Goal: Task Accomplishment & Management: Manage account settings

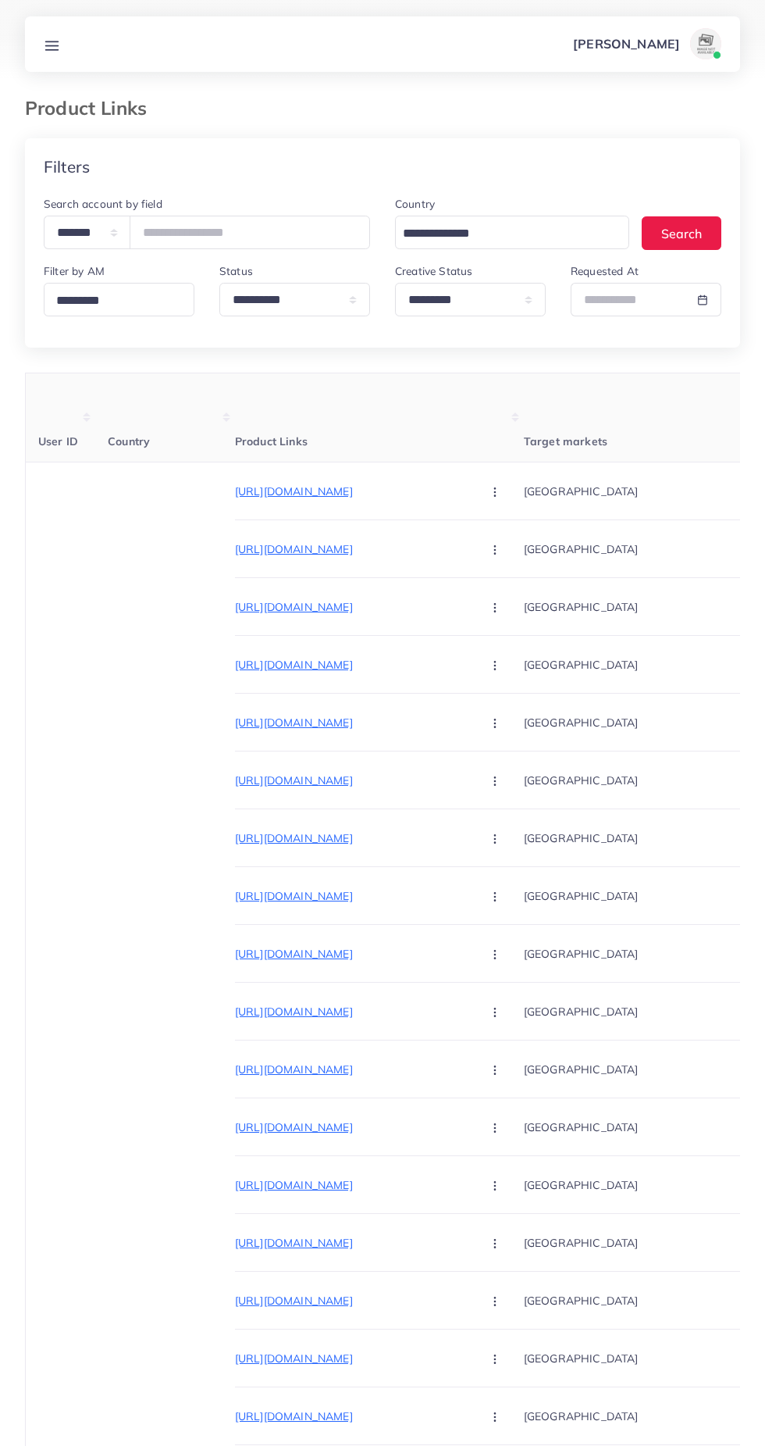
select select "*********"
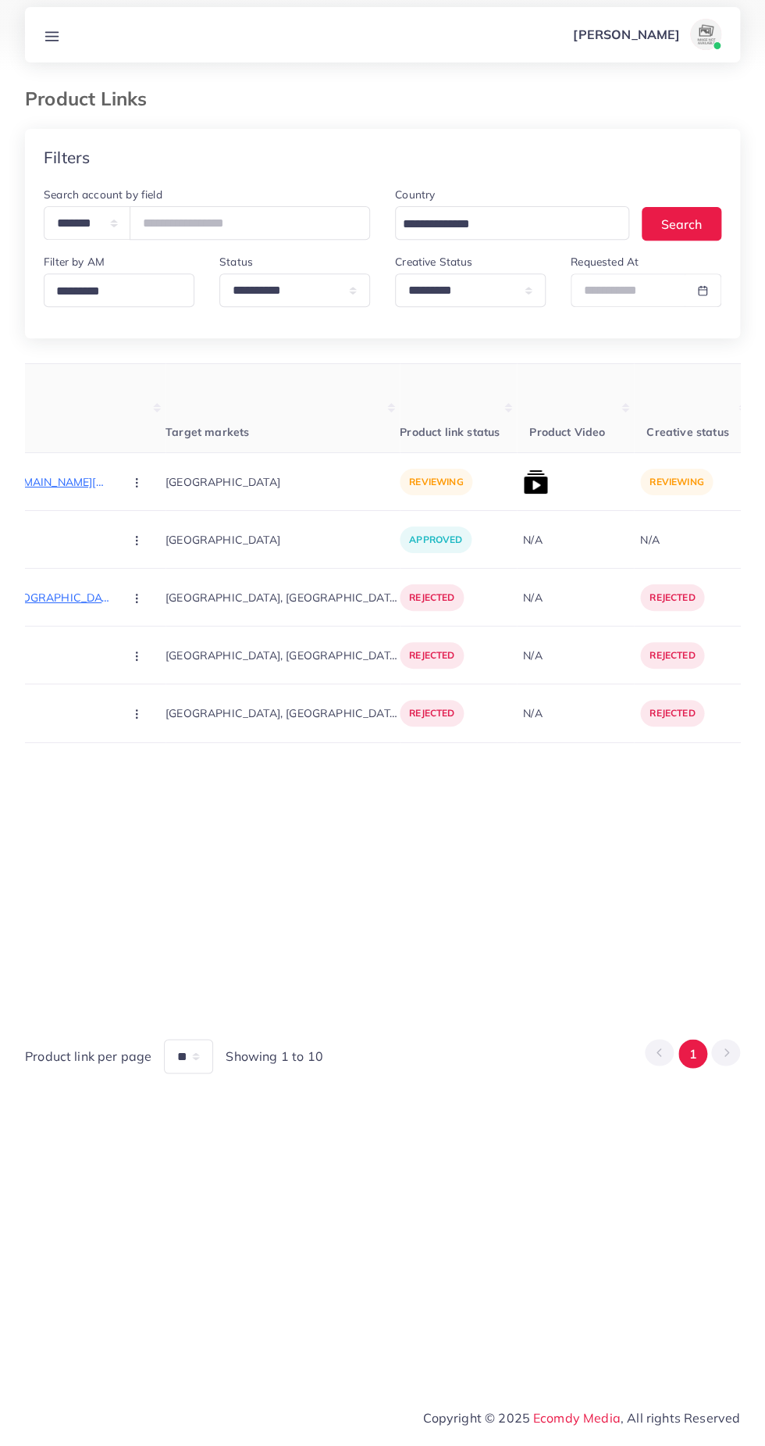
scroll to position [0, 379]
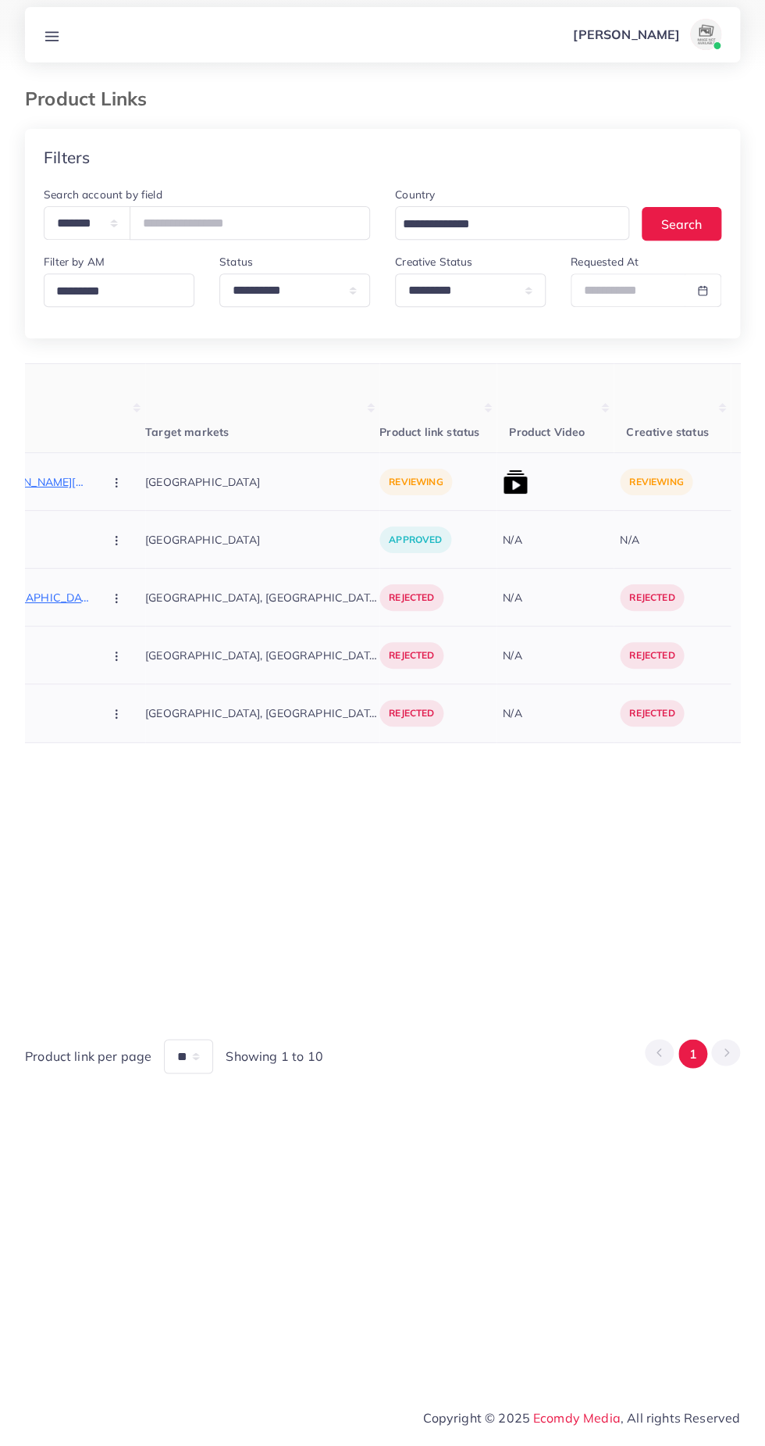
type input "*******"
click at [503, 487] on img at bounding box center [515, 491] width 25 height 25
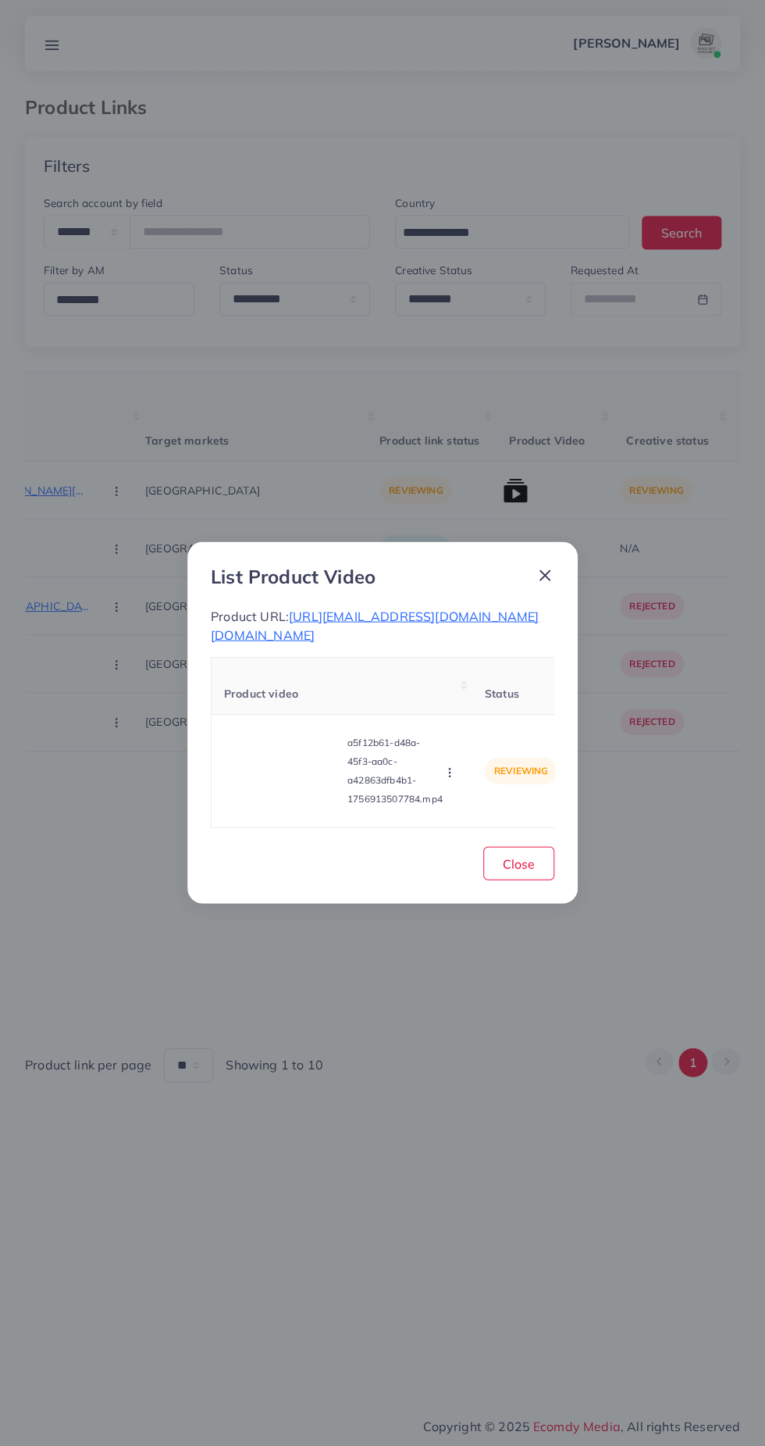
click at [490, 1053] on div "List Product Video Product URL: https://www.tiktok.com/@kbk.estates.develpors?_…" at bounding box center [382, 723] width 765 height 1446
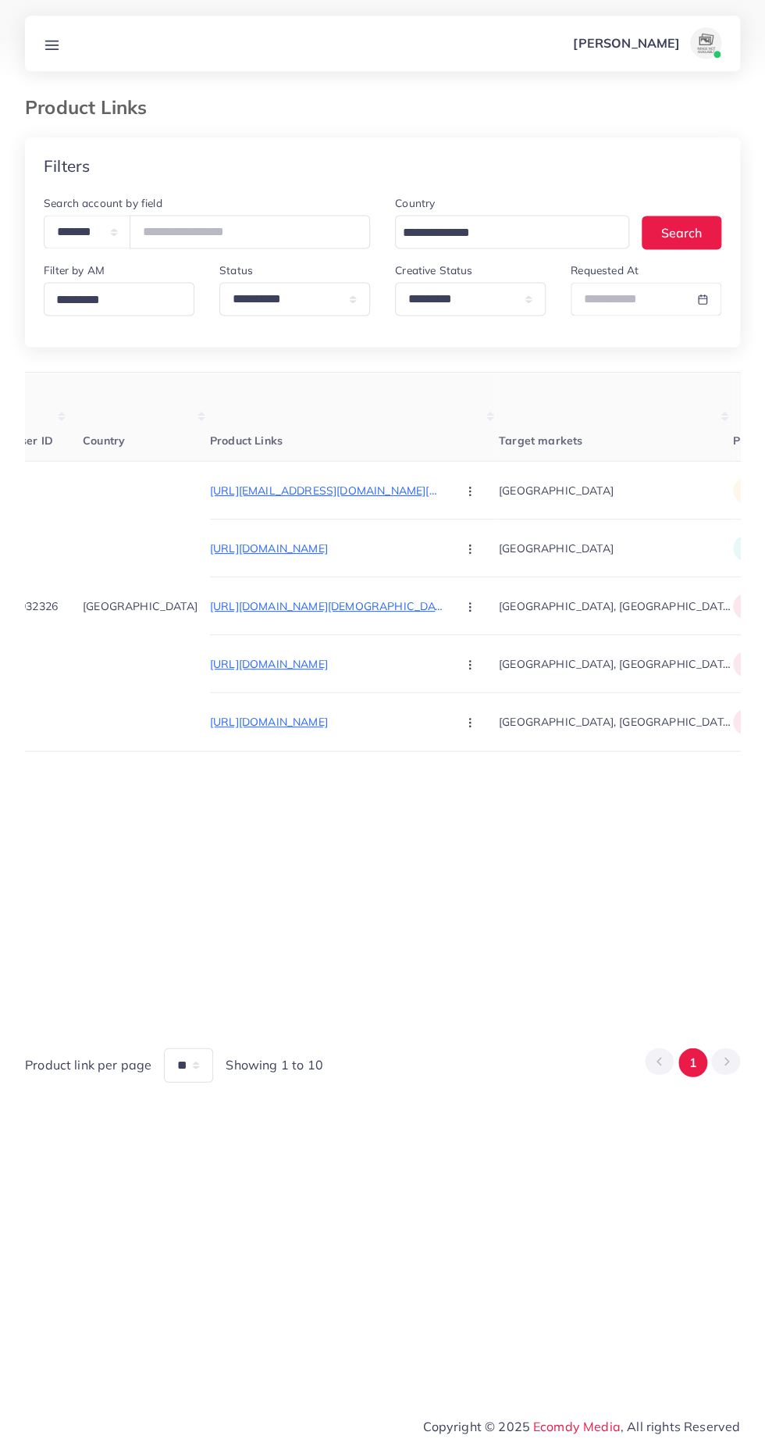
scroll to position [0, 0]
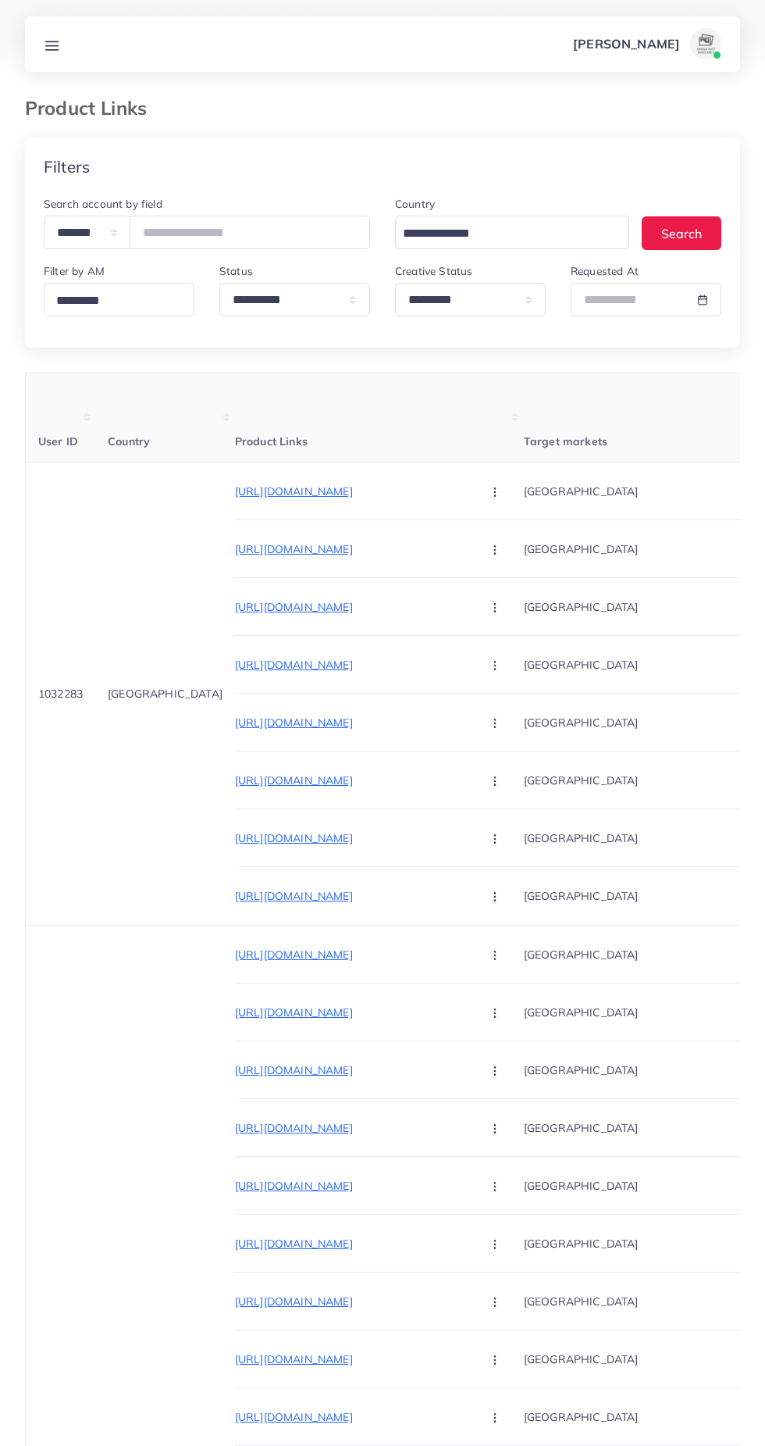
select select "*********"
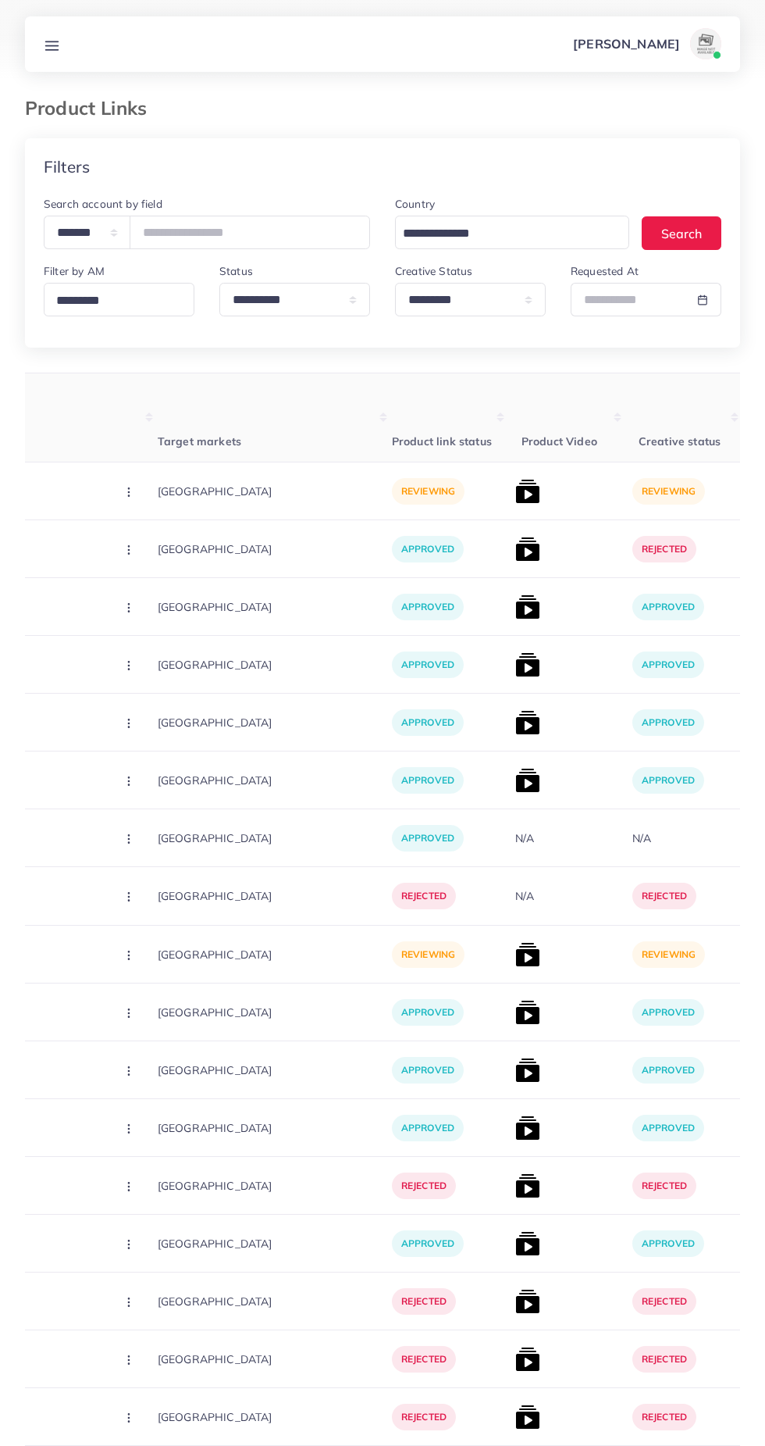
scroll to position [0, 371]
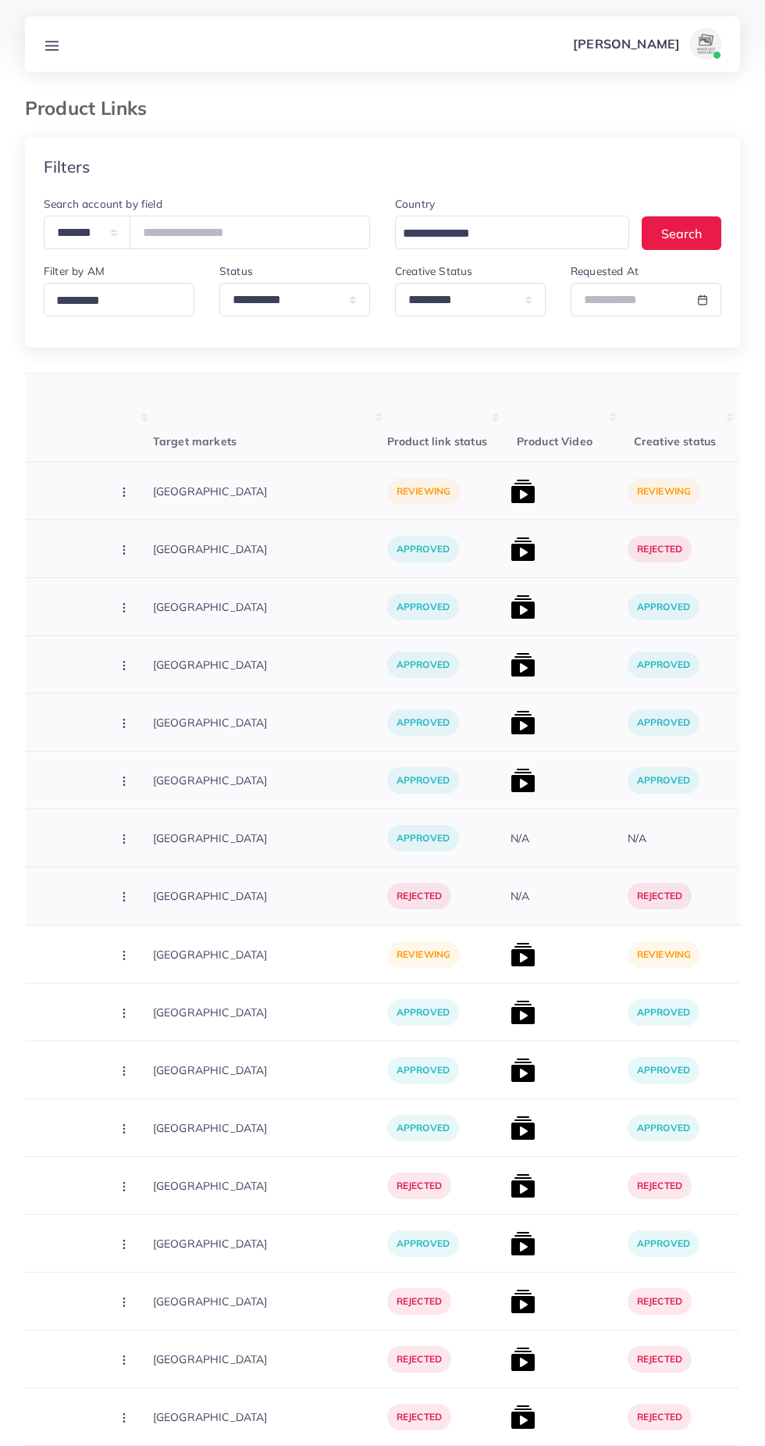
click at [511, 486] on img at bounding box center [523, 491] width 25 height 25
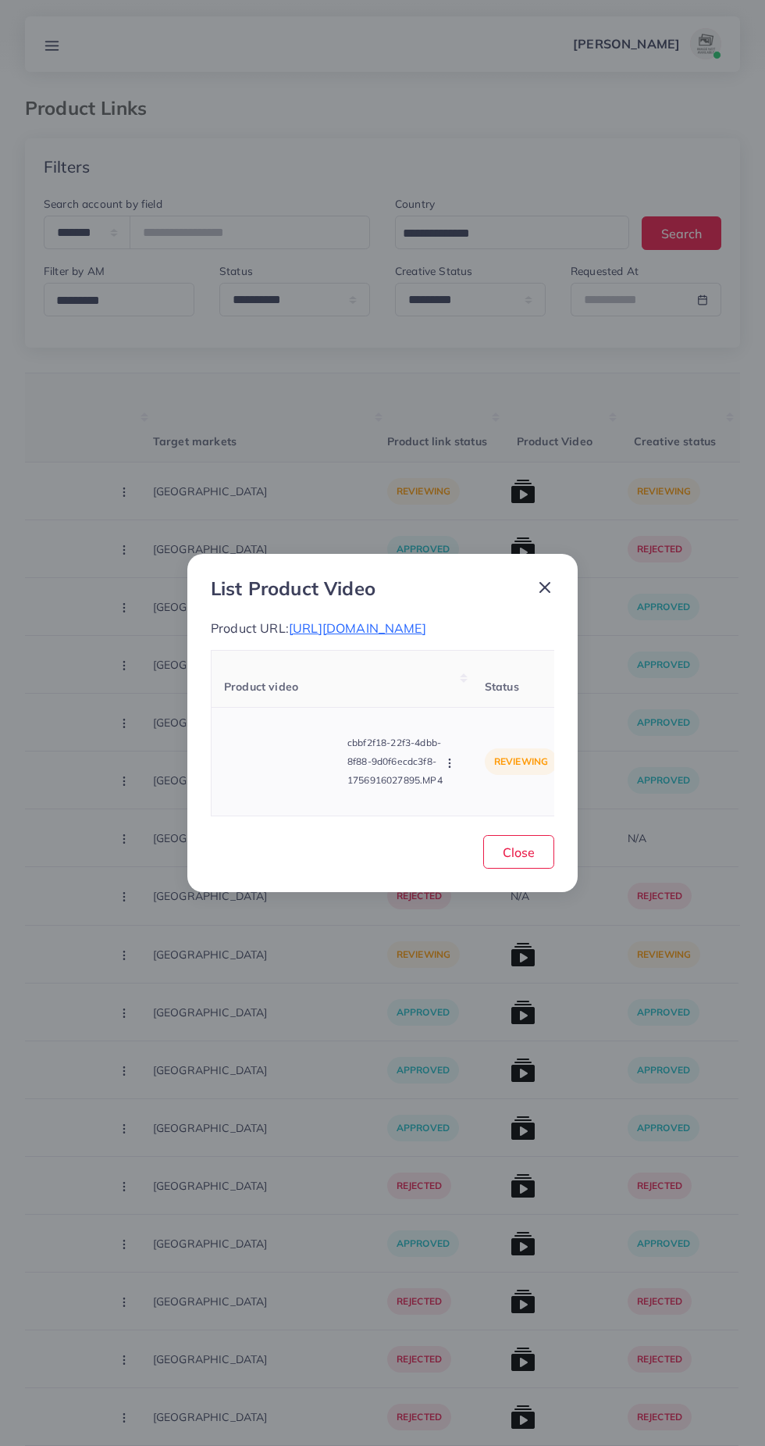
click at [298, 797] on video at bounding box center [282, 761] width 117 height 70
click at [262, 773] on div at bounding box center [282, 761] width 117 height 70
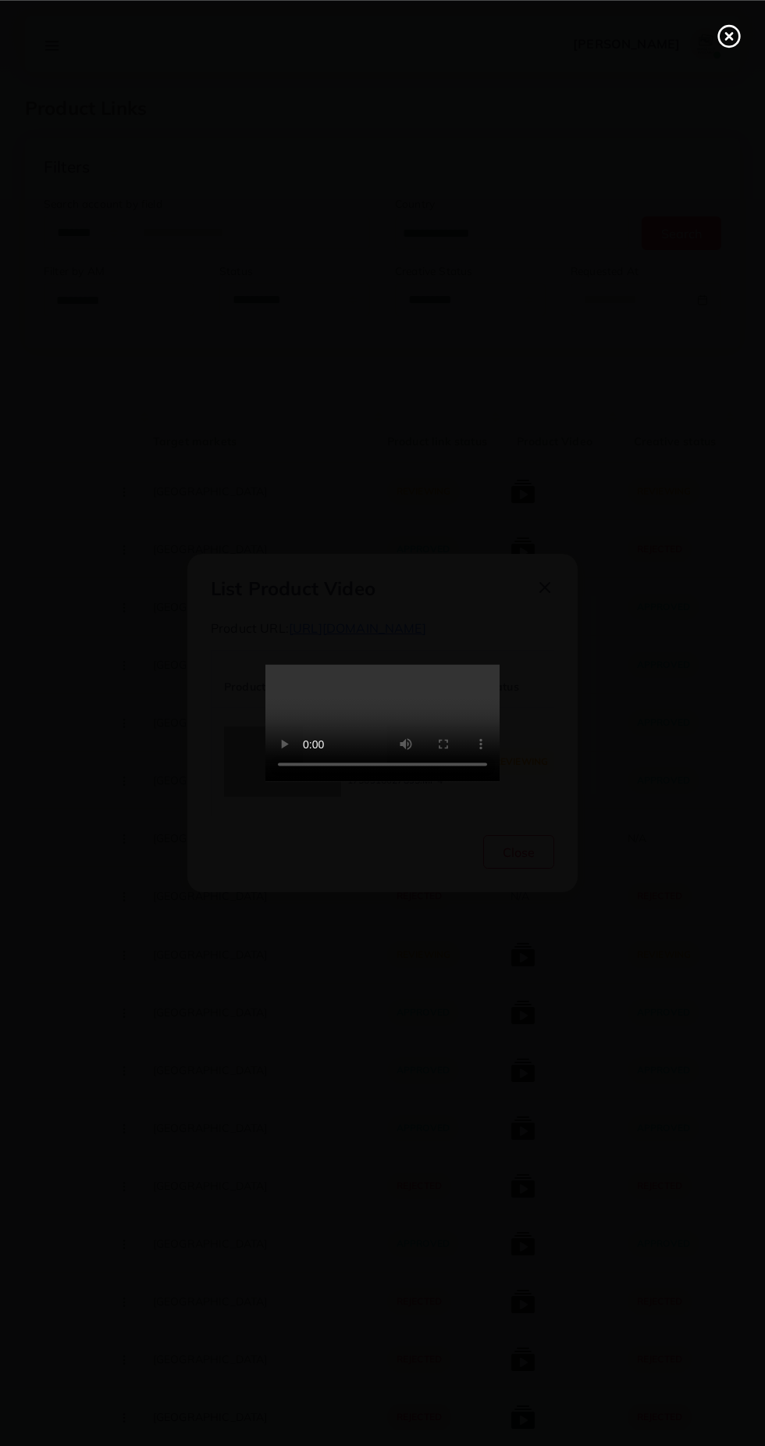
click at [729, 41] on icon at bounding box center [729, 35] width 25 height 25
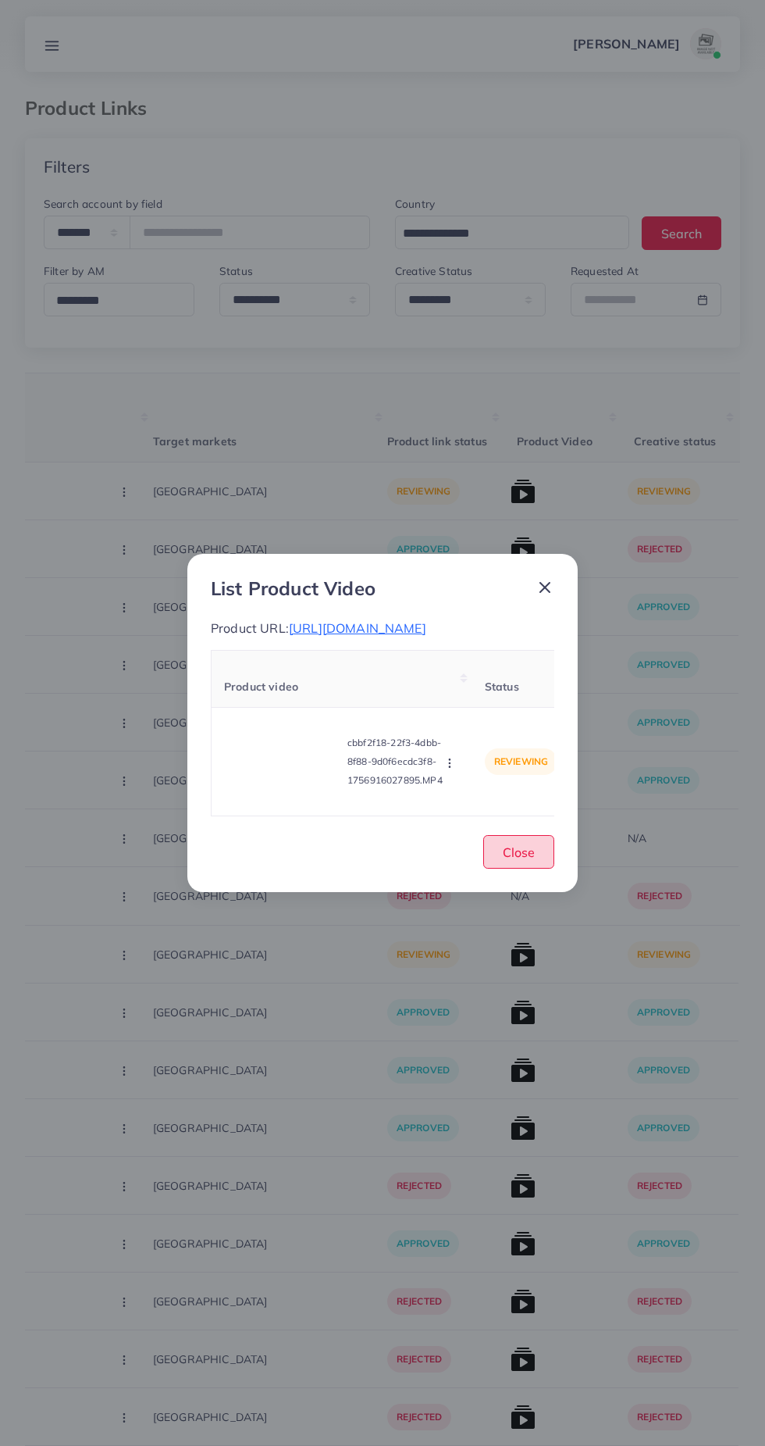
click at [524, 860] on span "Close" at bounding box center [519, 852] width 32 height 16
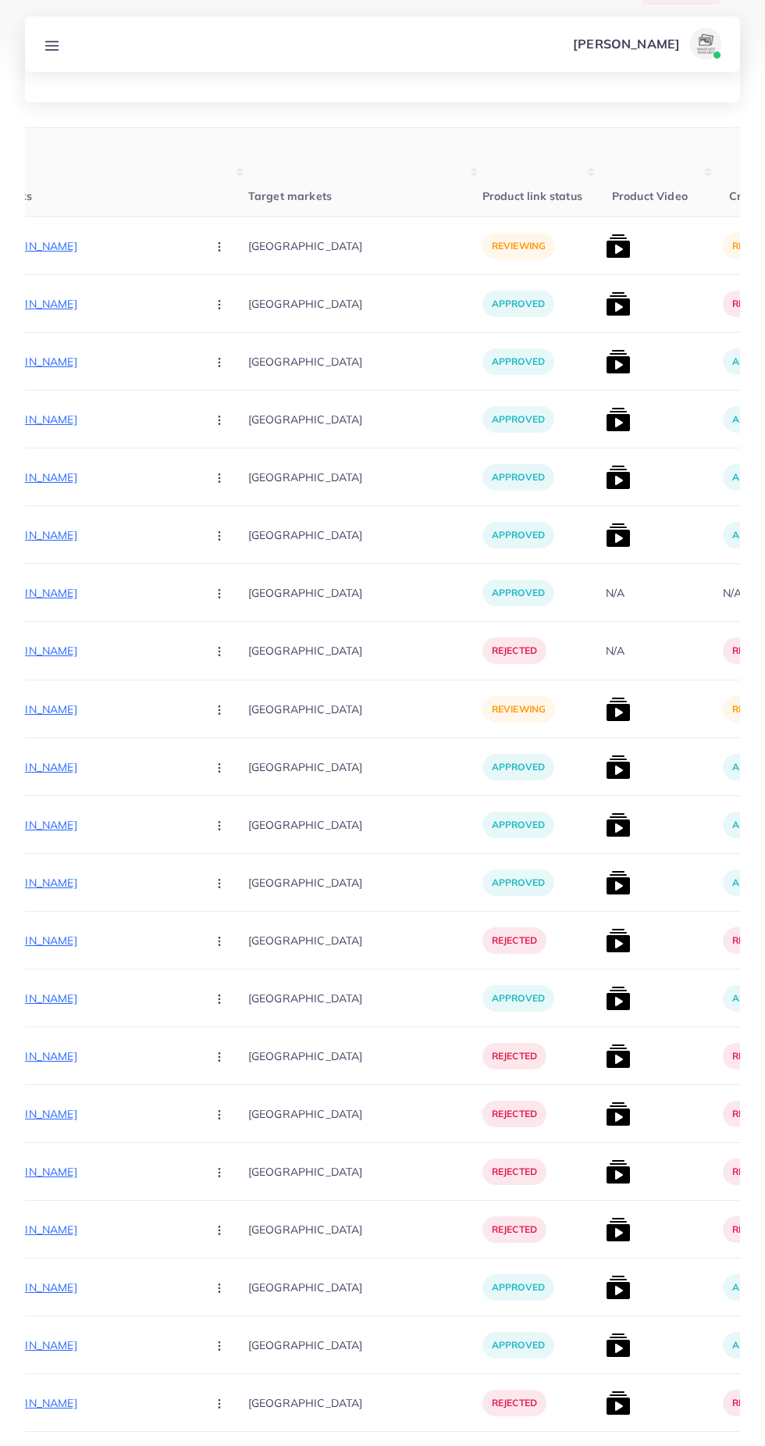
scroll to position [0, 411]
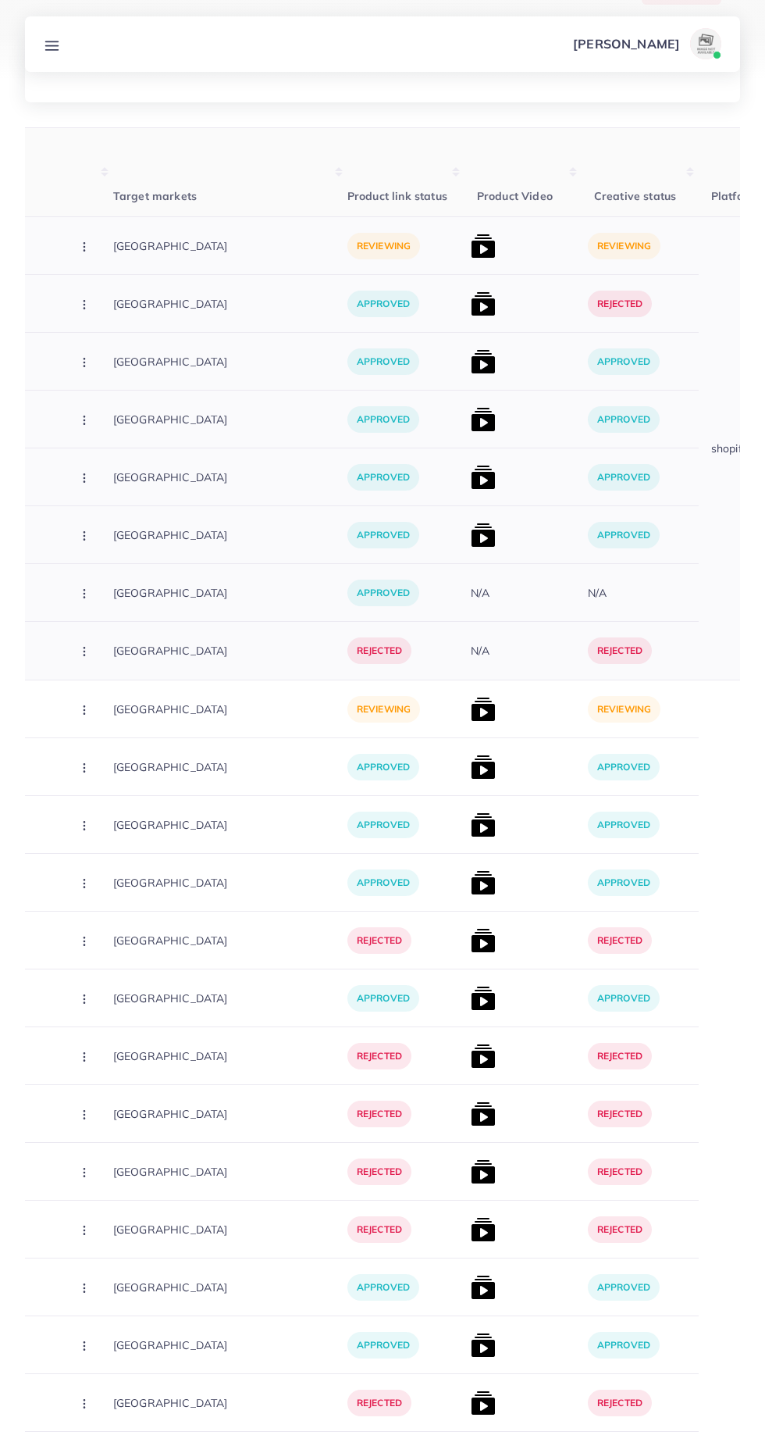
click at [465, 673] on div "N/A" at bounding box center [523, 651] width 117 height 58
click at [471, 704] on img at bounding box center [483, 709] width 25 height 25
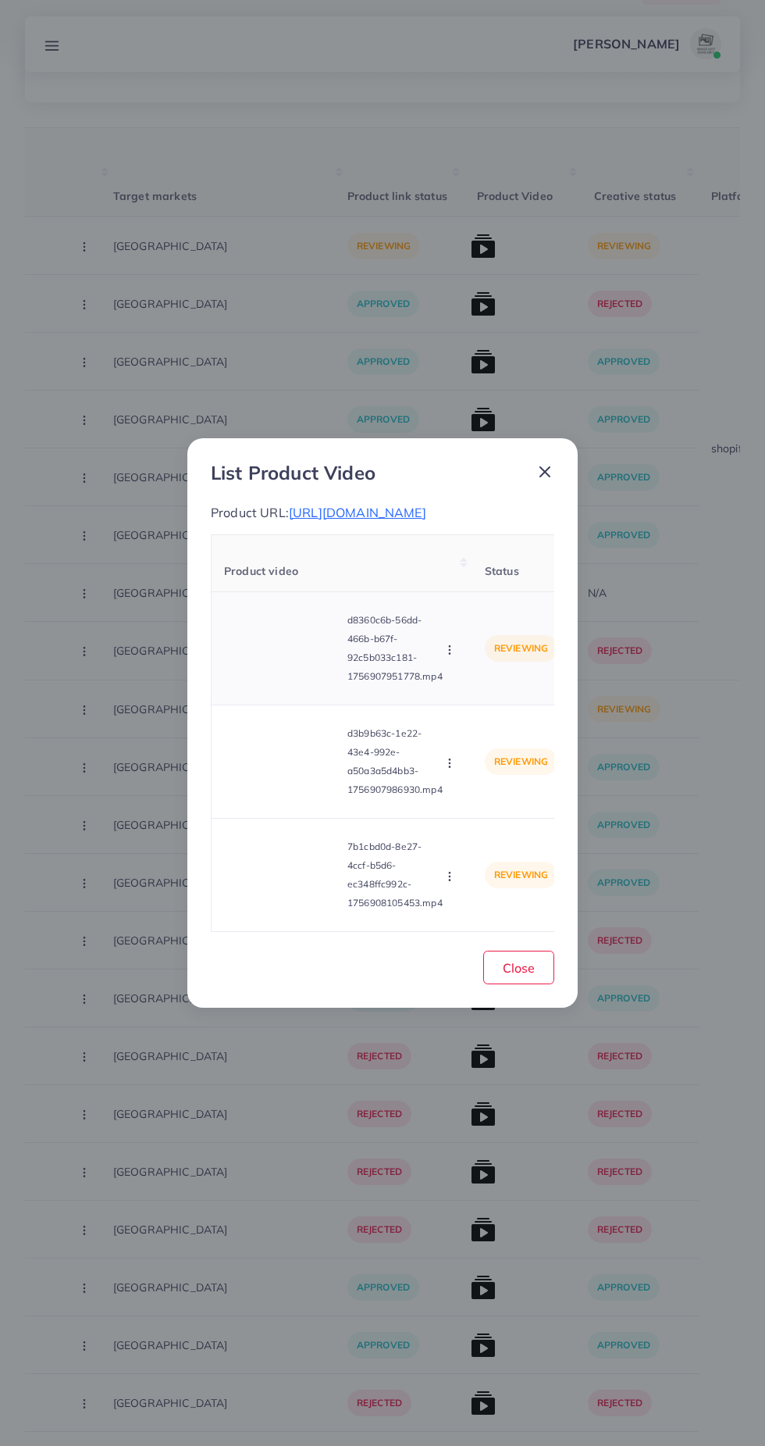
click at [270, 683] on video at bounding box center [282, 648] width 117 height 70
click at [276, 661] on icon at bounding box center [282, 648] width 25 height 25
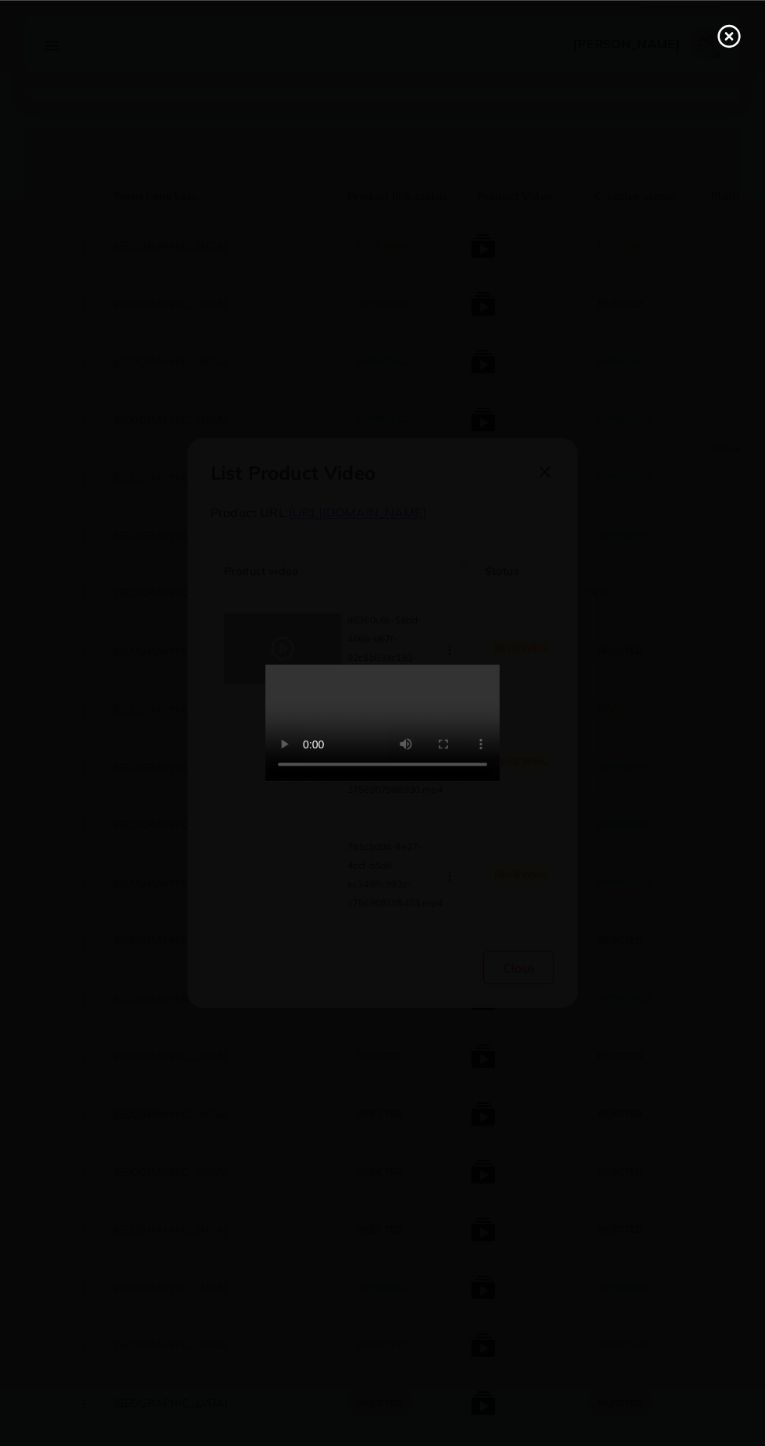
click at [729, 35] on line at bounding box center [729, 36] width 6 height 6
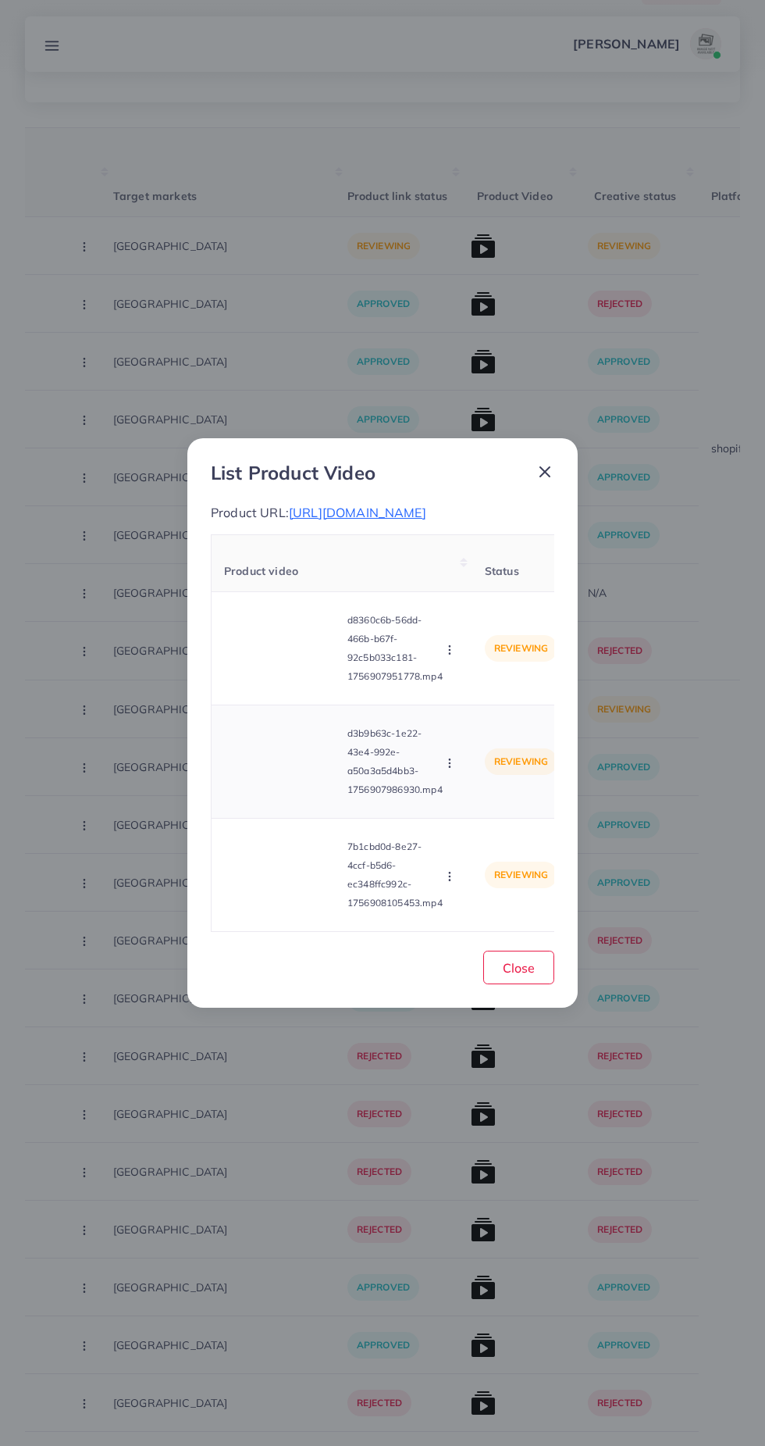
click at [287, 797] on video at bounding box center [282, 761] width 117 height 70
click at [279, 774] on icon at bounding box center [282, 761] width 25 height 25
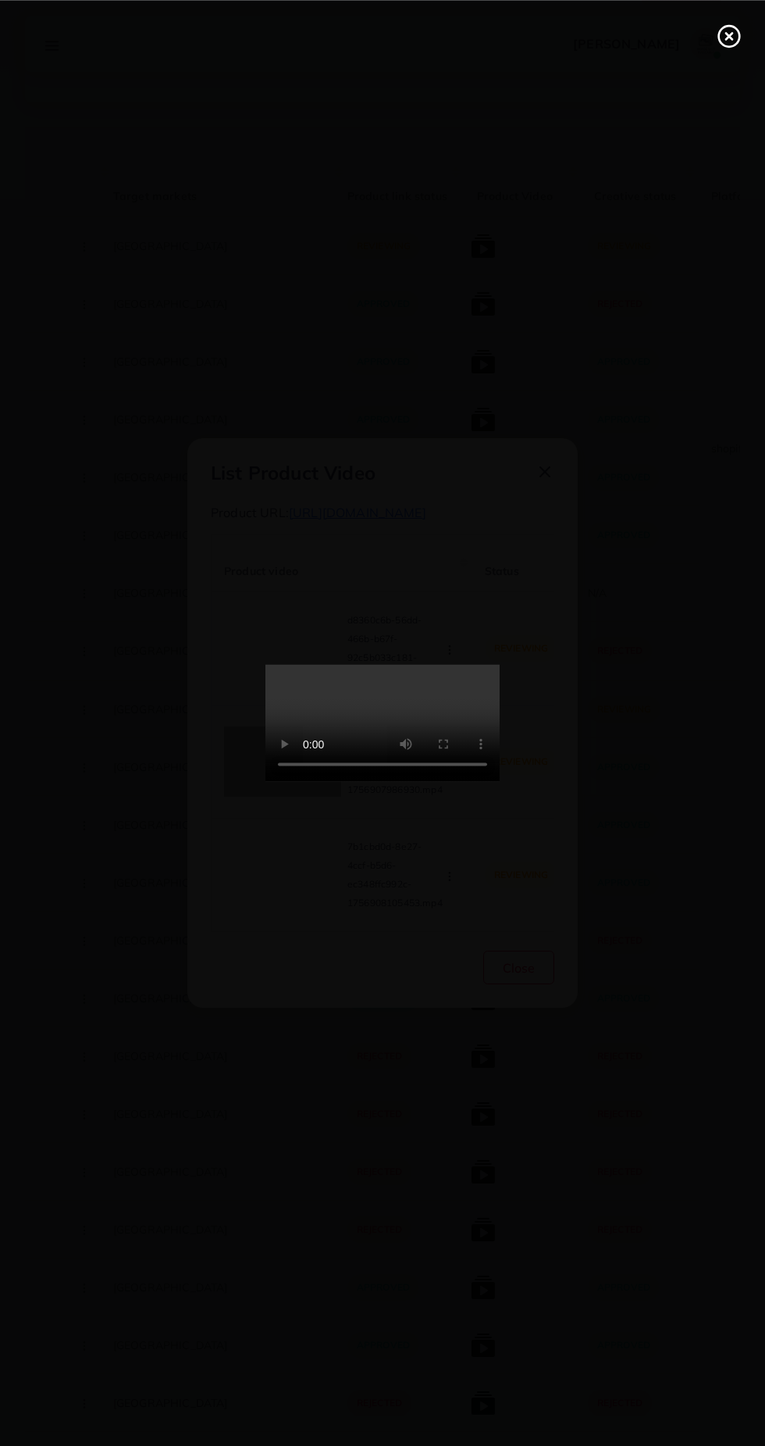
click at [739, 818] on div at bounding box center [382, 723] width 765 height 1446
click at [678, 823] on div at bounding box center [382, 723] width 765 height 1446
click at [729, 30] on icon at bounding box center [729, 35] width 25 height 25
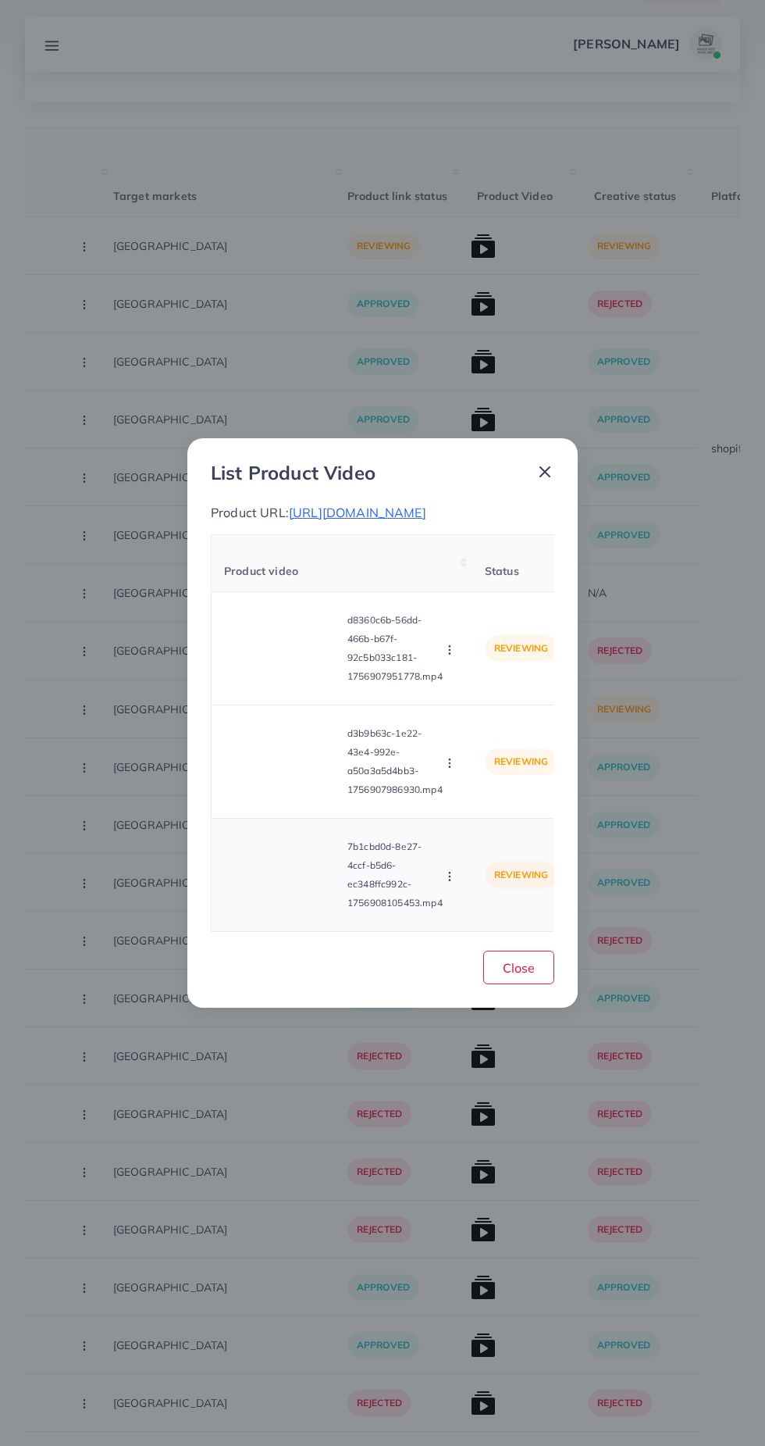
click at [282, 910] on video at bounding box center [282, 875] width 117 height 70
click at [303, 910] on div at bounding box center [282, 875] width 117 height 70
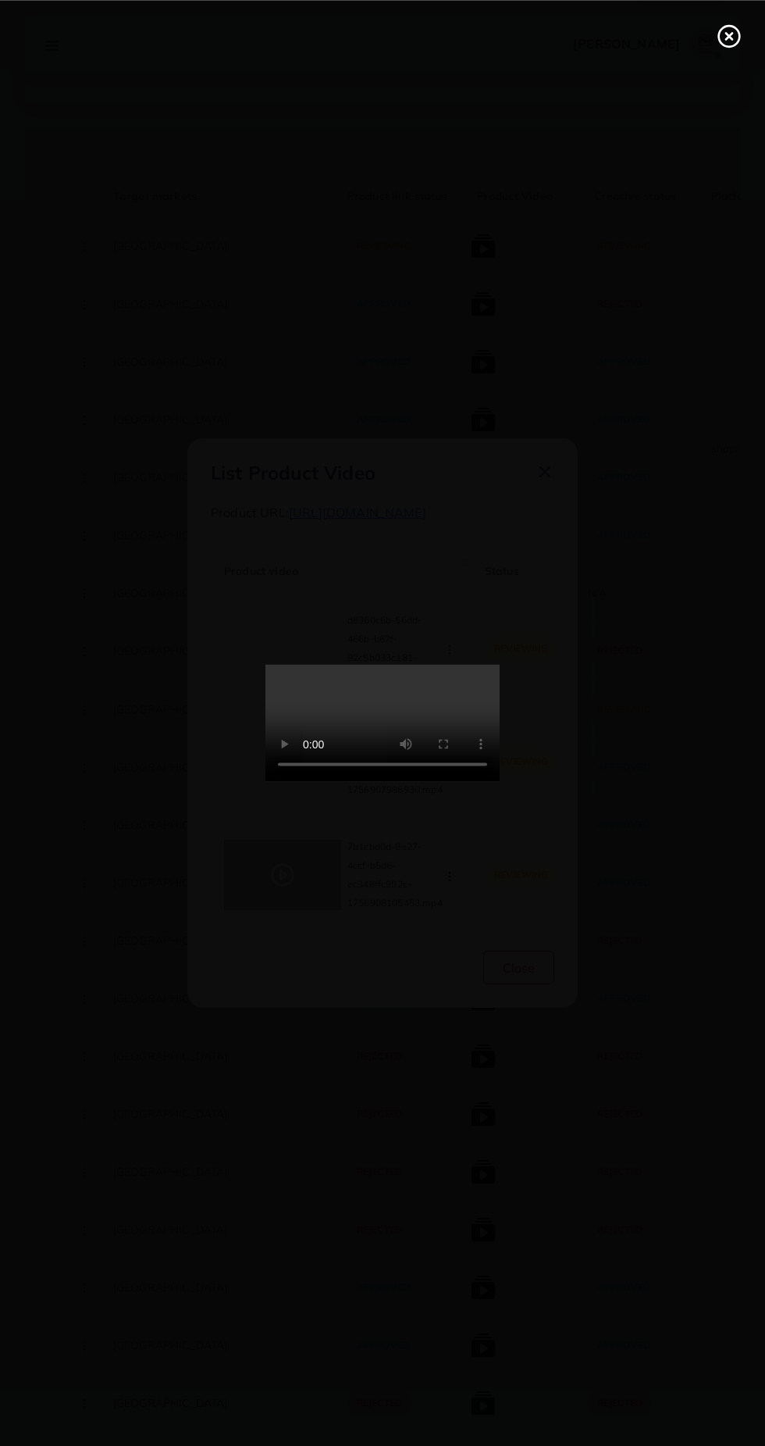
click at [684, 948] on div at bounding box center [382, 723] width 765 height 1446
click at [726, 46] on circle at bounding box center [729, 36] width 21 height 21
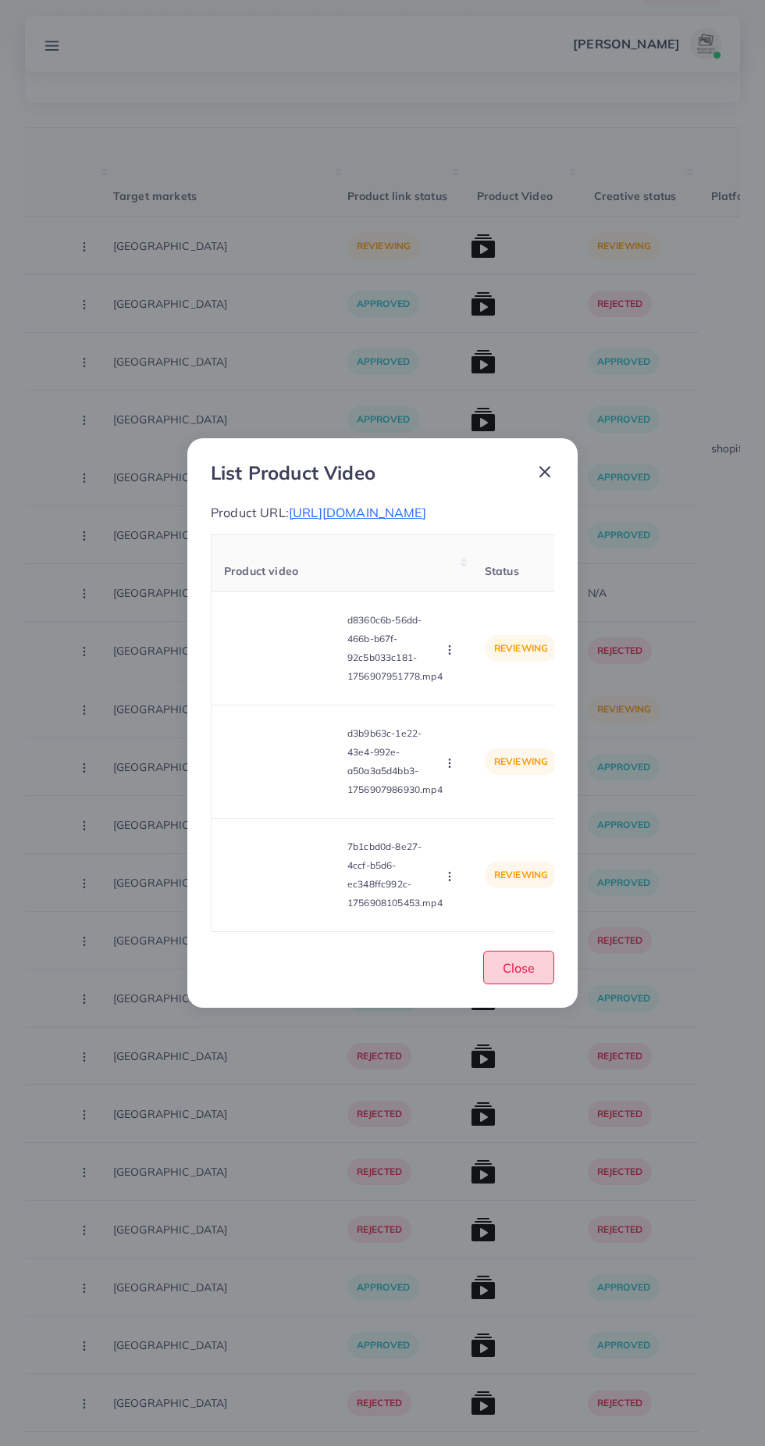
click at [528, 975] on span "Close" at bounding box center [519, 968] width 32 height 16
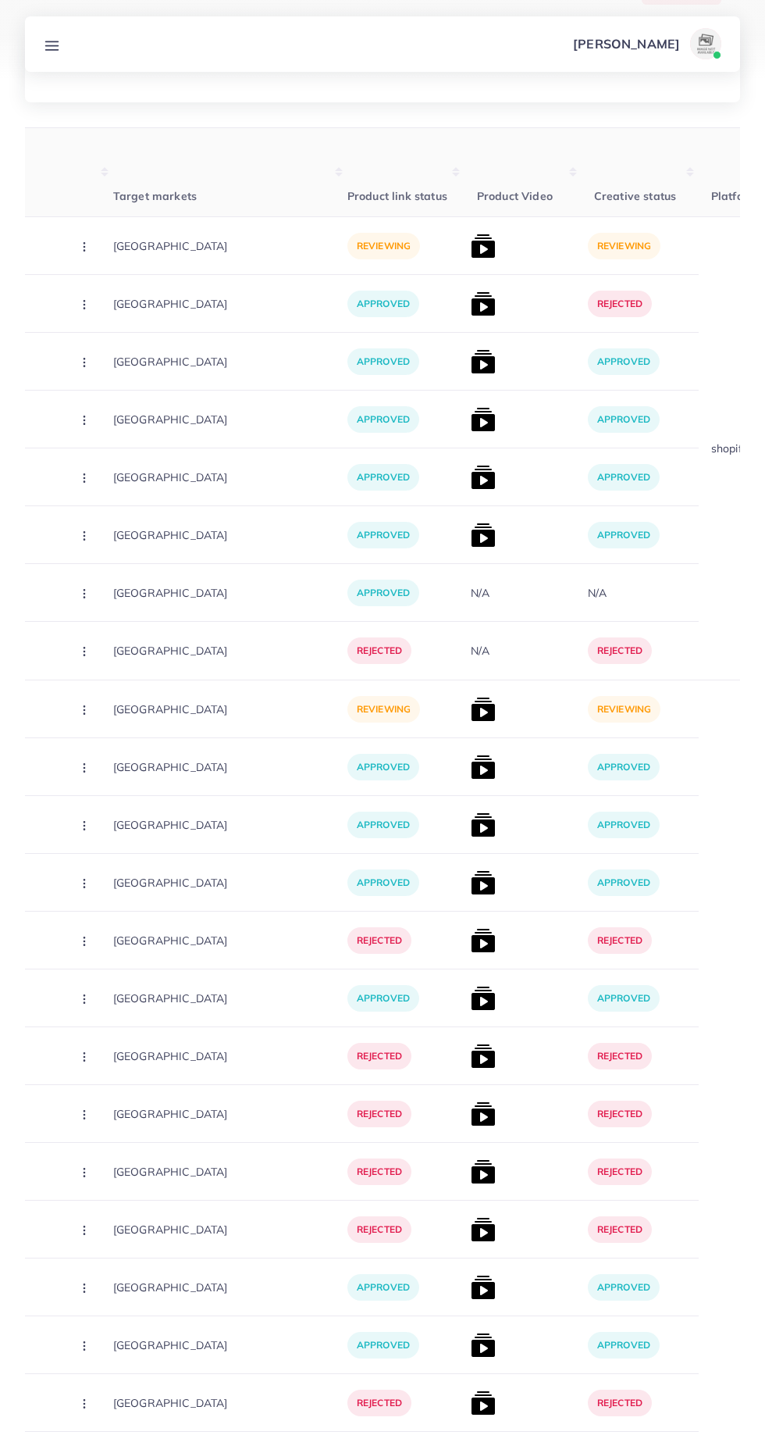
scroll to position [0, 0]
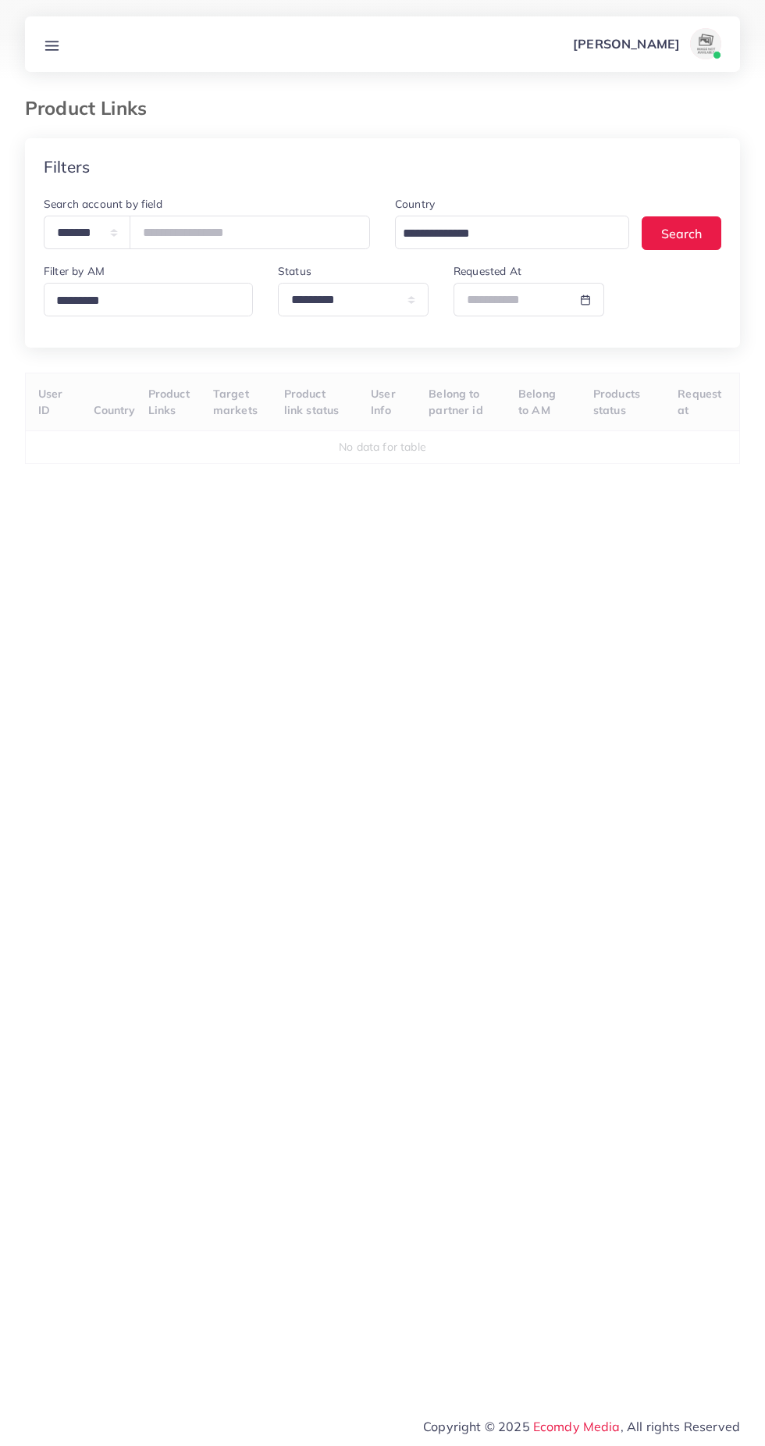
select select "*********"
select select
select select "*********"
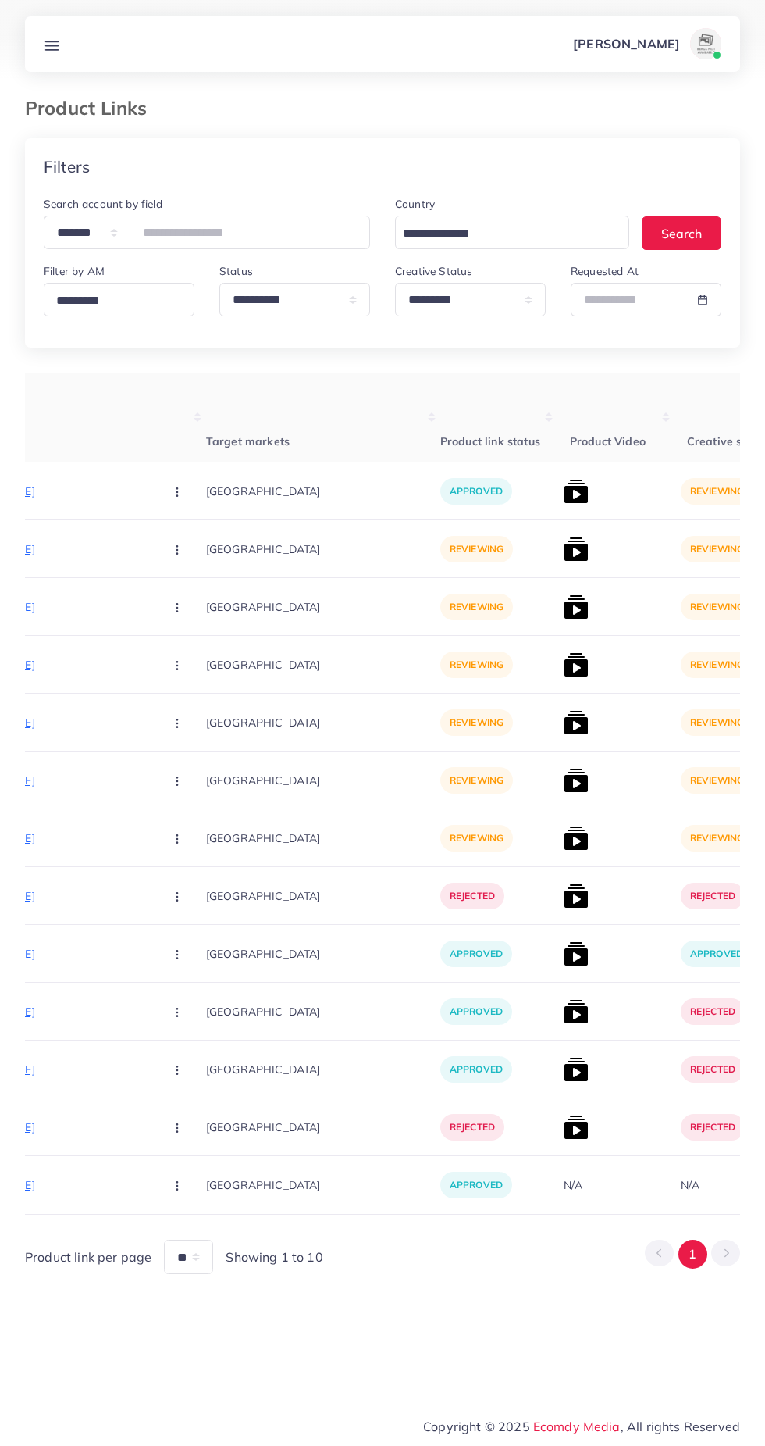
scroll to position [0, 328]
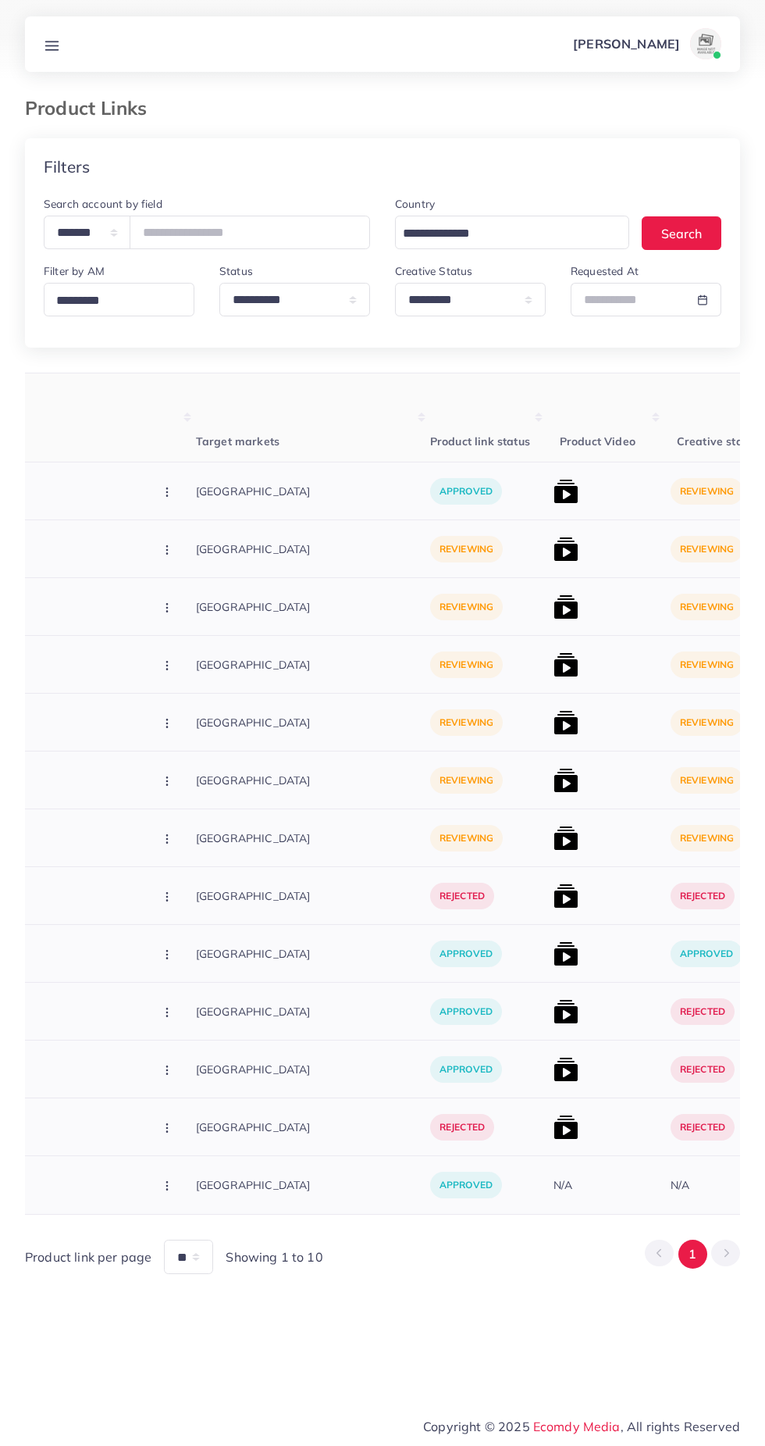
click at [465, 480] on div "approved" at bounding box center [488, 491] width 117 height 58
click at [554, 491] on img at bounding box center [566, 491] width 25 height 25
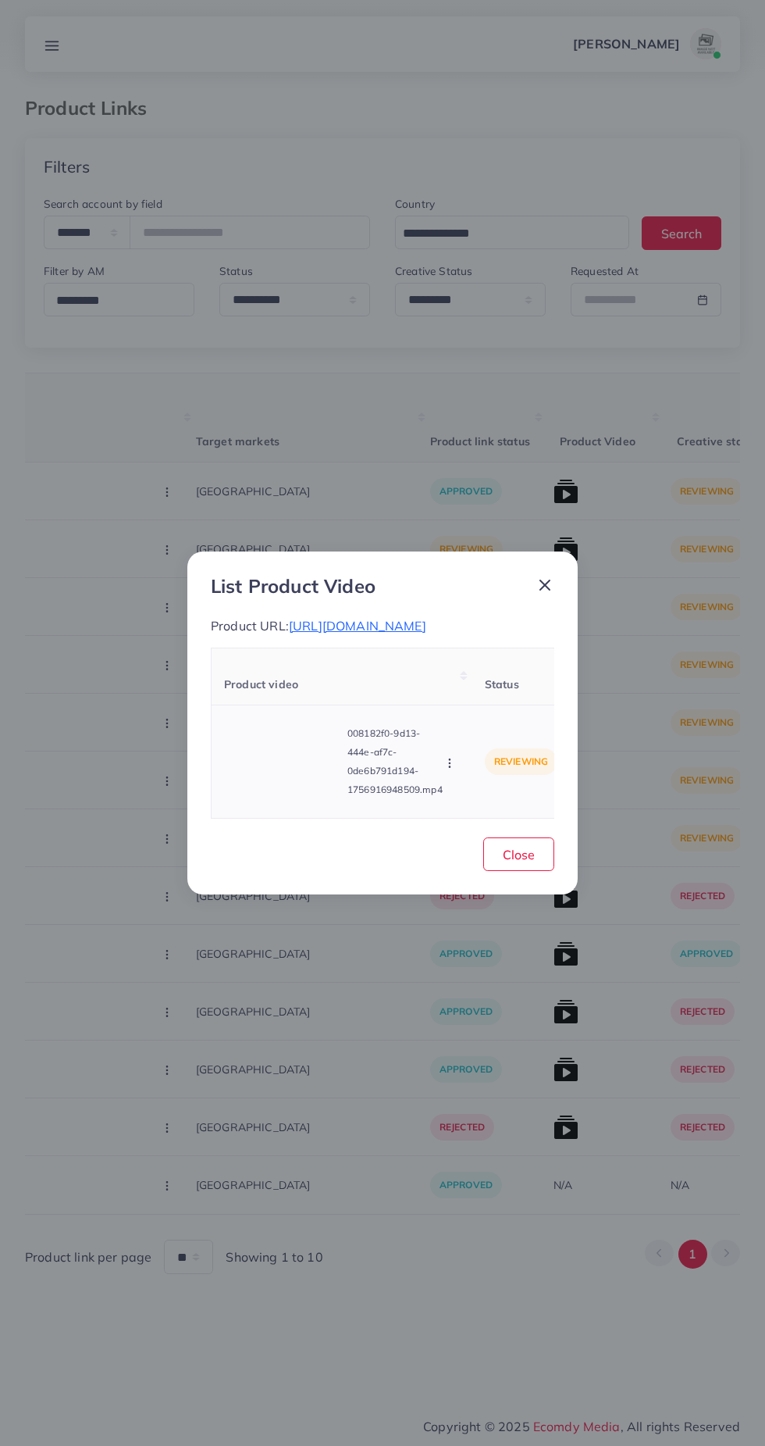
click at [315, 768] on video at bounding box center [282, 761] width 117 height 70
click at [301, 793] on div at bounding box center [282, 761] width 117 height 70
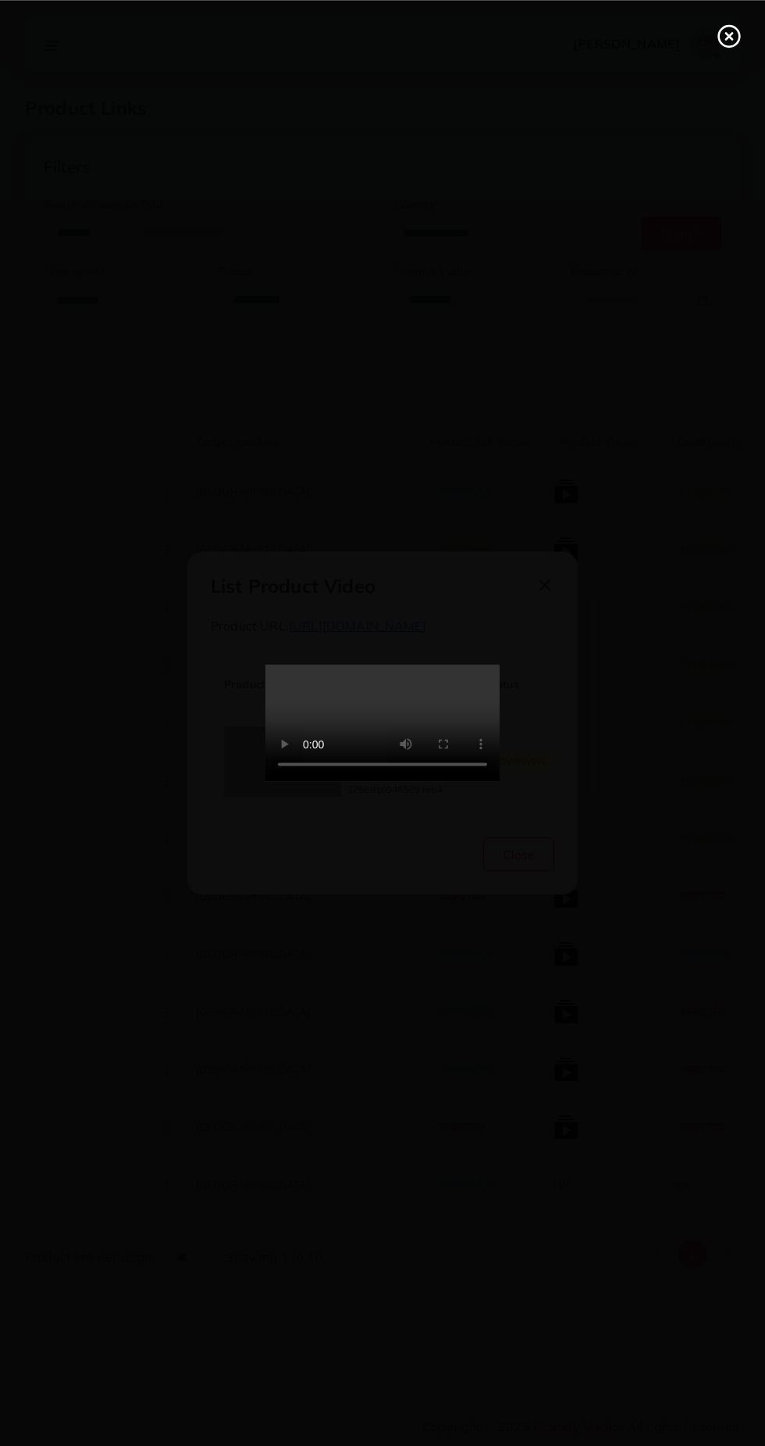
click at [720, 72] on div at bounding box center [382, 723] width 765 height 1446
click at [729, 41] on icon at bounding box center [729, 35] width 25 height 25
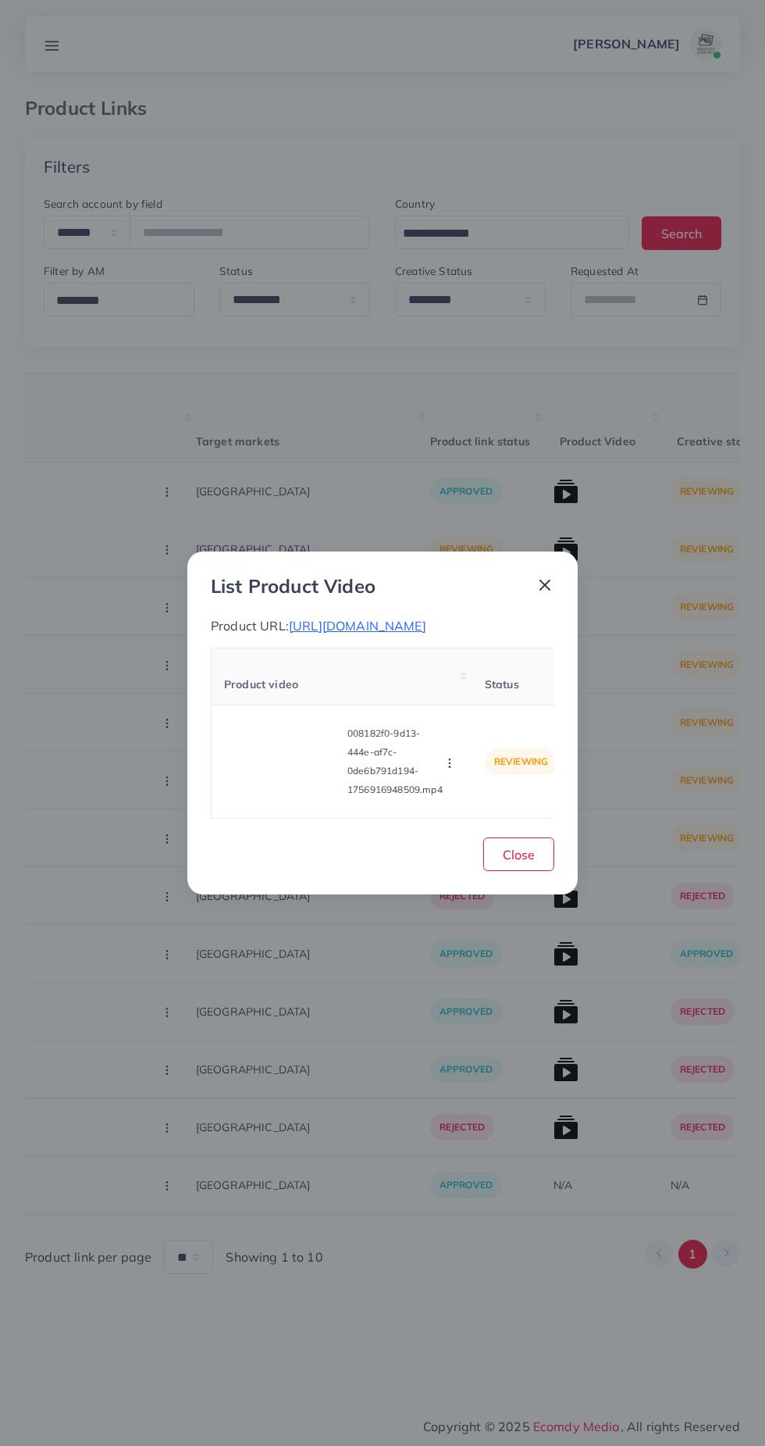
click at [551, 576] on icon at bounding box center [545, 585] width 19 height 19
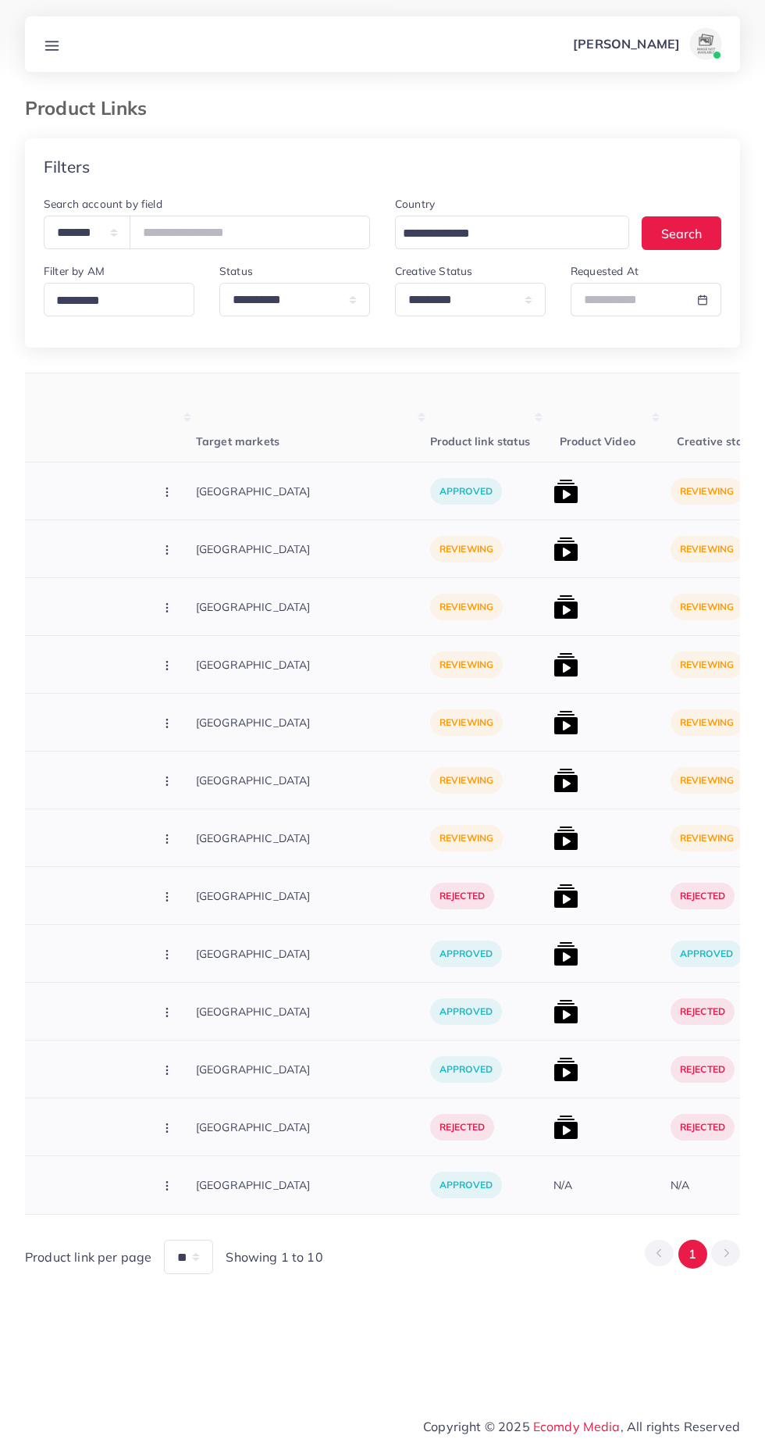
click at [554, 560] on img at bounding box center [566, 549] width 25 height 25
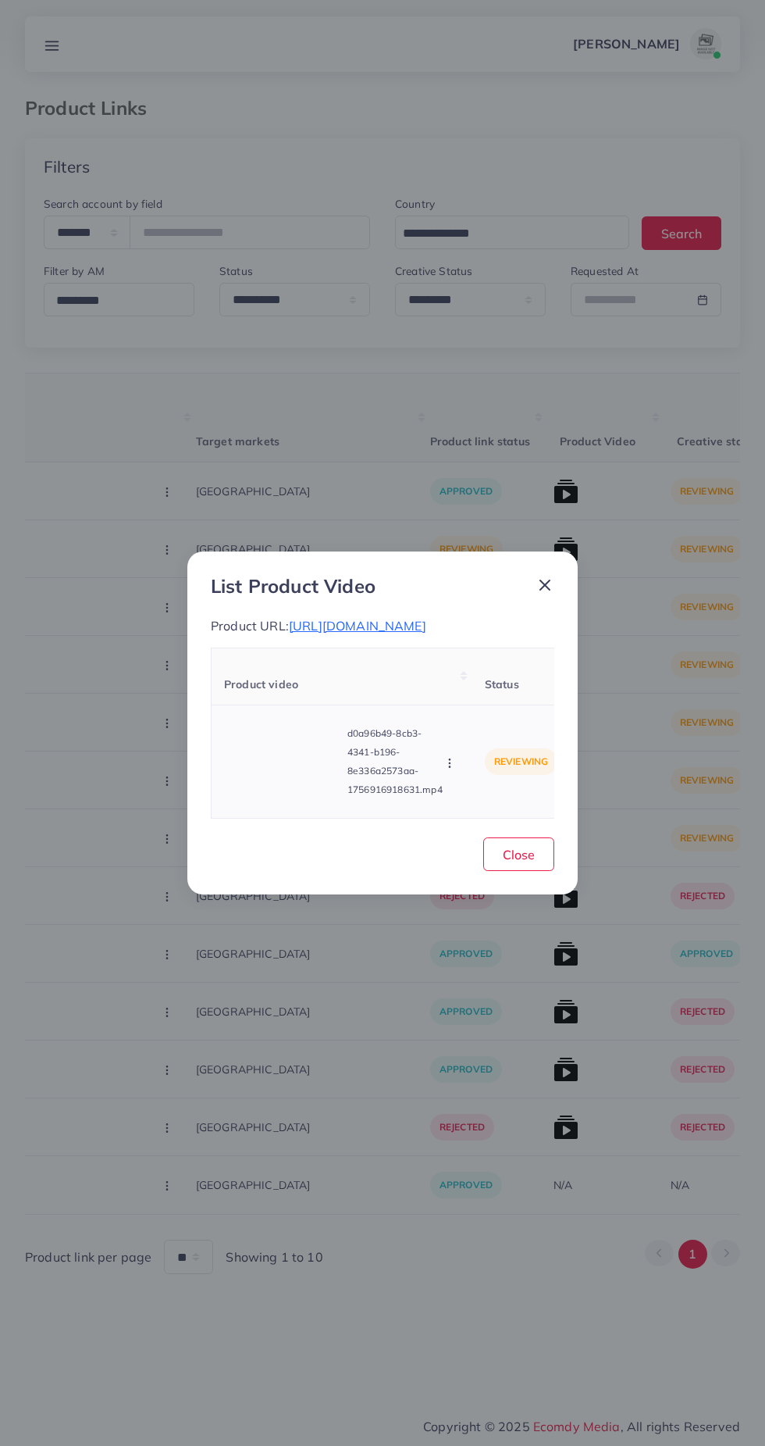
click at [280, 762] on video at bounding box center [282, 761] width 117 height 70
click at [544, 580] on line at bounding box center [544, 584] width 9 height 9
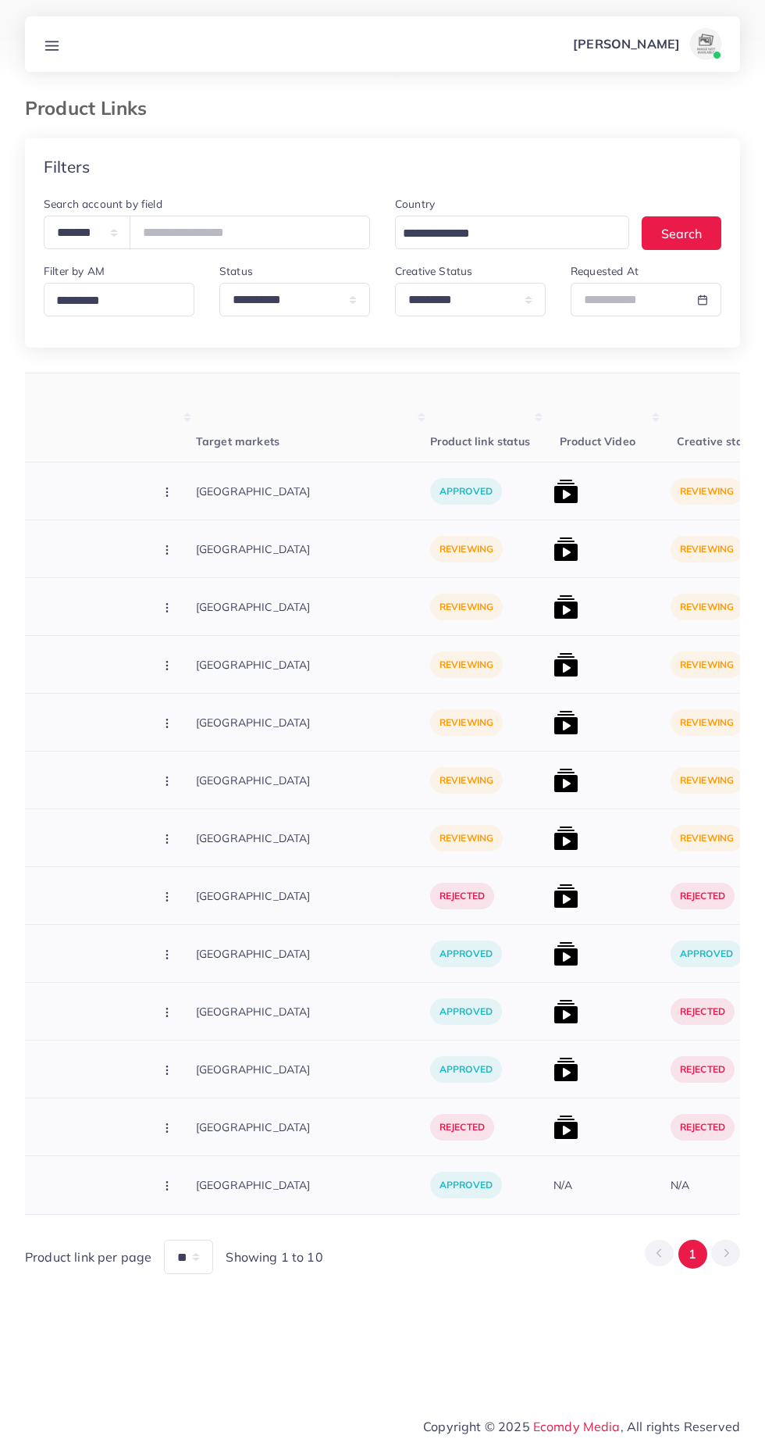
click at [554, 495] on img at bounding box center [566, 491] width 25 height 25
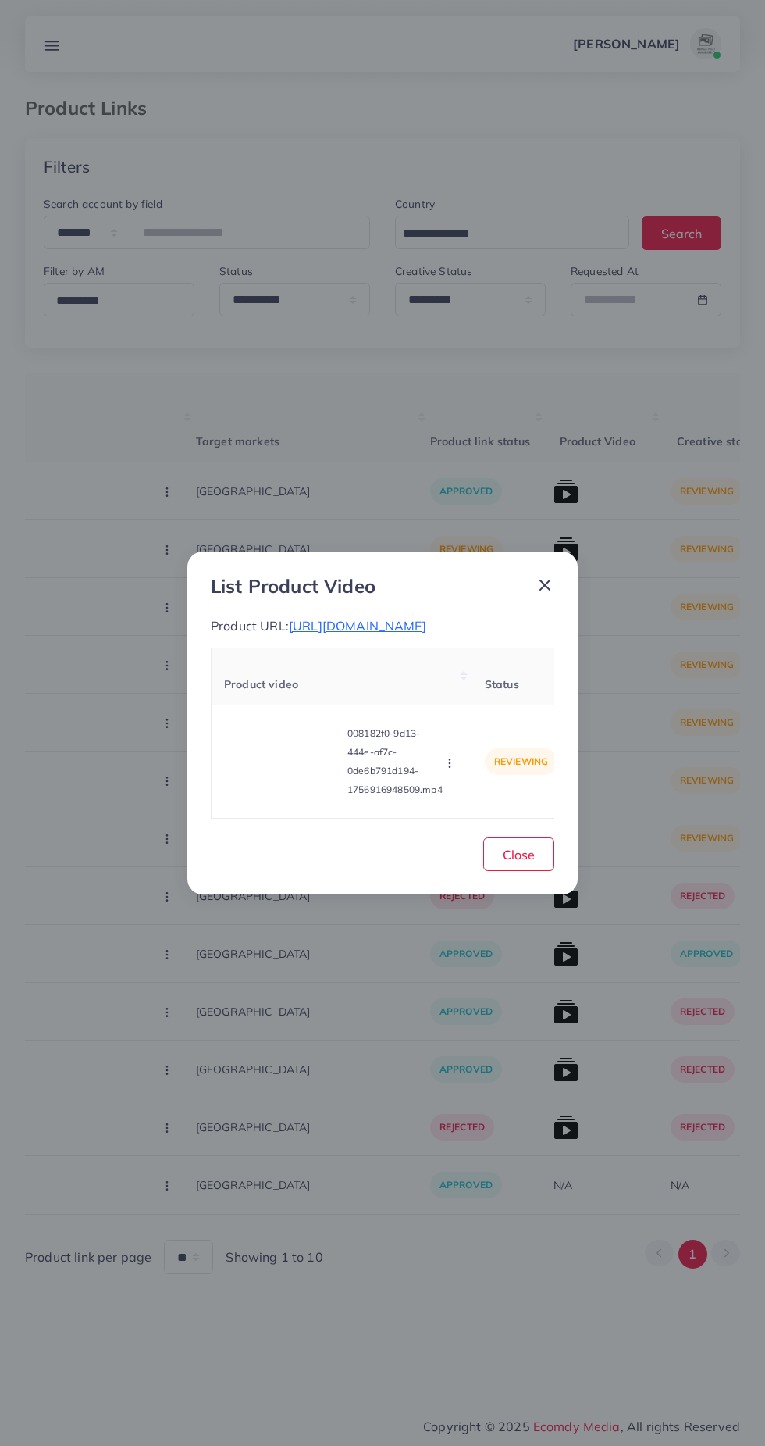
click at [544, 576] on icon at bounding box center [545, 585] width 19 height 19
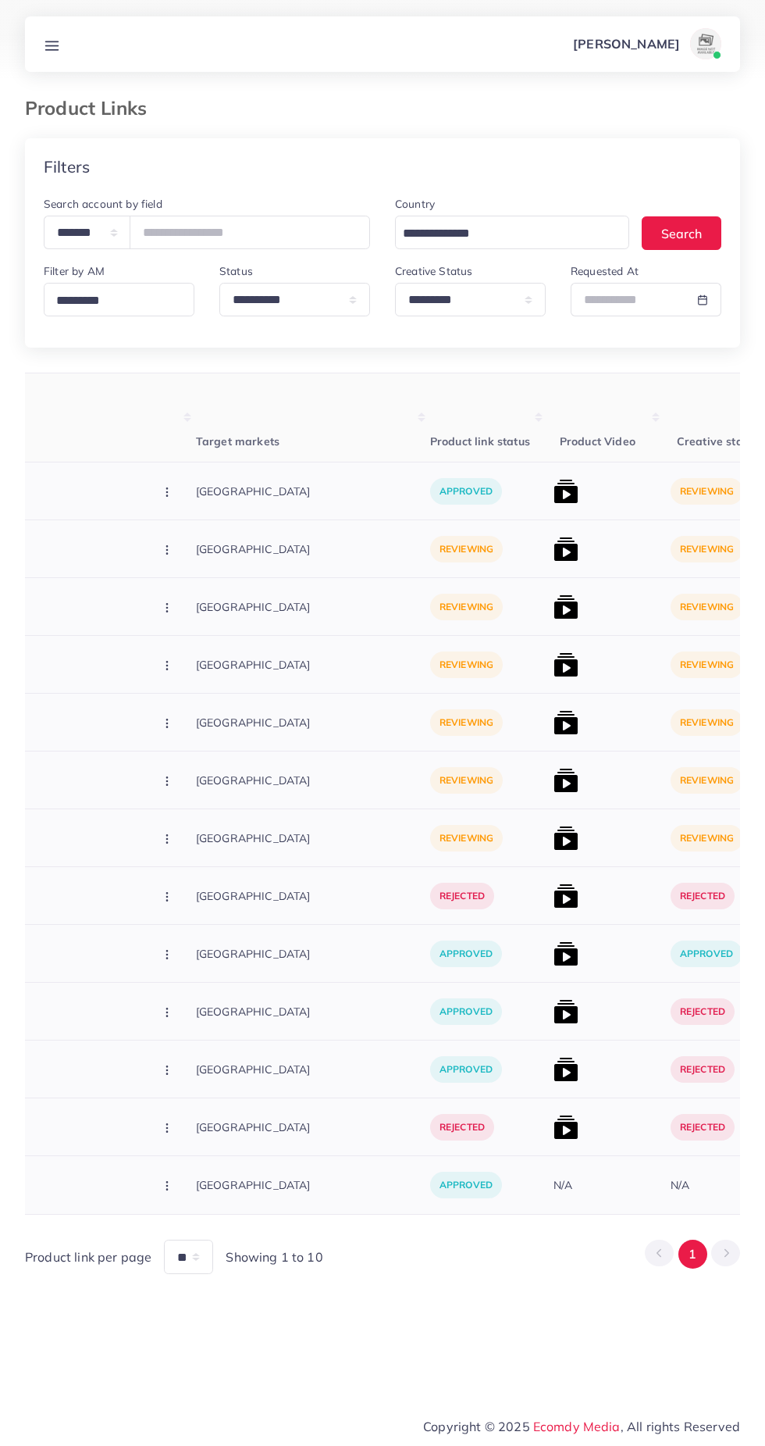
click at [554, 601] on img at bounding box center [566, 606] width 25 height 25
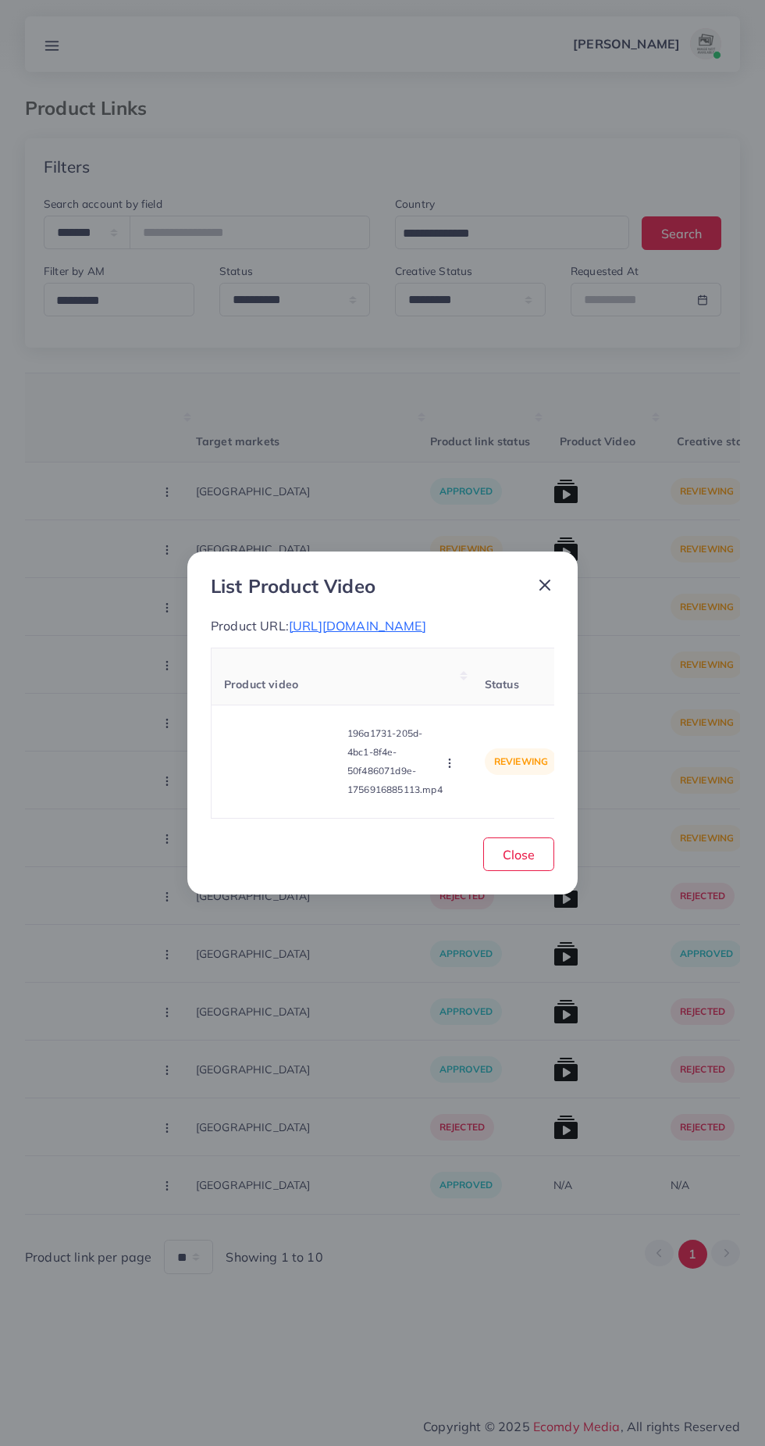
click at [541, 576] on icon at bounding box center [545, 585] width 19 height 19
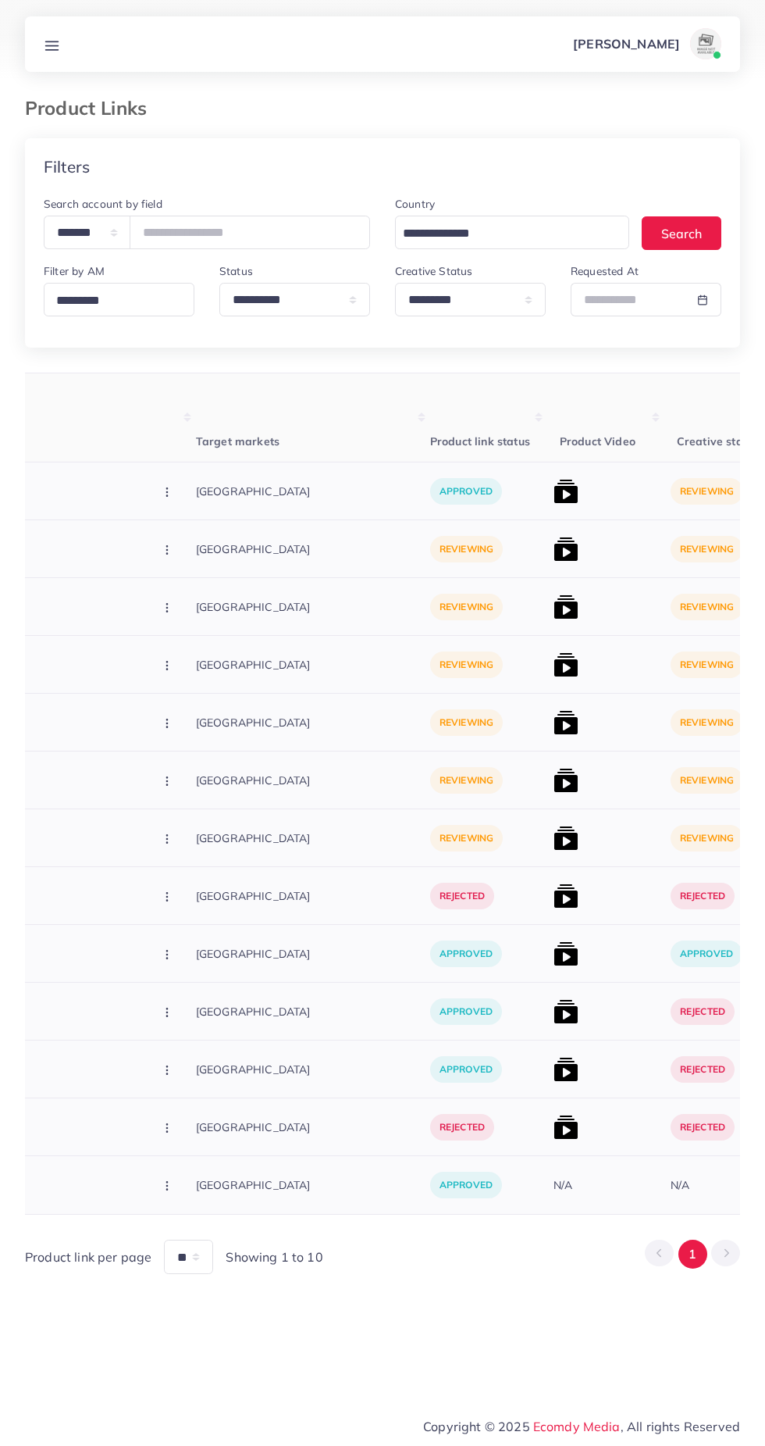
click at [554, 668] on img at bounding box center [566, 664] width 25 height 25
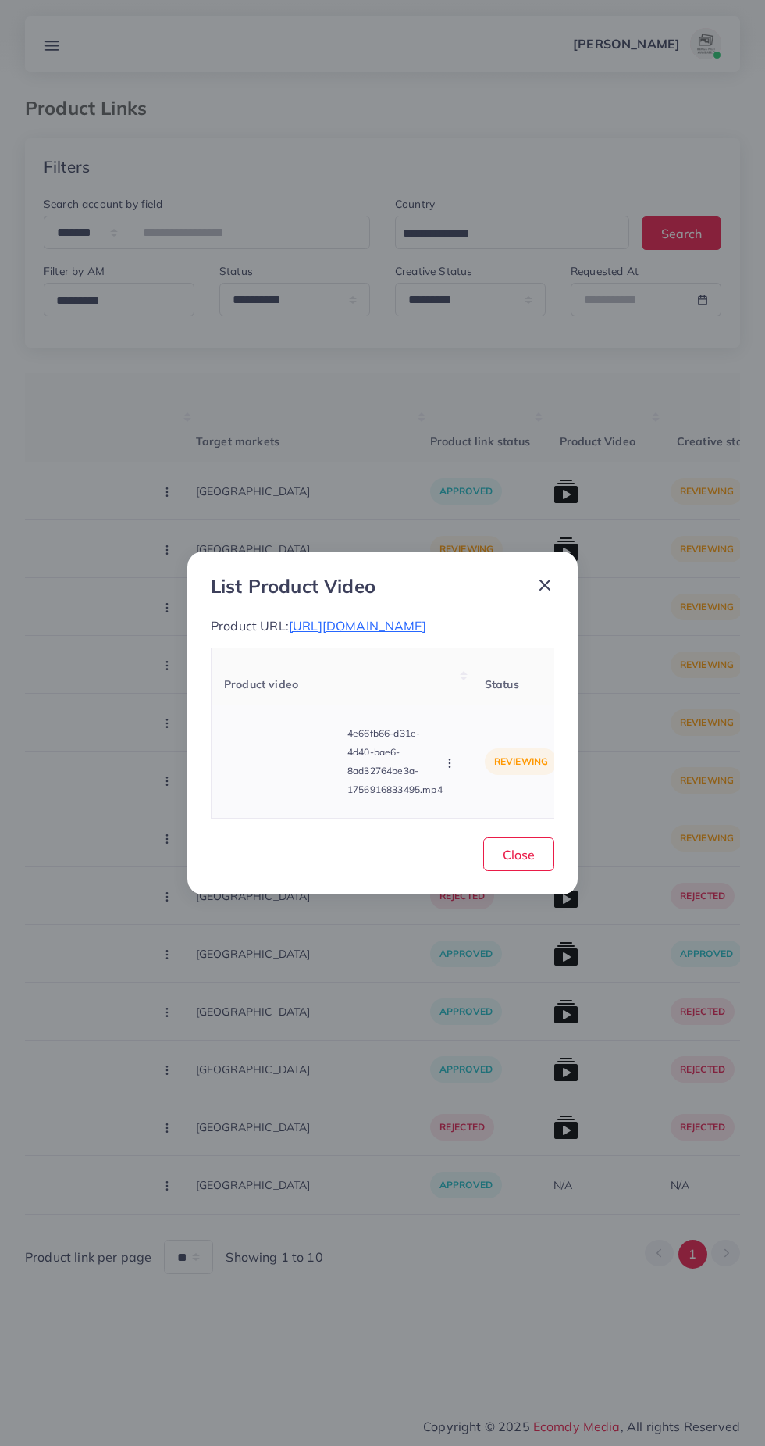
click at [283, 791] on video at bounding box center [282, 761] width 117 height 70
click at [308, 778] on div at bounding box center [282, 761] width 117 height 70
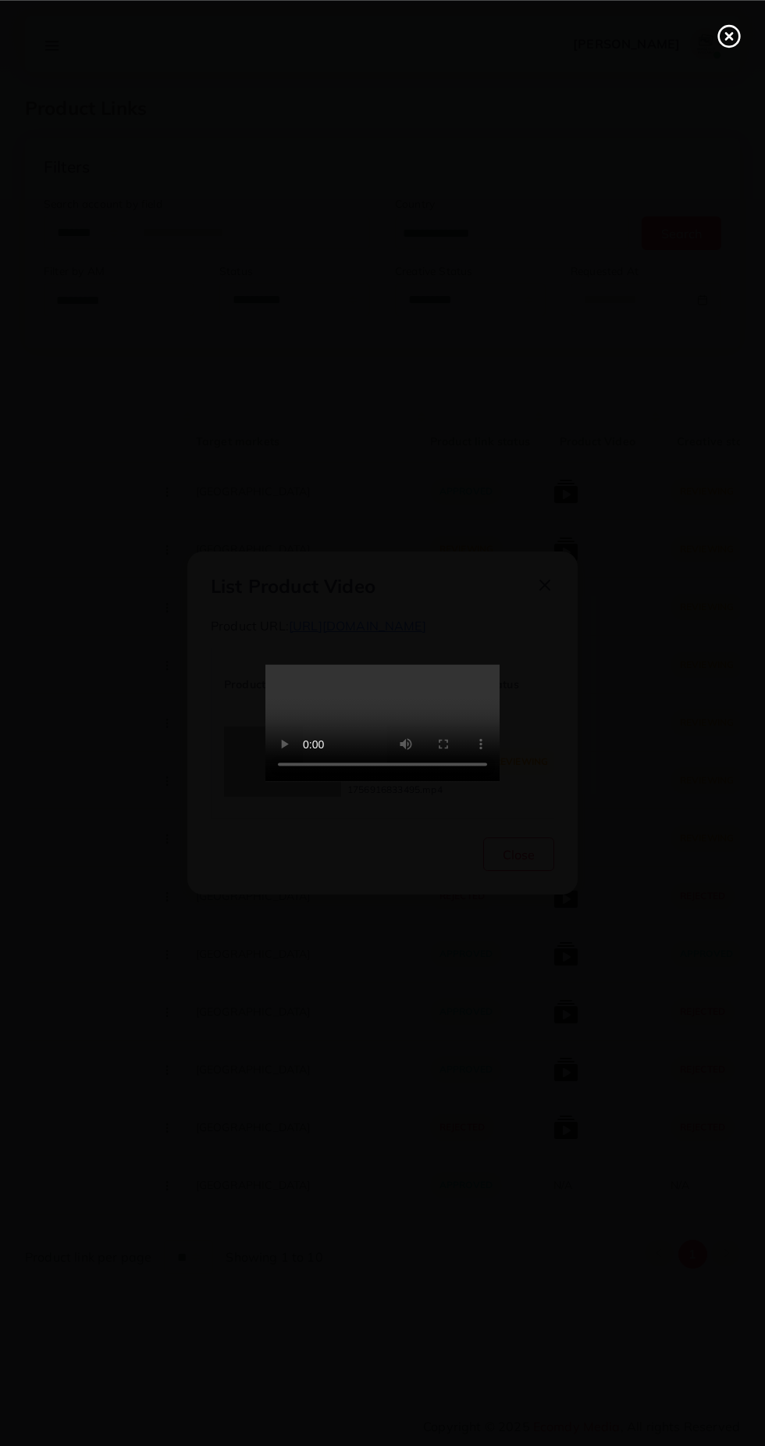
click at [729, 35] on line at bounding box center [729, 36] width 6 height 6
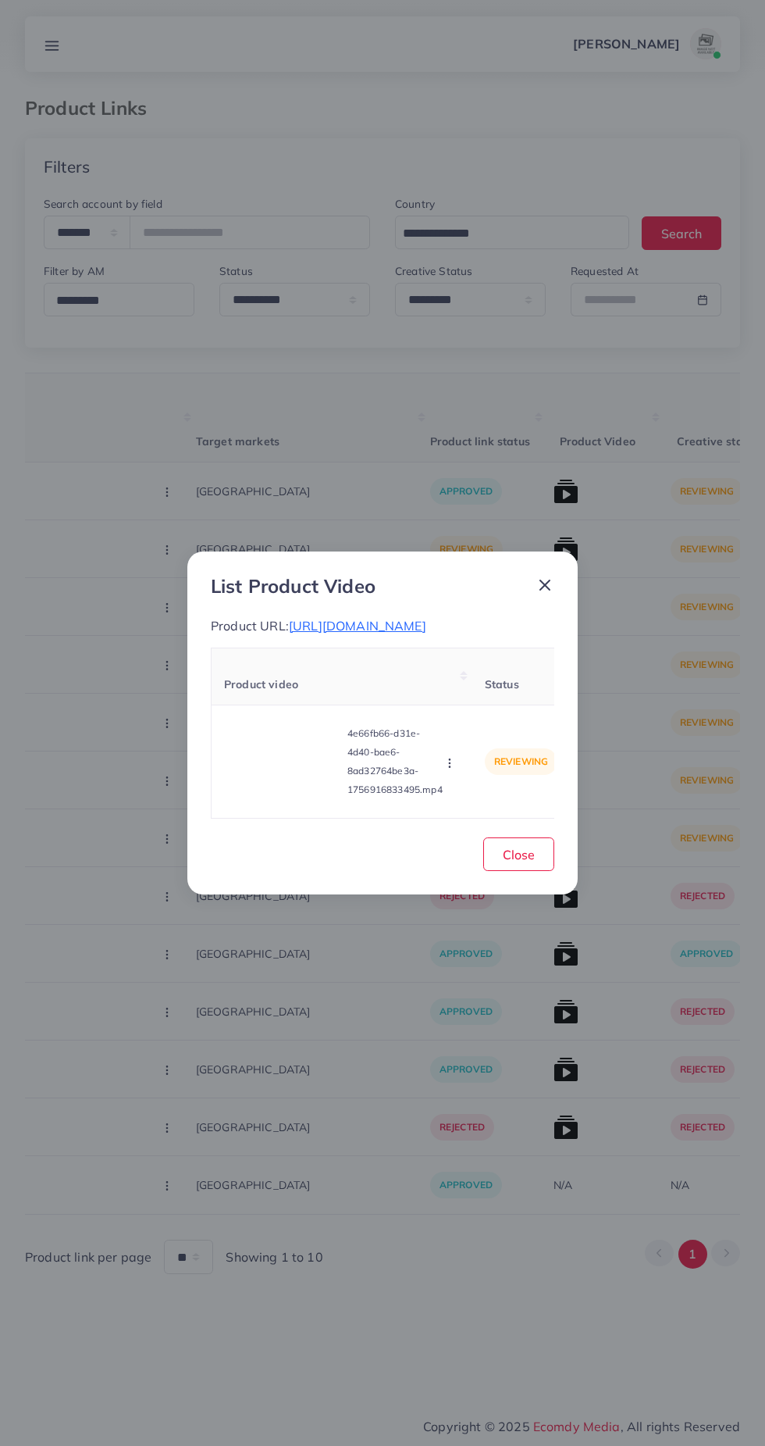
click at [420, 618] on span "https://zayrawear.shop/product/zayra-korean-style-long-koti-maxi-2-piece/" at bounding box center [357, 626] width 137 height 16
click at [522, 854] on span "Close" at bounding box center [519, 855] width 32 height 16
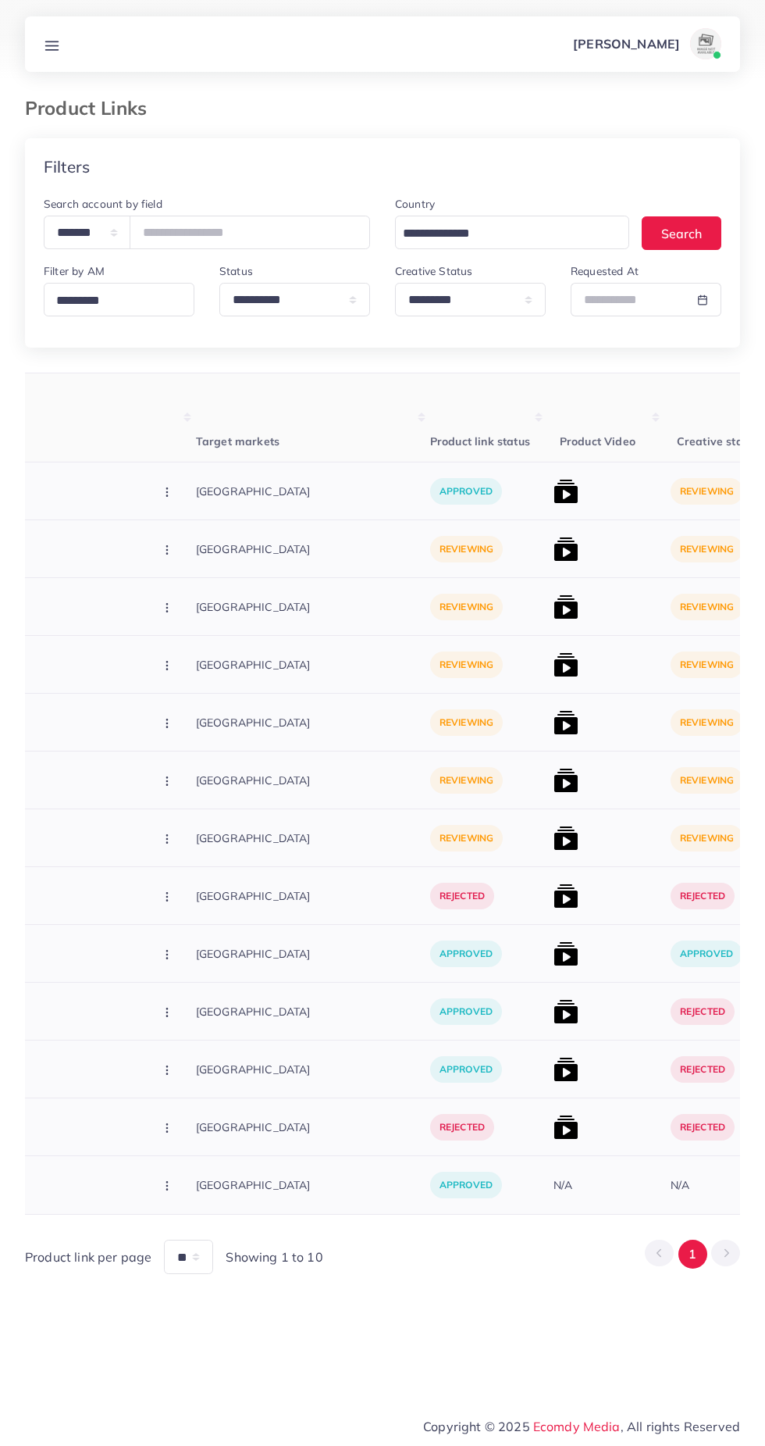
click at [554, 604] on img at bounding box center [566, 606] width 25 height 25
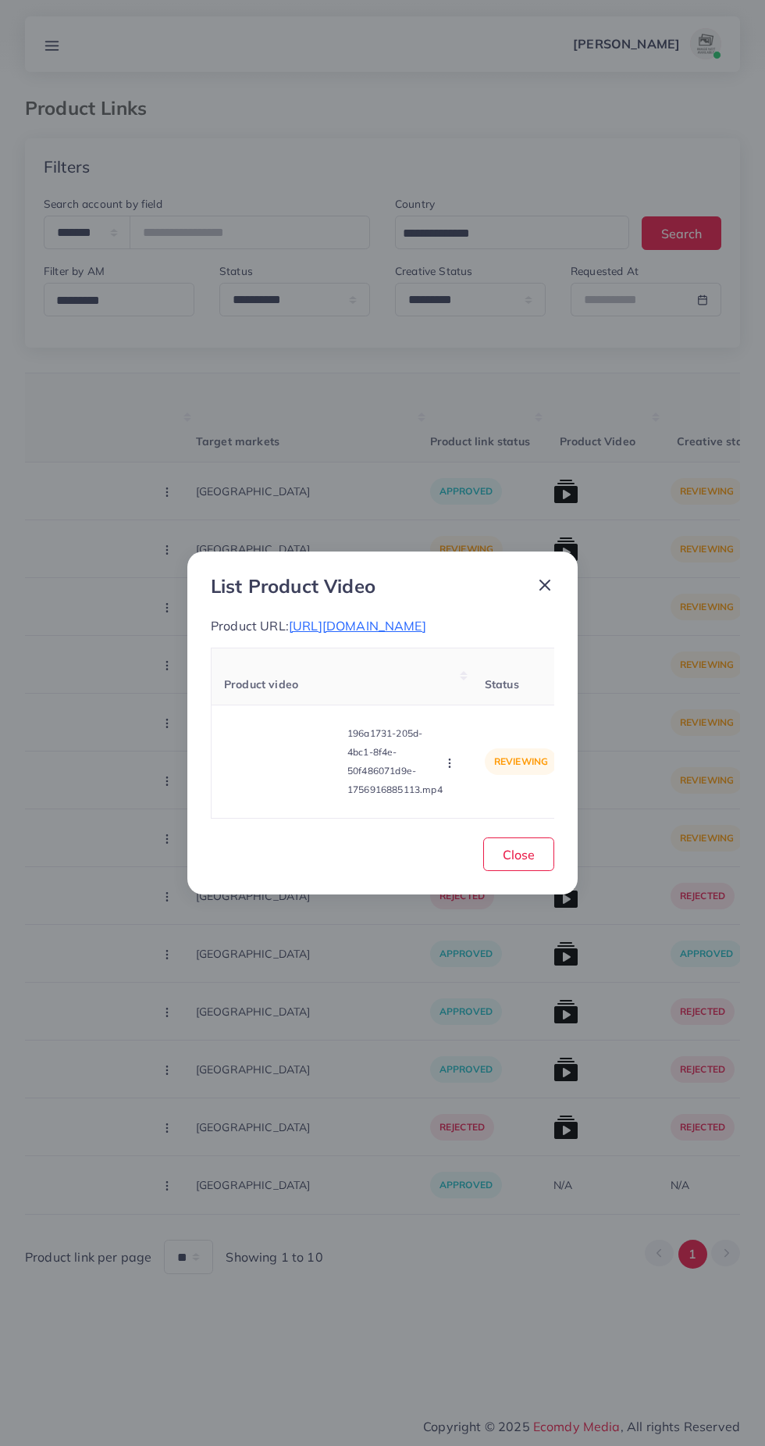
click at [551, 576] on icon at bounding box center [545, 585] width 19 height 19
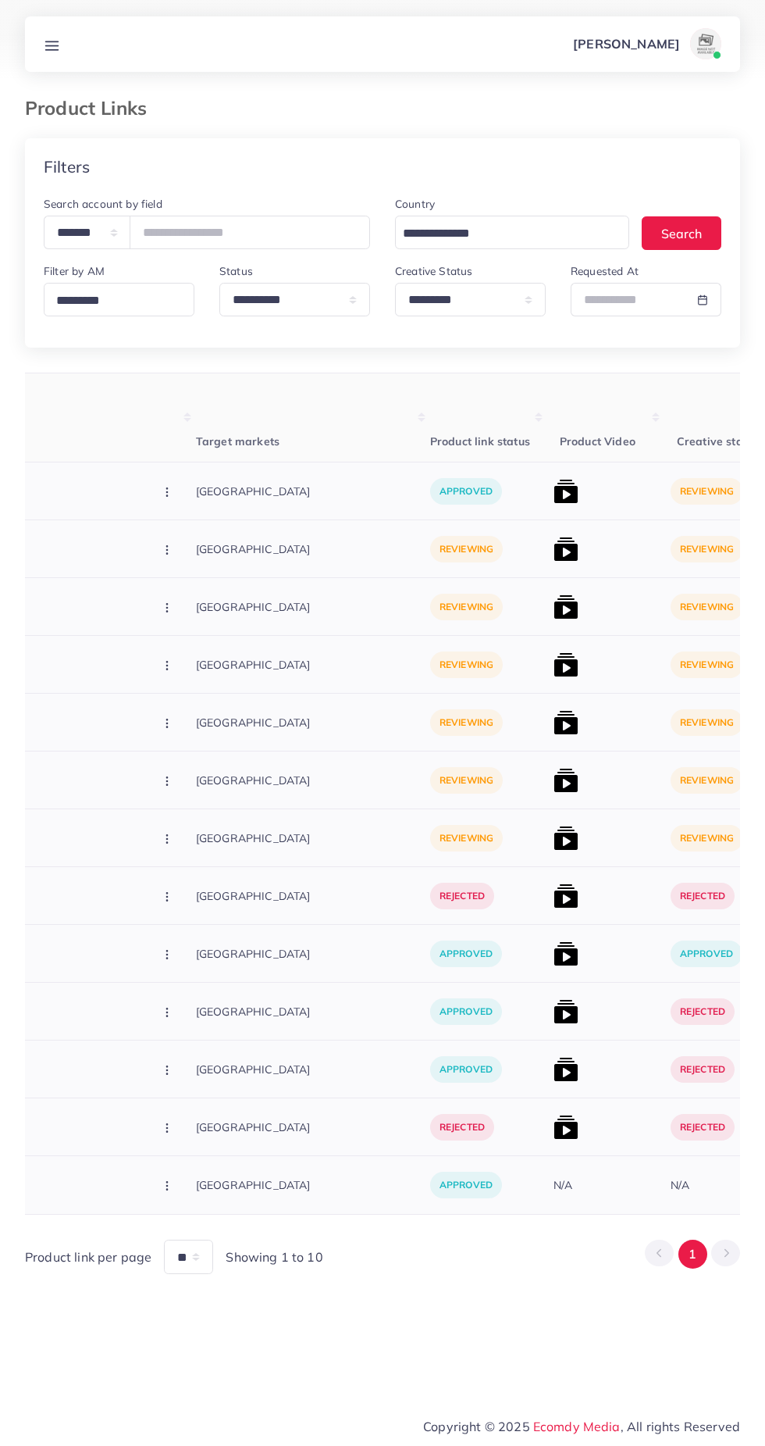
click at [554, 613] on img at bounding box center [566, 606] width 25 height 25
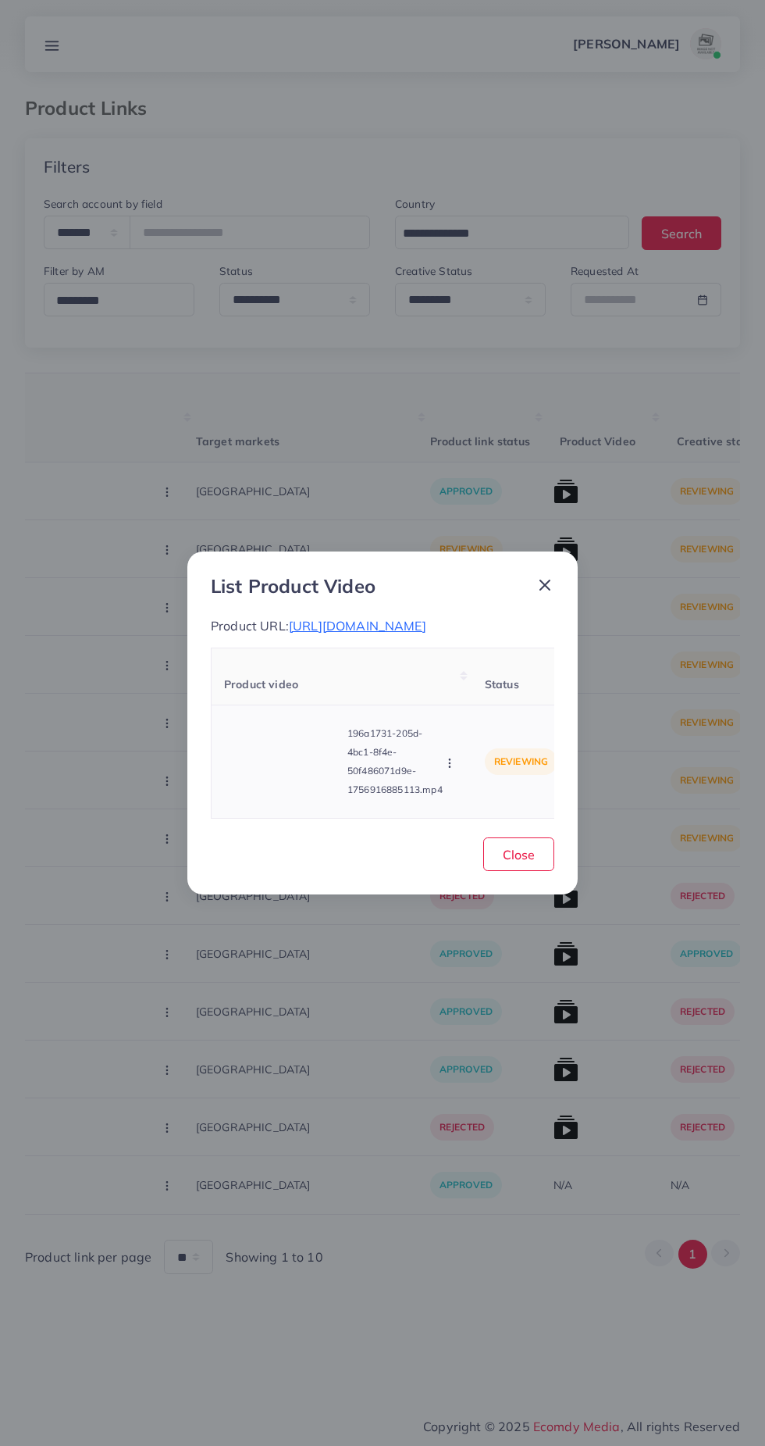
click at [308, 797] on video at bounding box center [282, 761] width 117 height 70
click at [301, 777] on div at bounding box center [282, 761] width 117 height 70
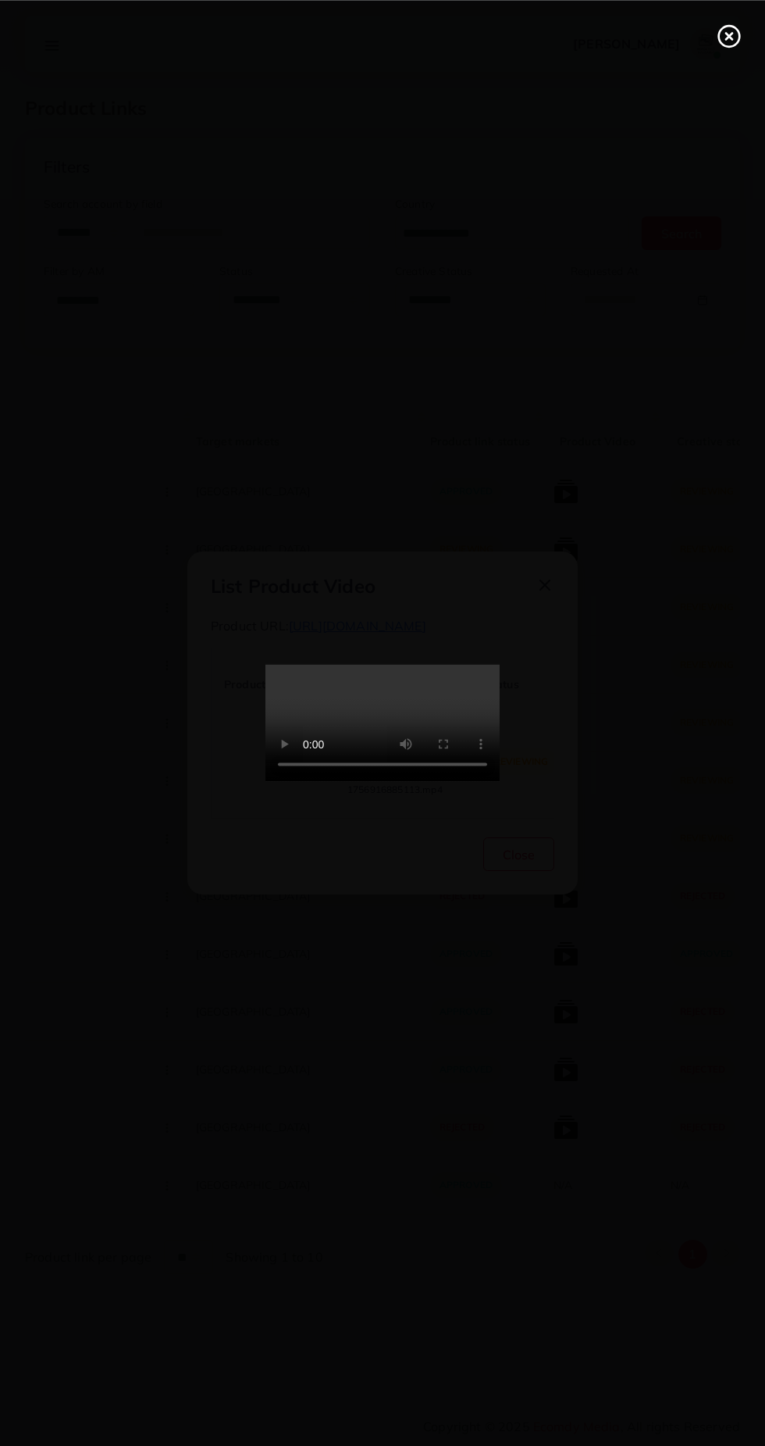
click at [729, 48] on icon at bounding box center [729, 35] width 25 height 25
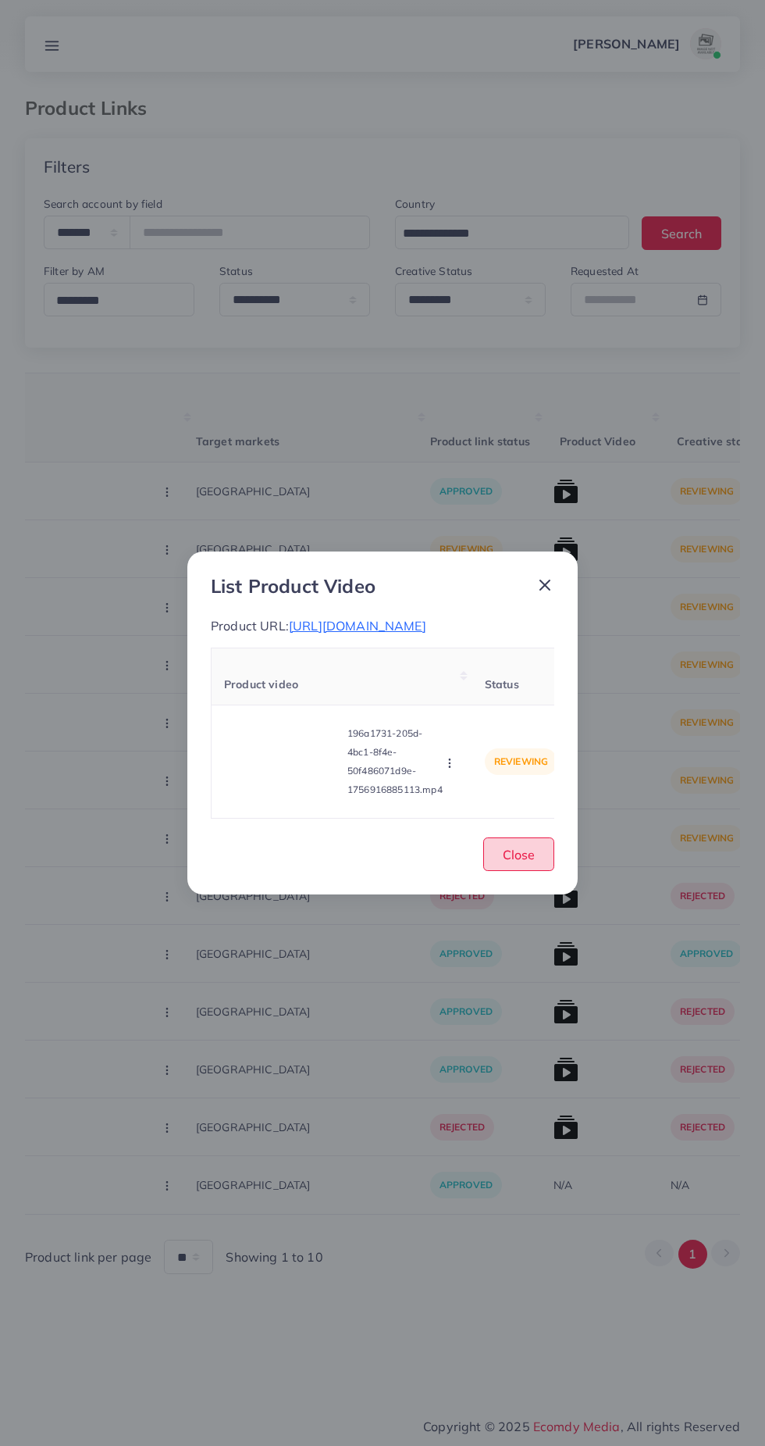
click at [519, 862] on span "Close" at bounding box center [519, 855] width 32 height 16
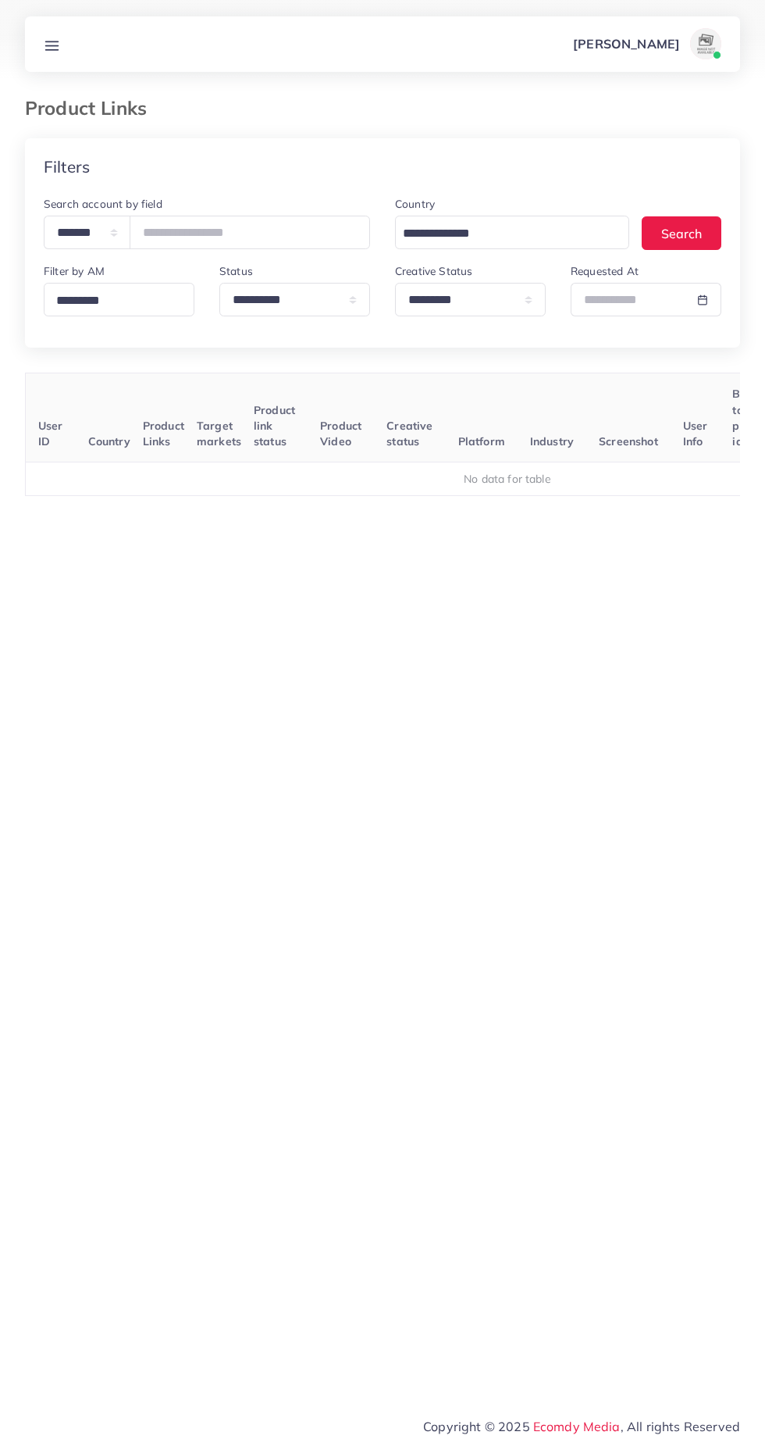
select select "*********"
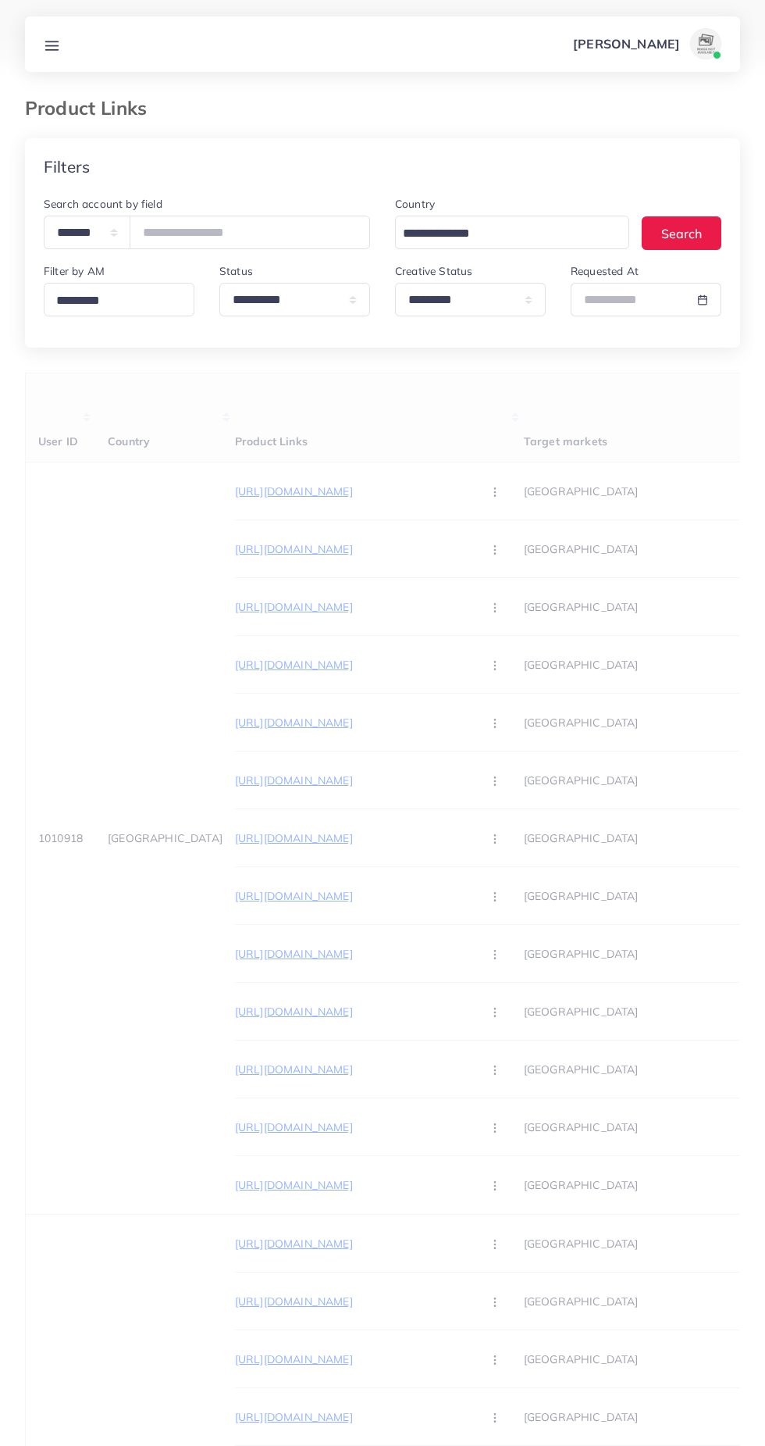
select select "*********"
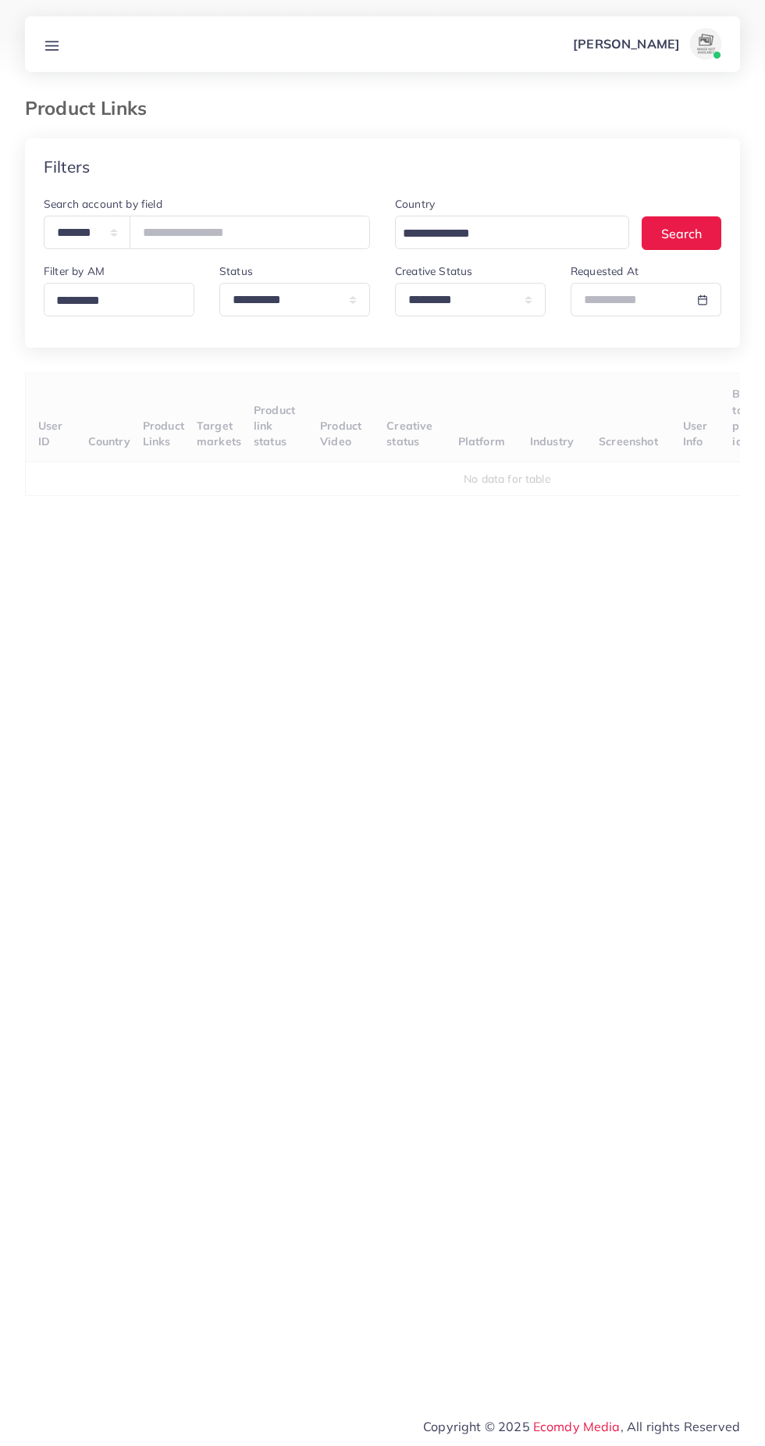
select select "*********"
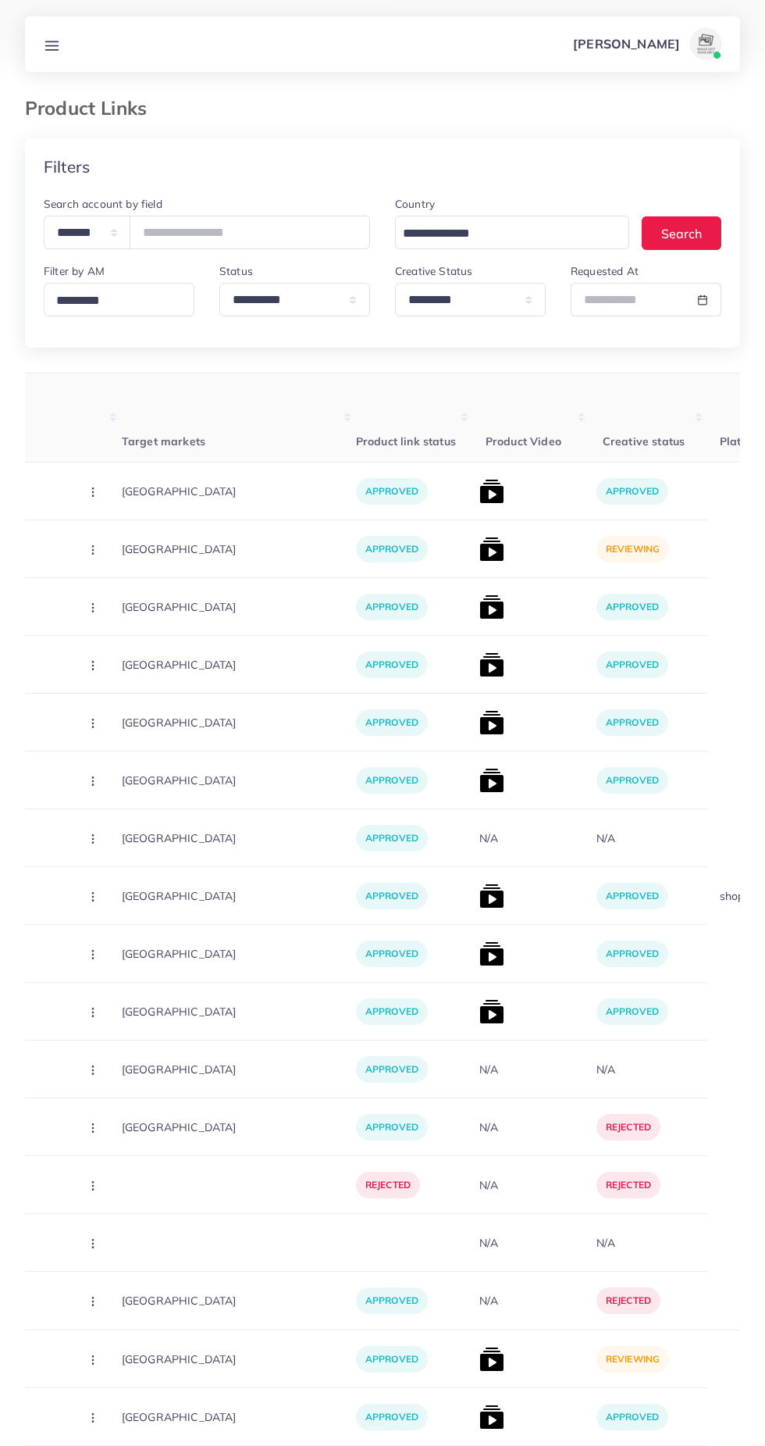
scroll to position [0, 409]
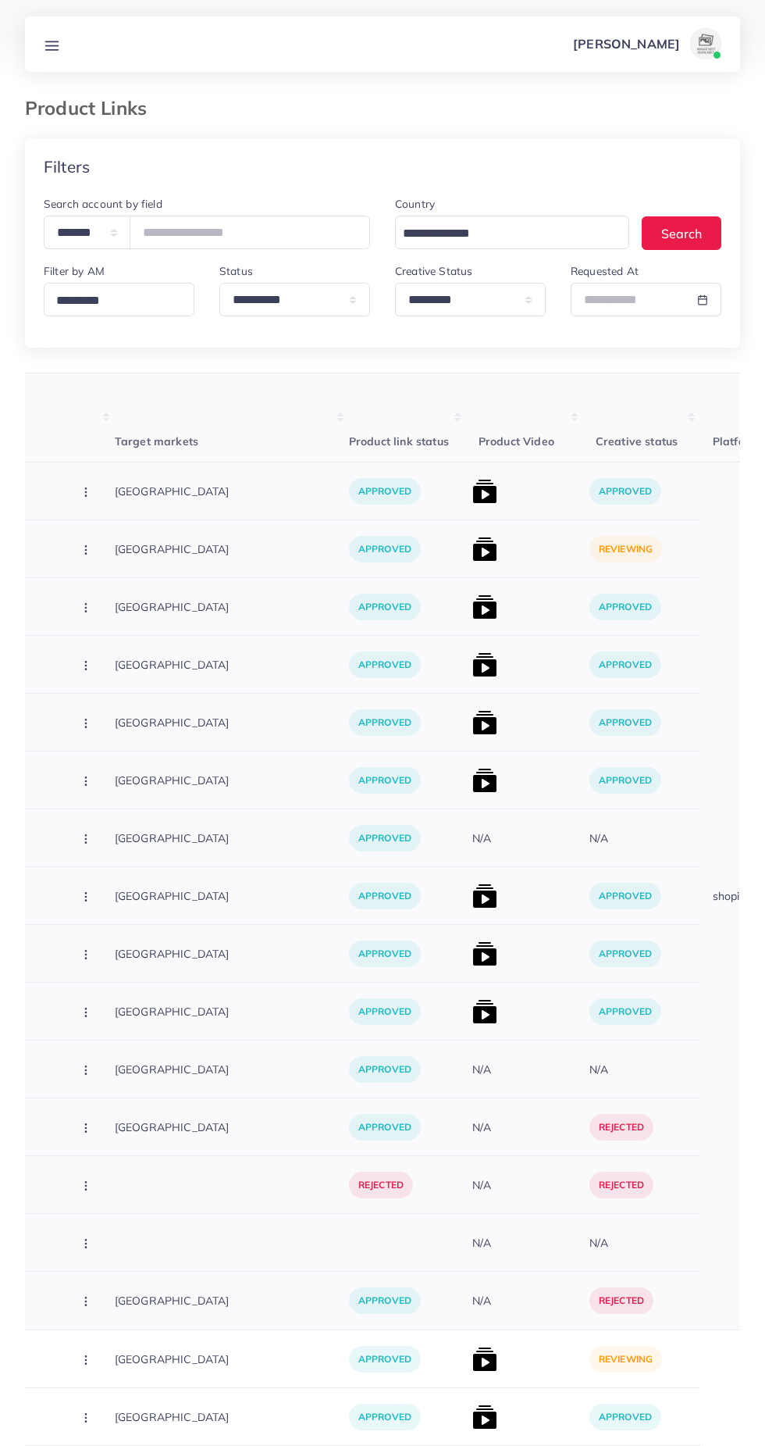
click at [472, 542] on img at bounding box center [484, 549] width 25 height 25
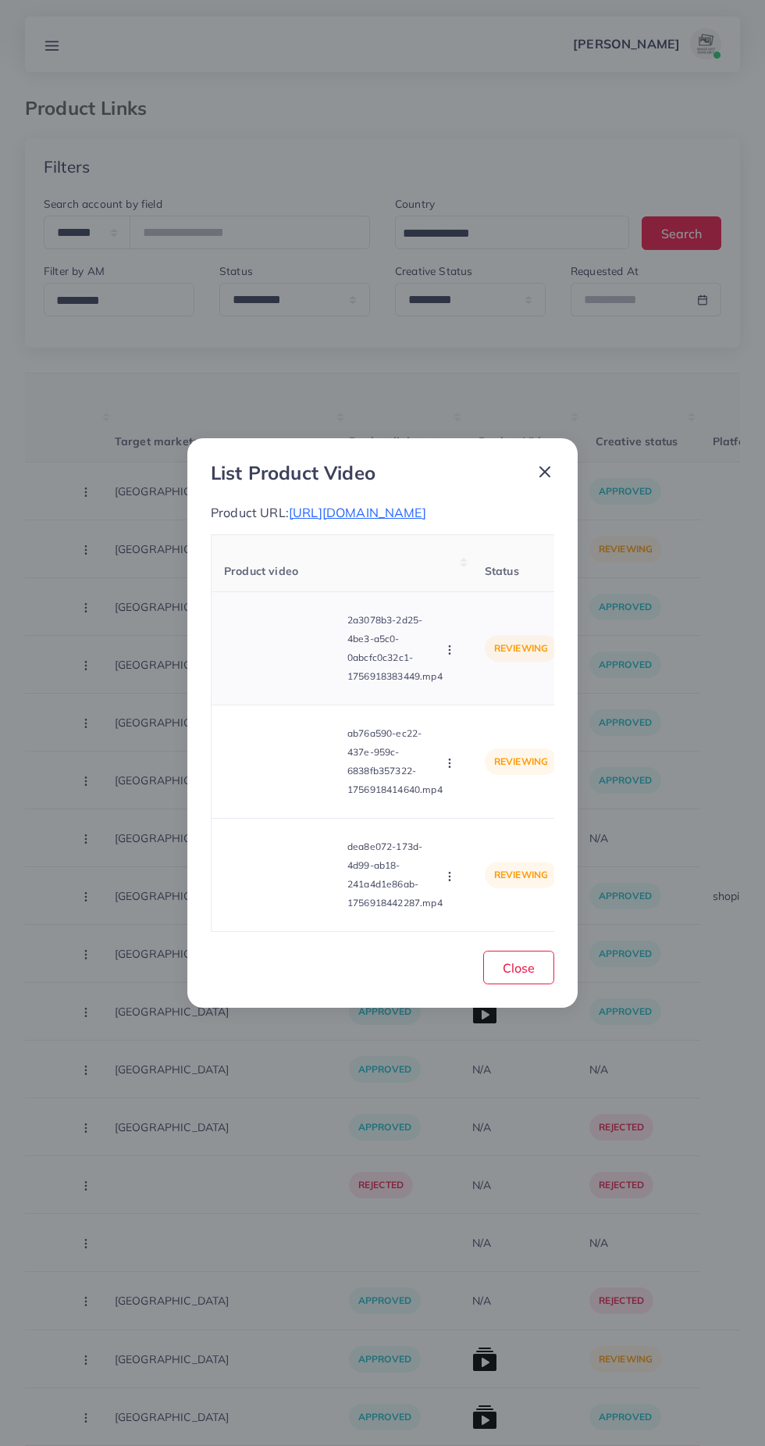
click at [269, 683] on video at bounding box center [282, 648] width 117 height 70
click at [285, 661] on icon at bounding box center [282, 648] width 25 height 25
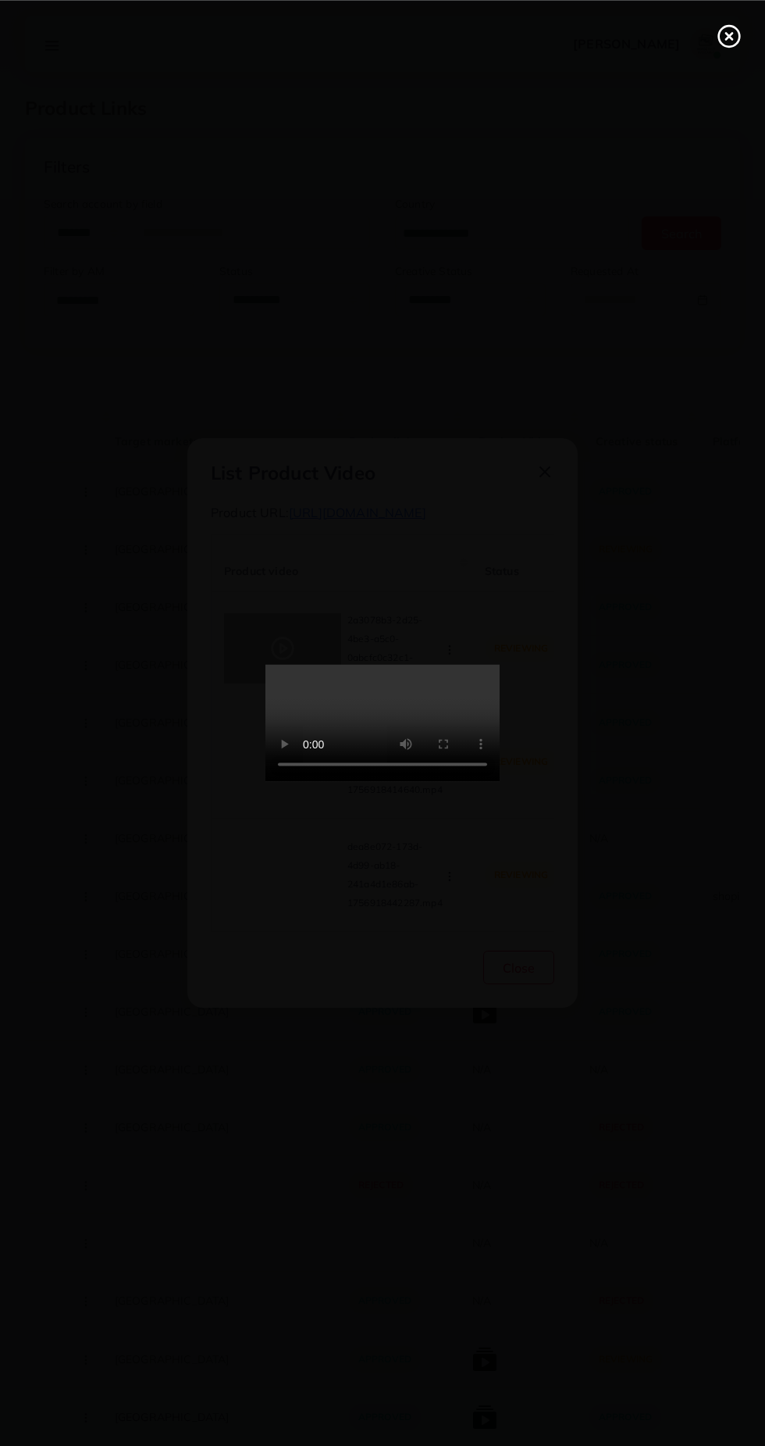
click at [729, 35] on line at bounding box center [729, 36] width 6 height 6
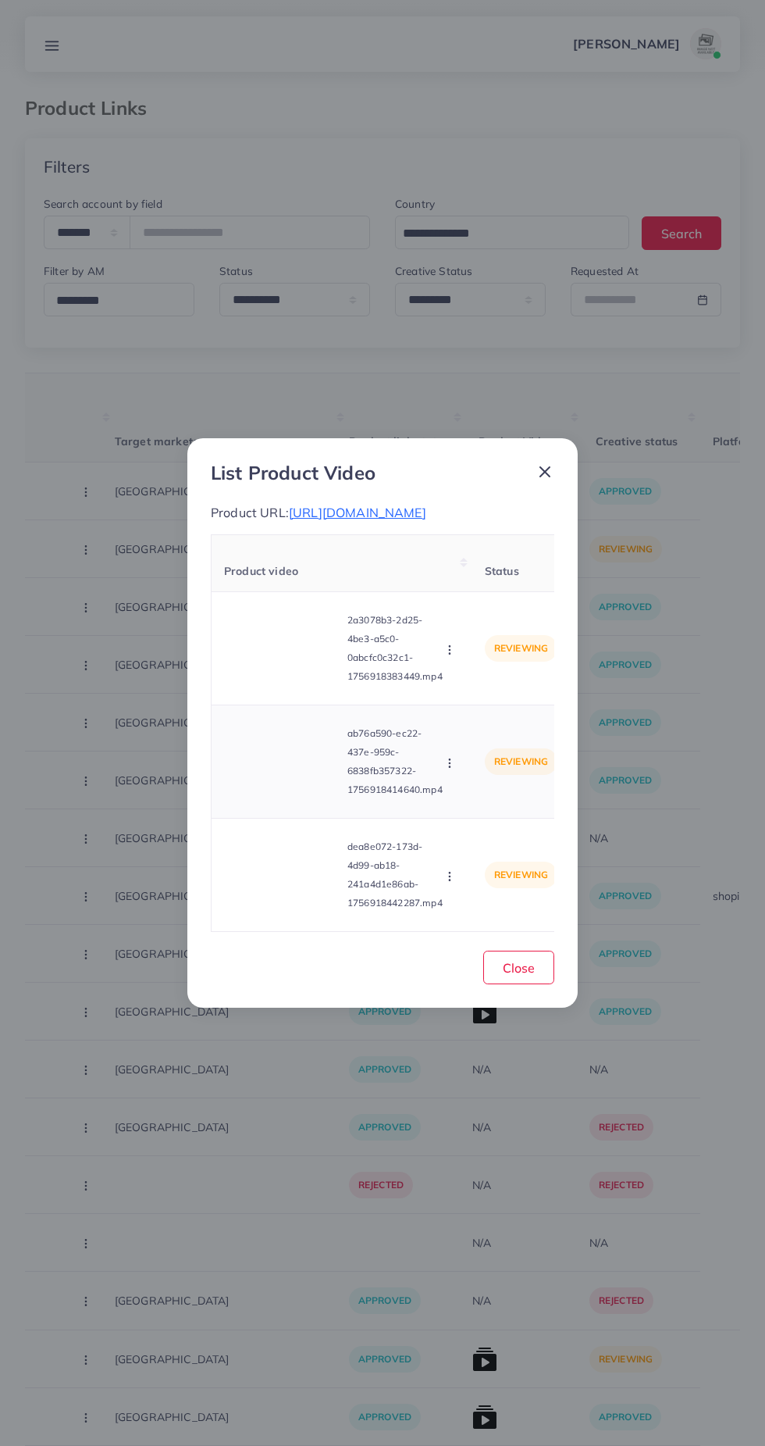
click at [283, 793] on video at bounding box center [282, 761] width 117 height 70
click at [295, 797] on div at bounding box center [282, 761] width 117 height 70
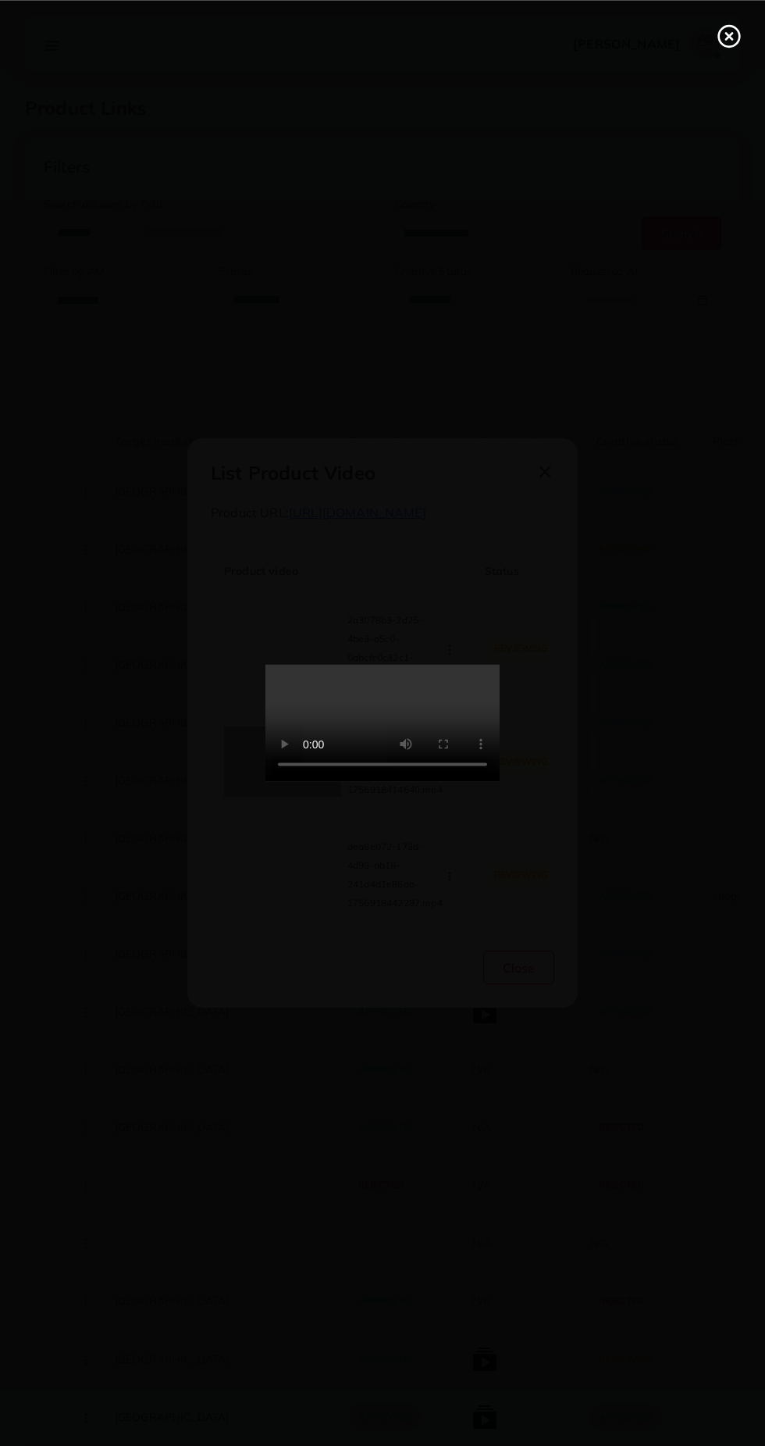
click at [729, 35] on line at bounding box center [729, 36] width 6 height 6
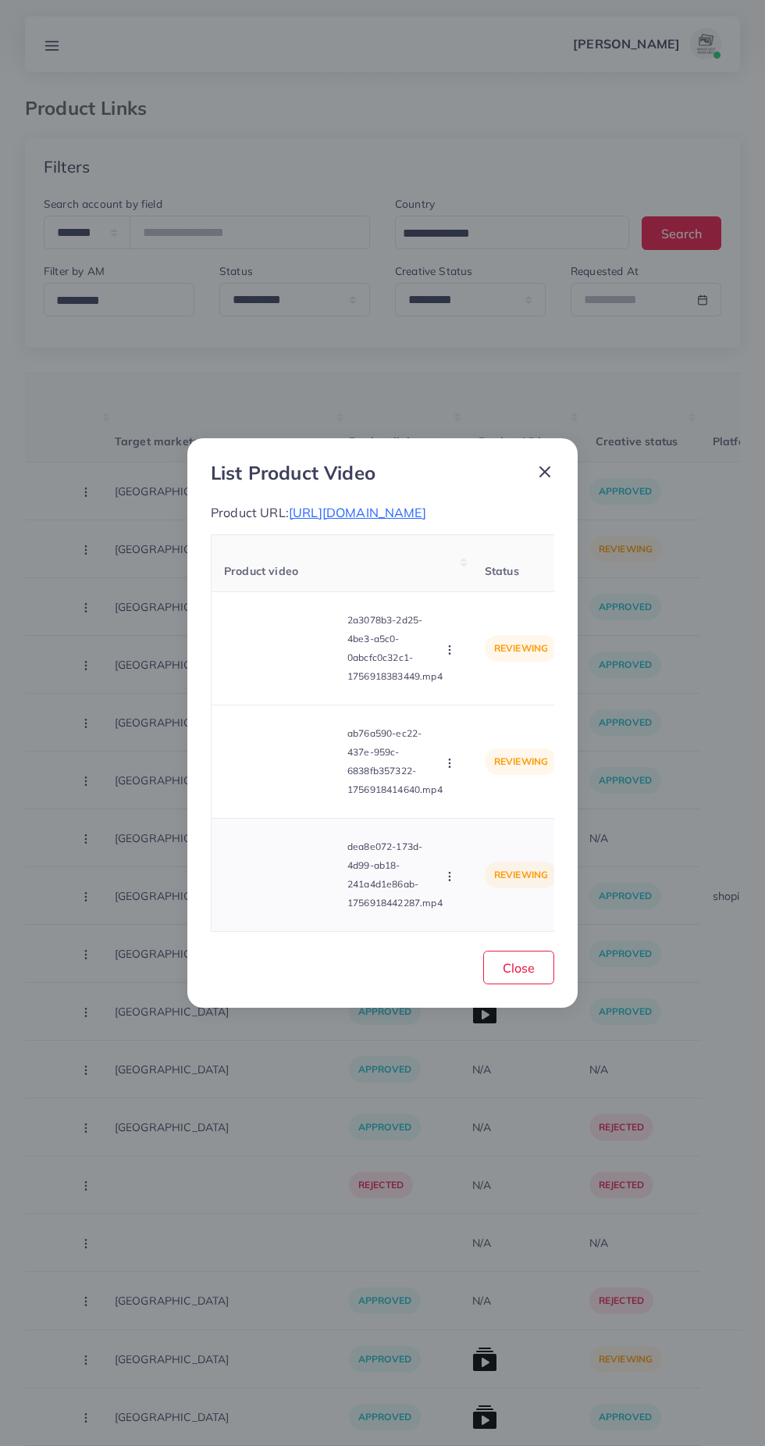
click at [270, 900] on video at bounding box center [282, 875] width 117 height 70
click at [296, 910] on div at bounding box center [282, 875] width 117 height 70
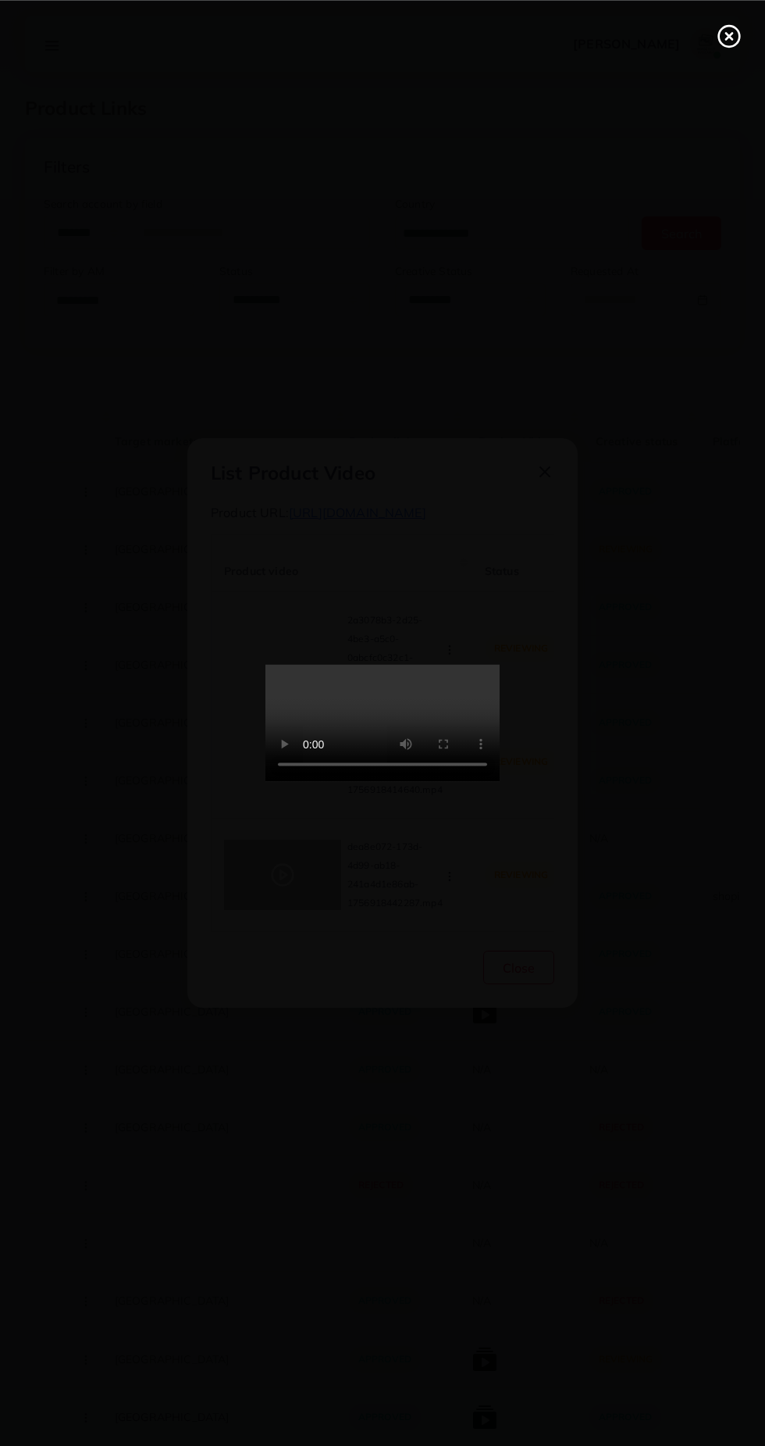
click at [729, 30] on icon at bounding box center [729, 35] width 25 height 25
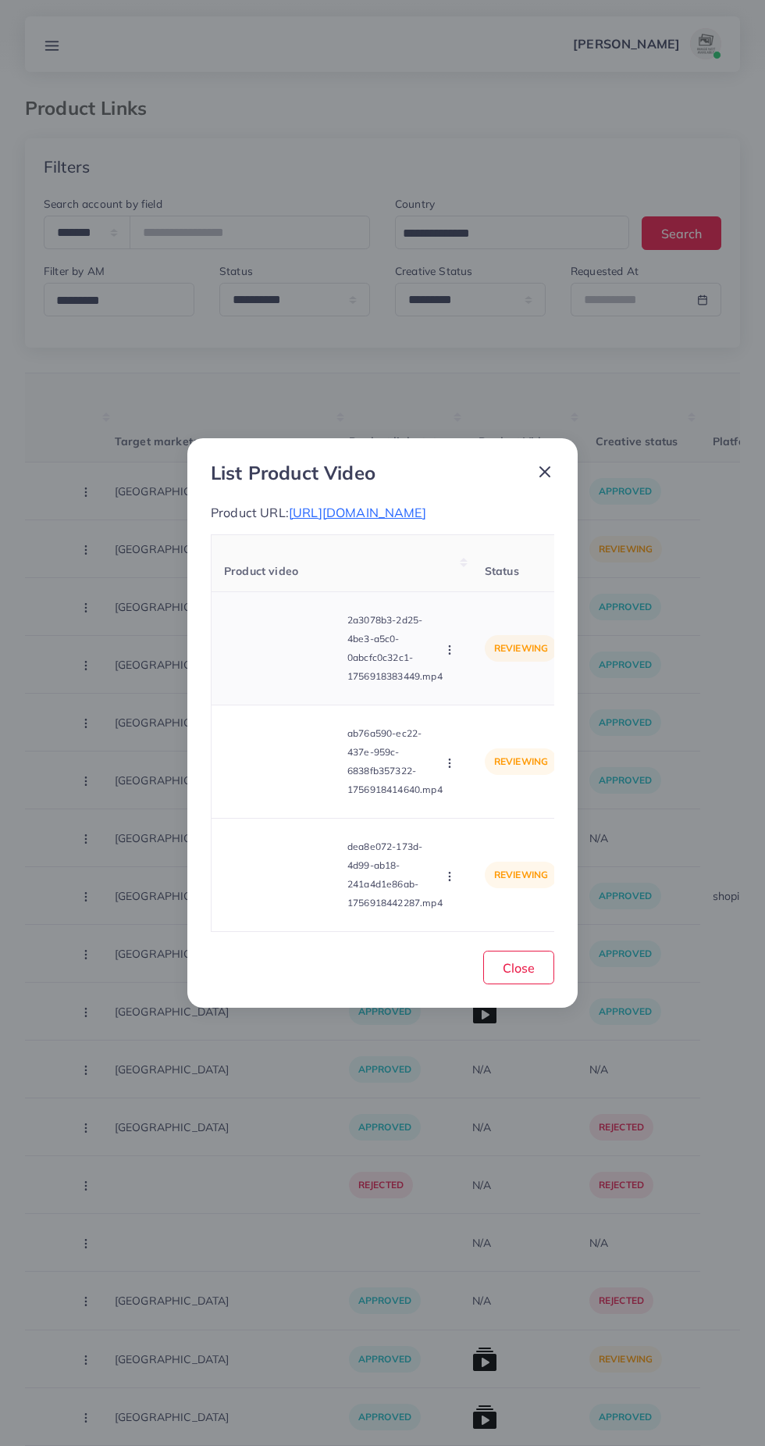
click at [452, 656] on icon "button" at bounding box center [450, 649] width 12 height 12
click at [509, 704] on link "Approve" at bounding box center [486, 687] width 123 height 34
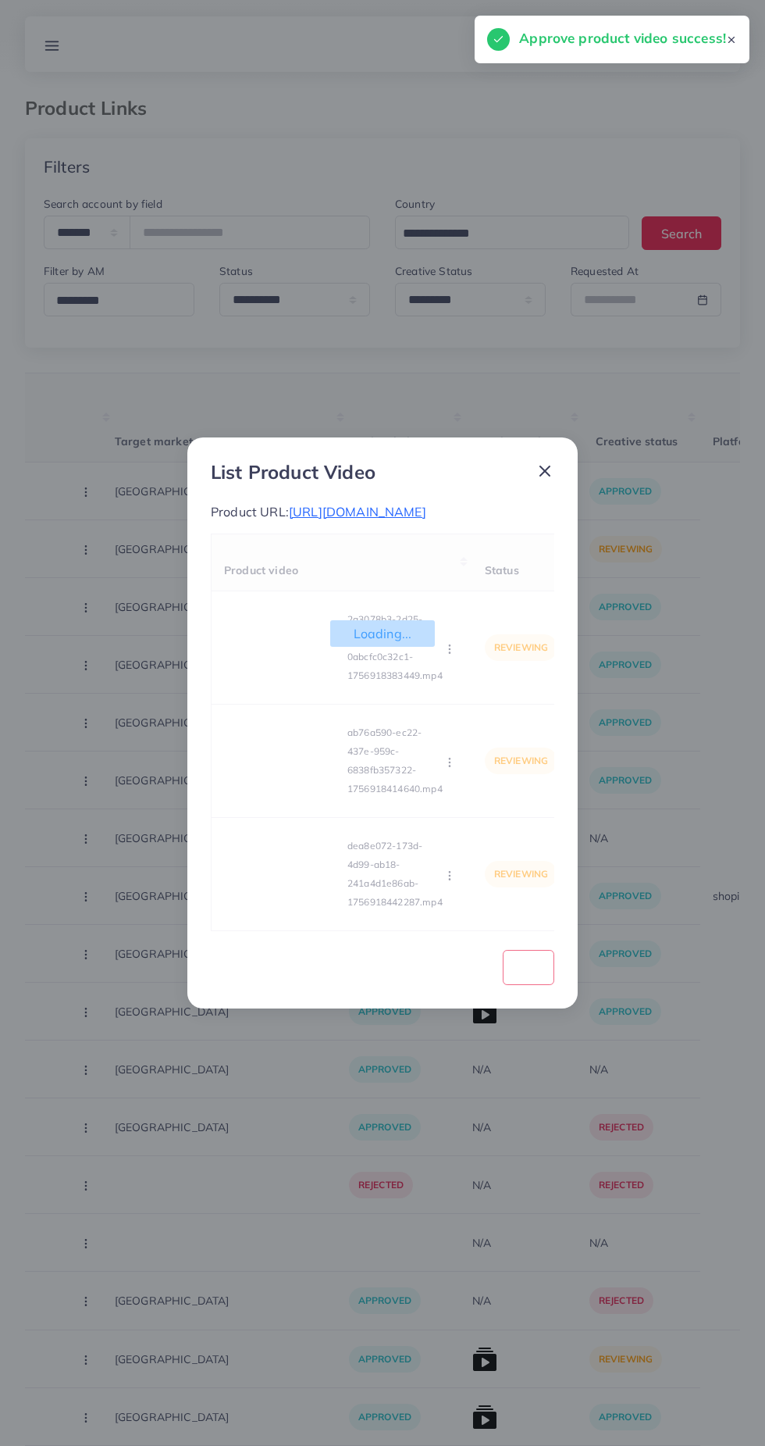
click at [450, 826] on div "Loading... Product video Status Reason reject 2a3078b3-2d25-4be3-a5c0-0abcfc0c3…" at bounding box center [383, 732] width 344 height 398
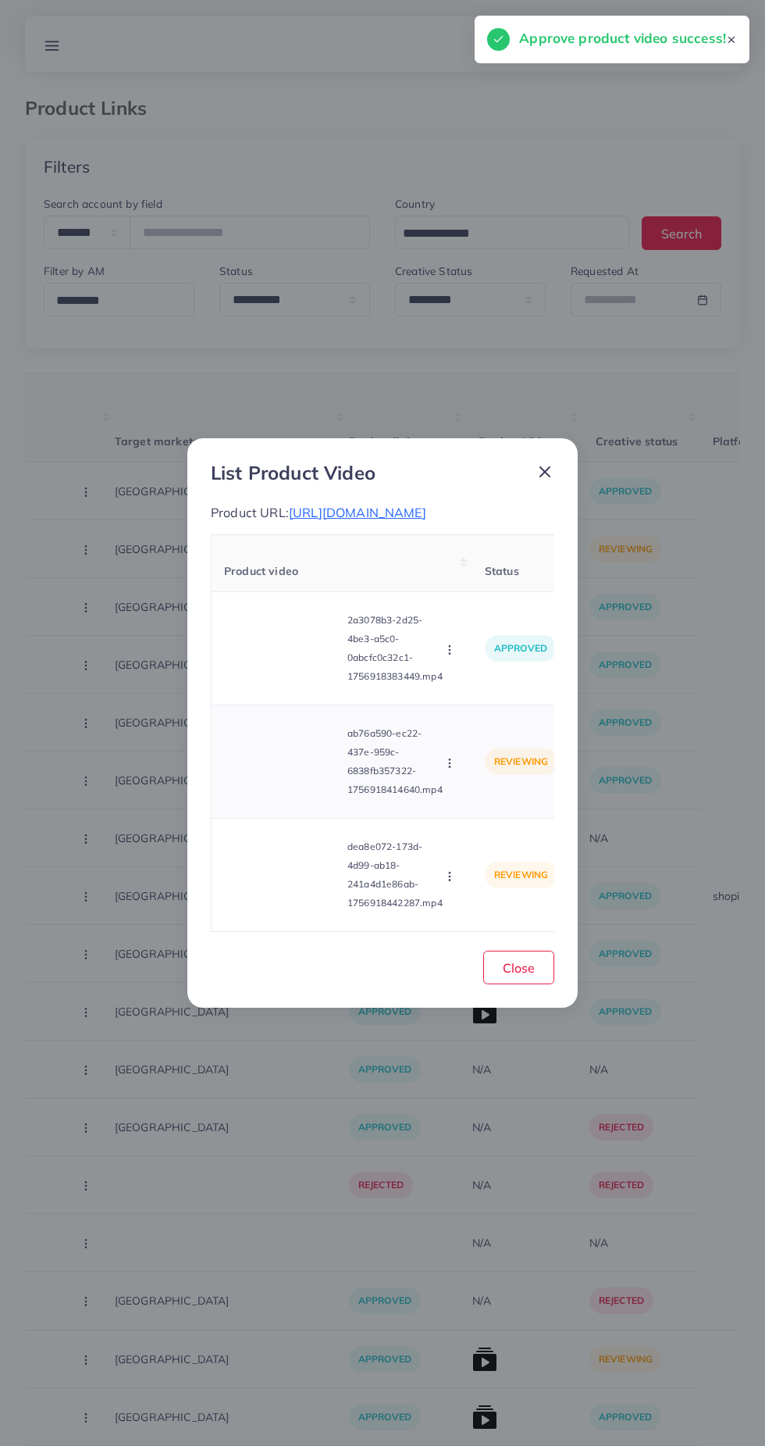
click at [458, 770] on button "button" at bounding box center [451, 762] width 17 height 16
click at [506, 818] on link "Approve" at bounding box center [486, 800] width 123 height 34
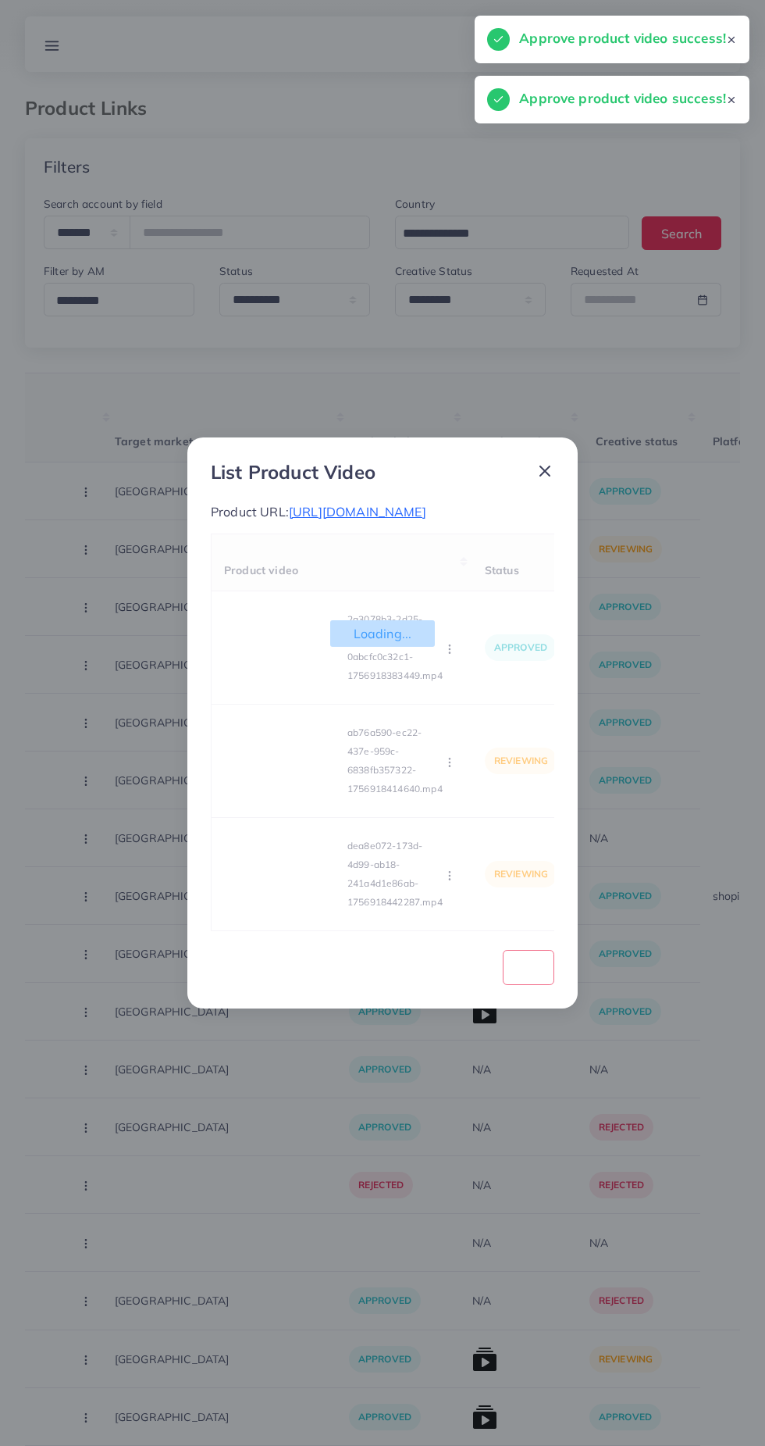
click at [444, 927] on div "Loading... Product video Status Reason reject 2a3078b3-2d25-4be3-a5c0-0abcfc0c3…" at bounding box center [383, 732] width 344 height 398
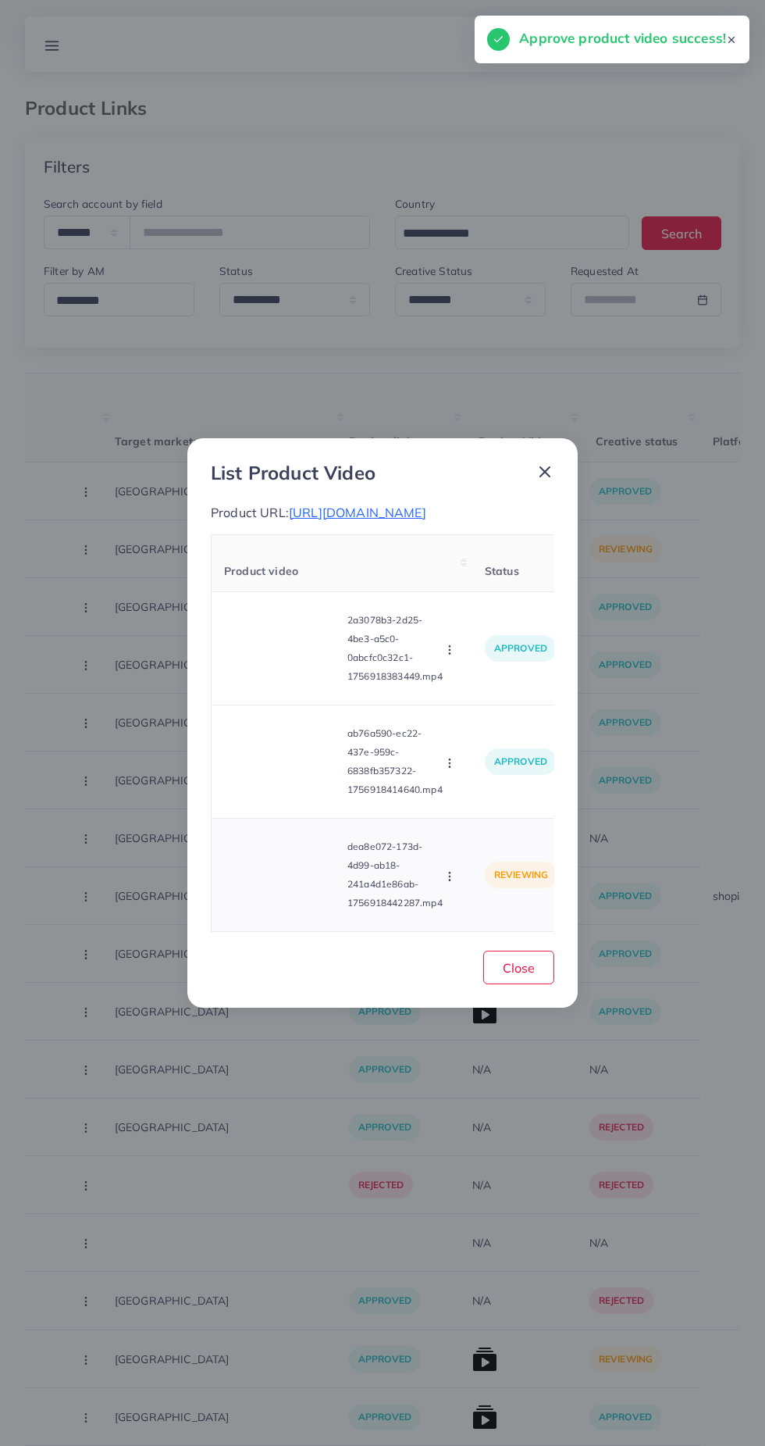
click at [450, 882] on icon "button" at bounding box center [450, 876] width 12 height 12
click at [501, 811] on span "Approve" at bounding box center [484, 803] width 52 height 16
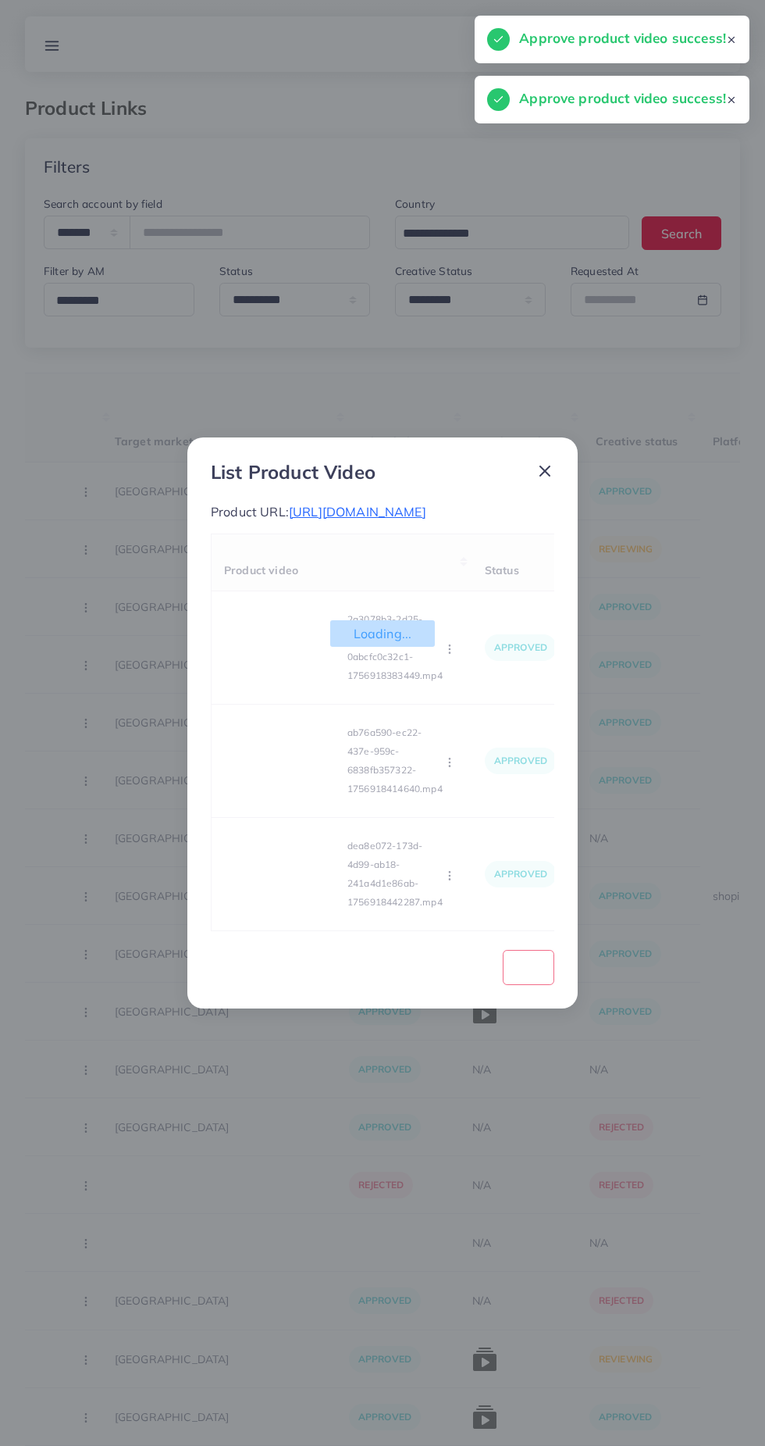
click at [544, 466] on line at bounding box center [544, 470] width 9 height 9
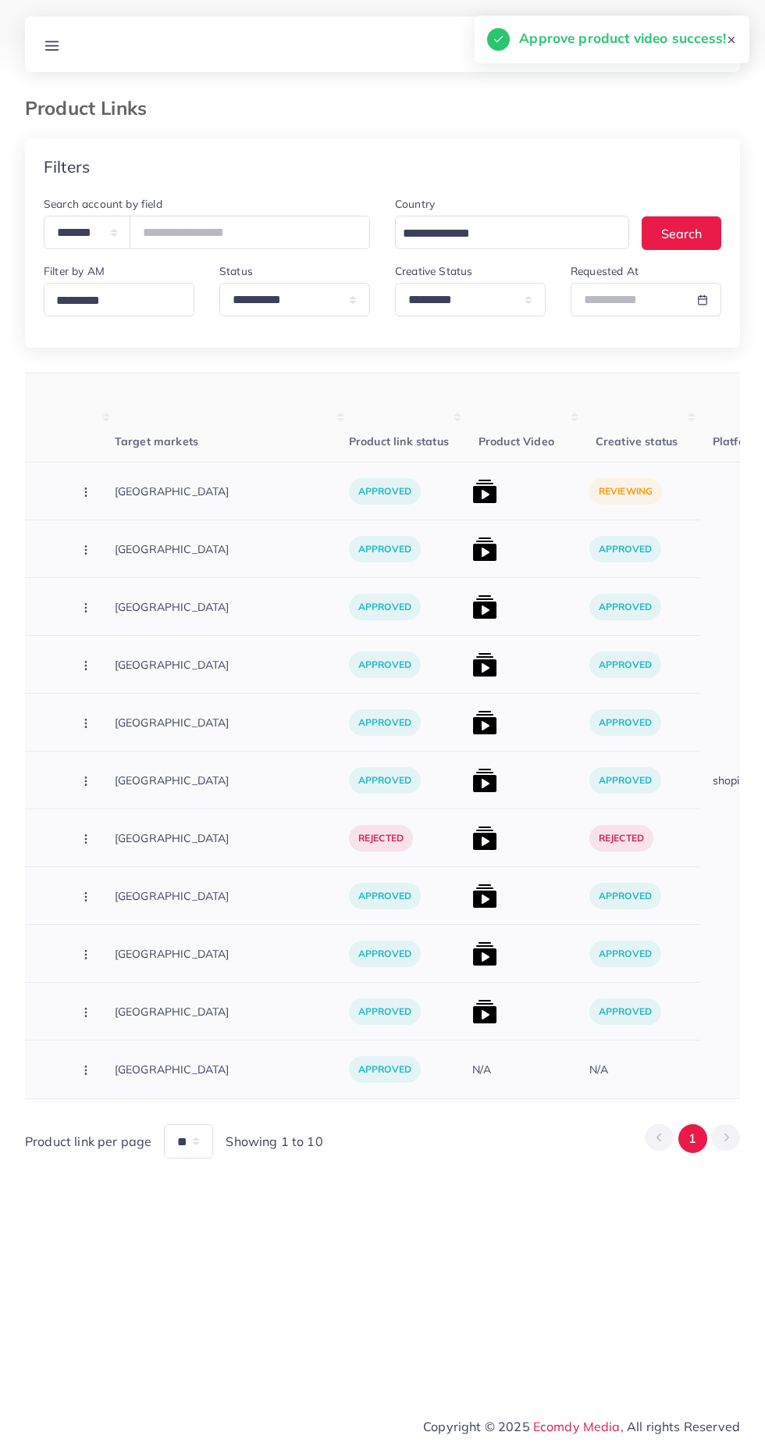
click at [472, 488] on img at bounding box center [484, 491] width 25 height 25
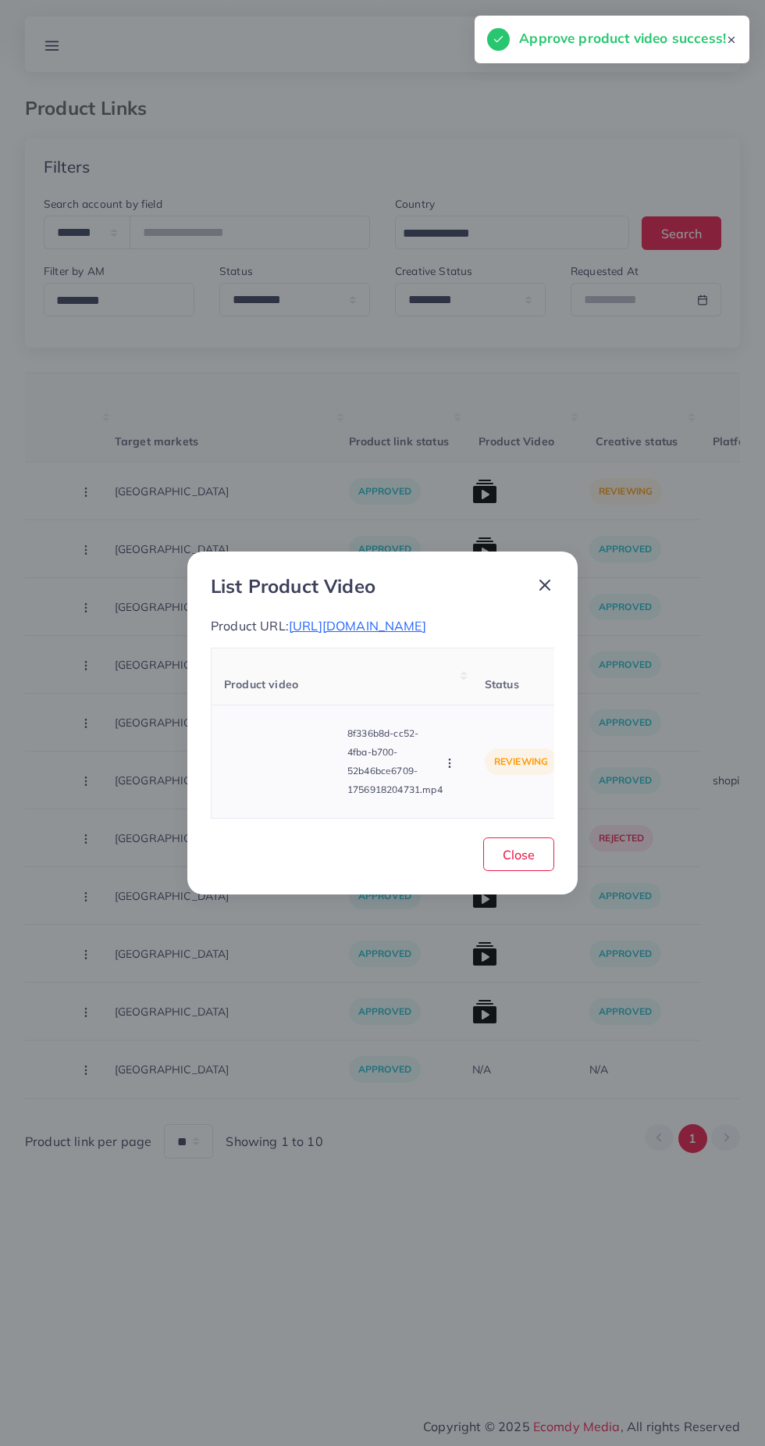
click at [272, 786] on video at bounding box center [282, 761] width 117 height 70
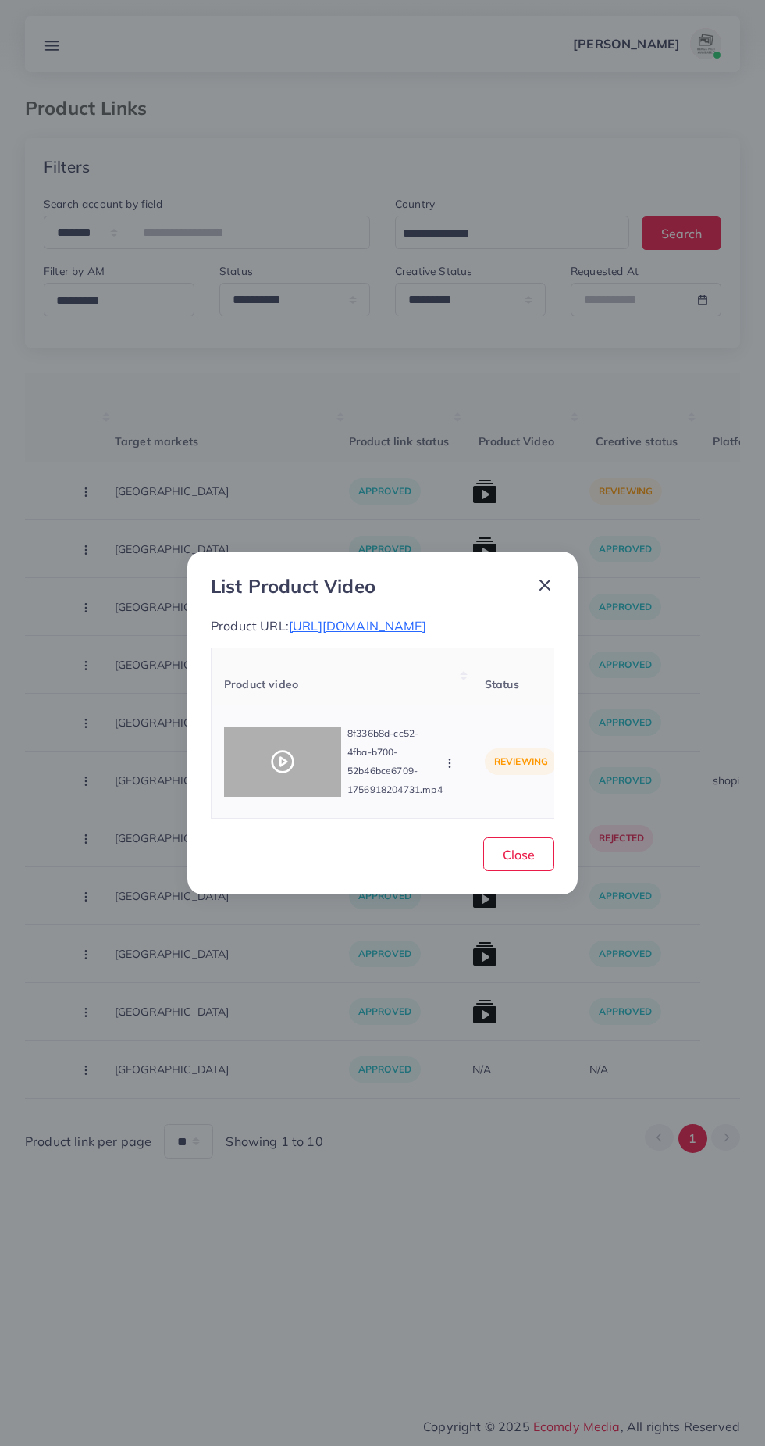
click at [286, 766] on polygon at bounding box center [283, 762] width 6 height 9
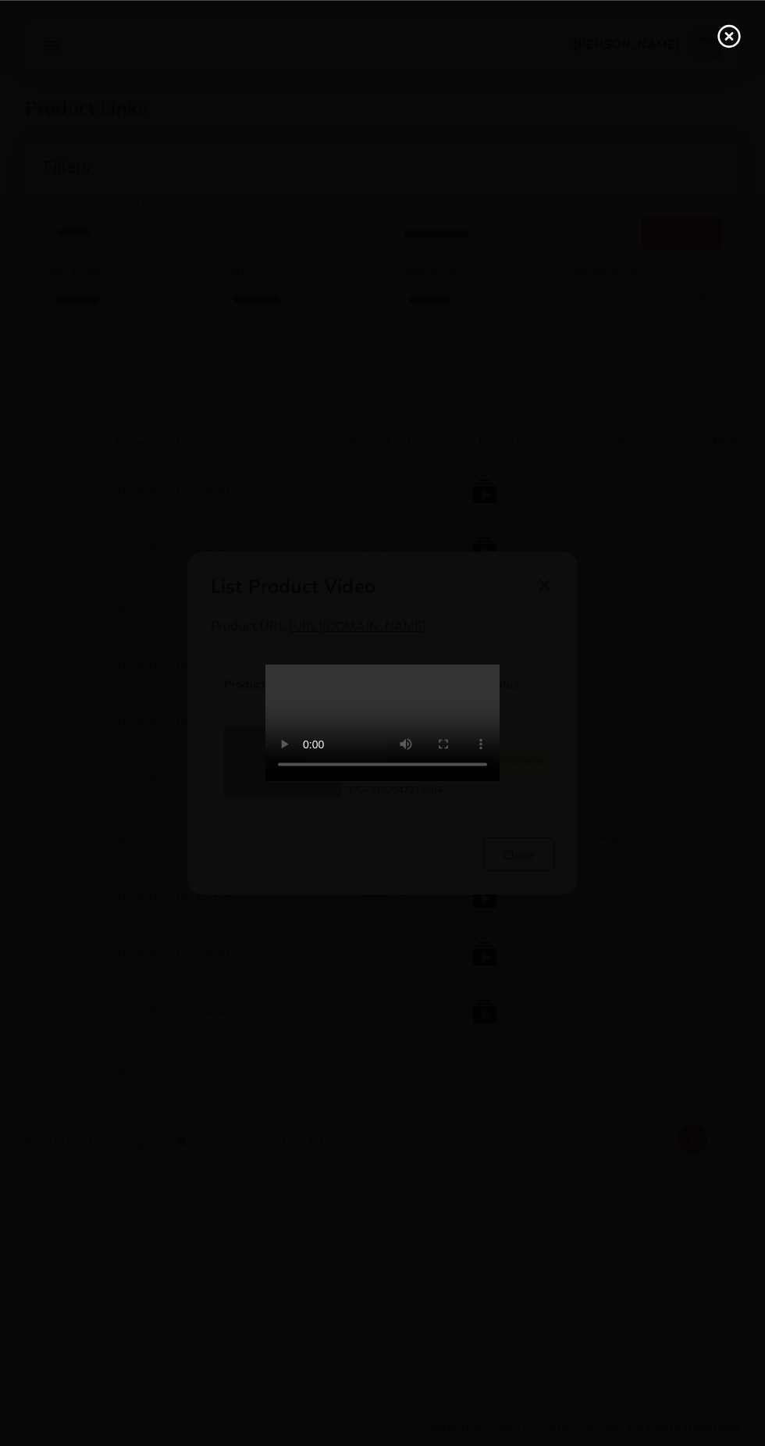
click at [729, 35] on line at bounding box center [729, 36] width 6 height 6
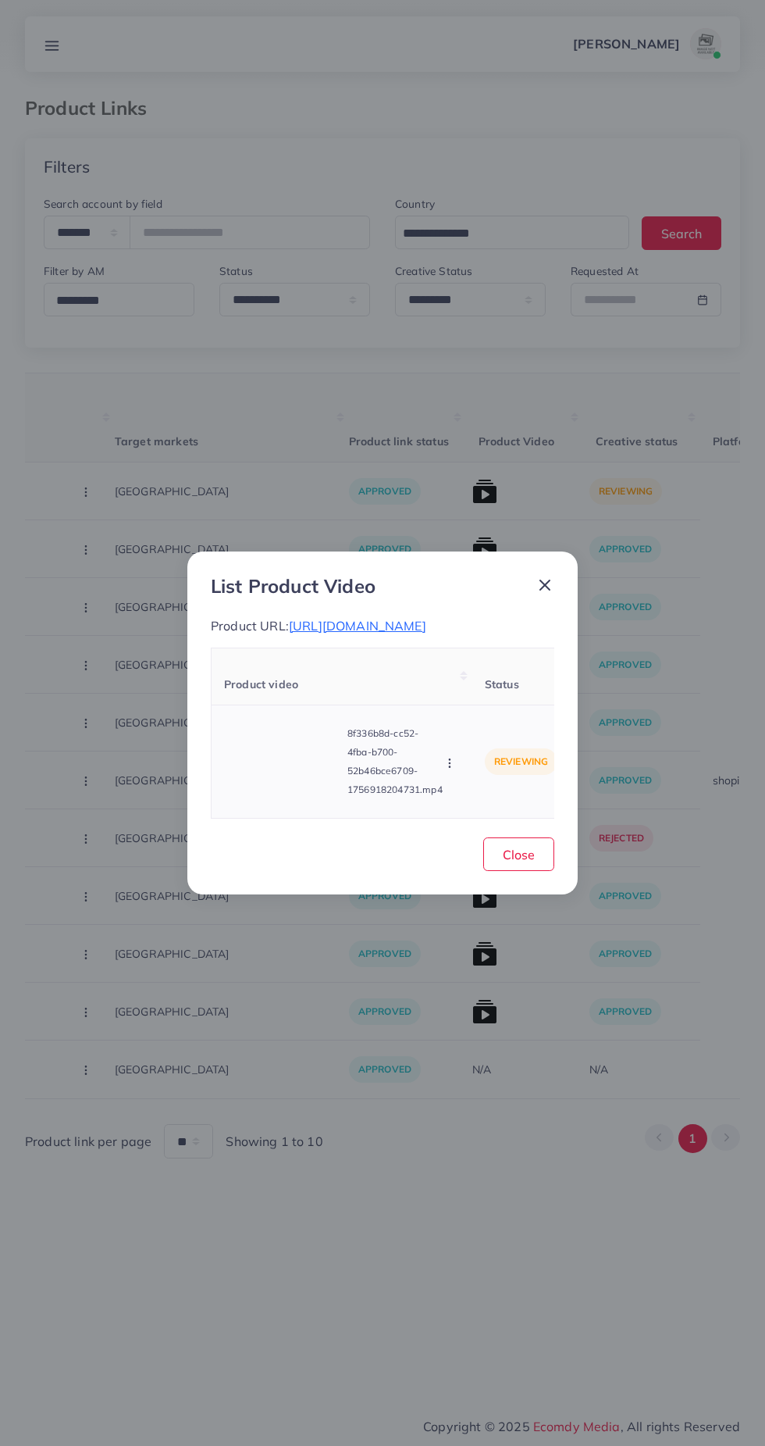
click at [450, 763] on circle "button" at bounding box center [449, 762] width 1 height 1
click at [494, 695] on span "Approve" at bounding box center [484, 690] width 52 height 16
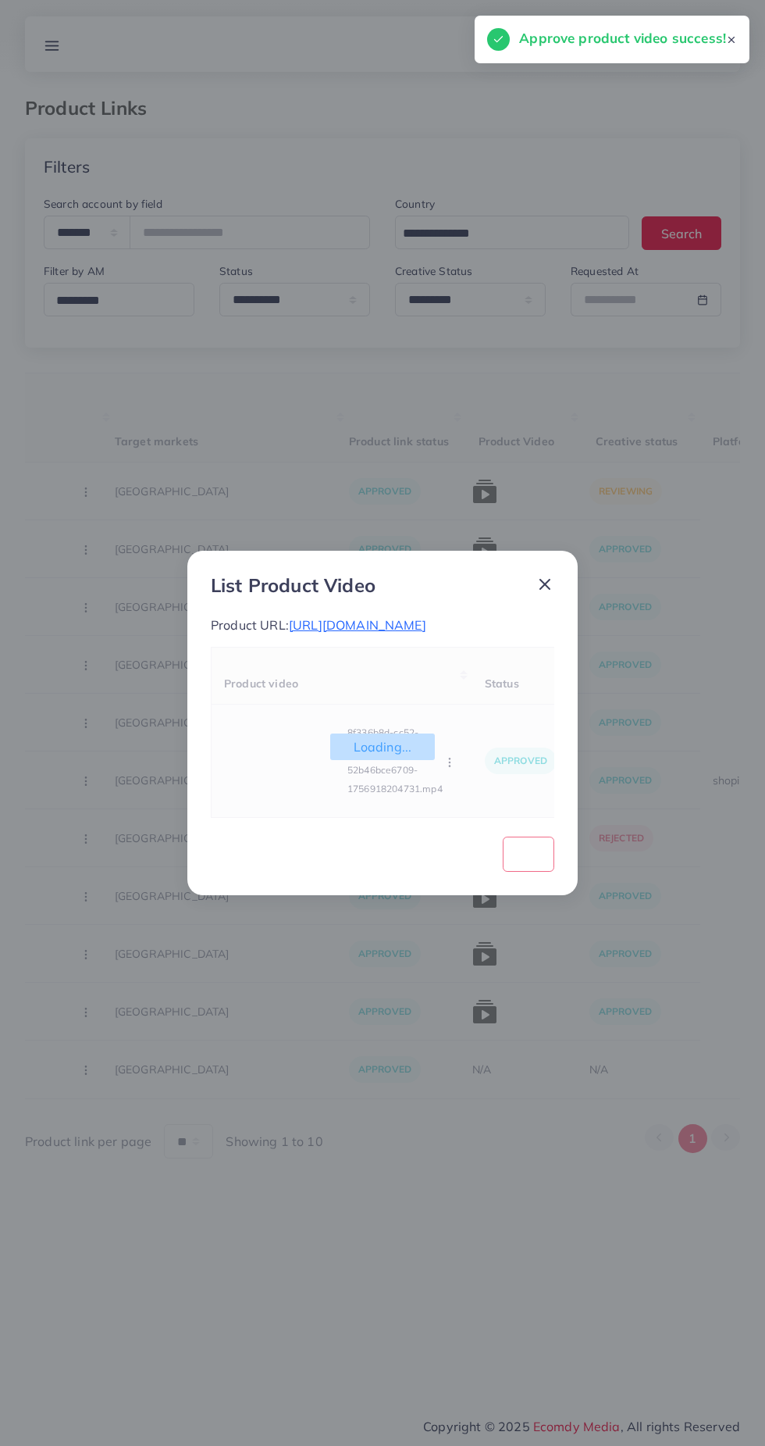
scroll to position [0, 244]
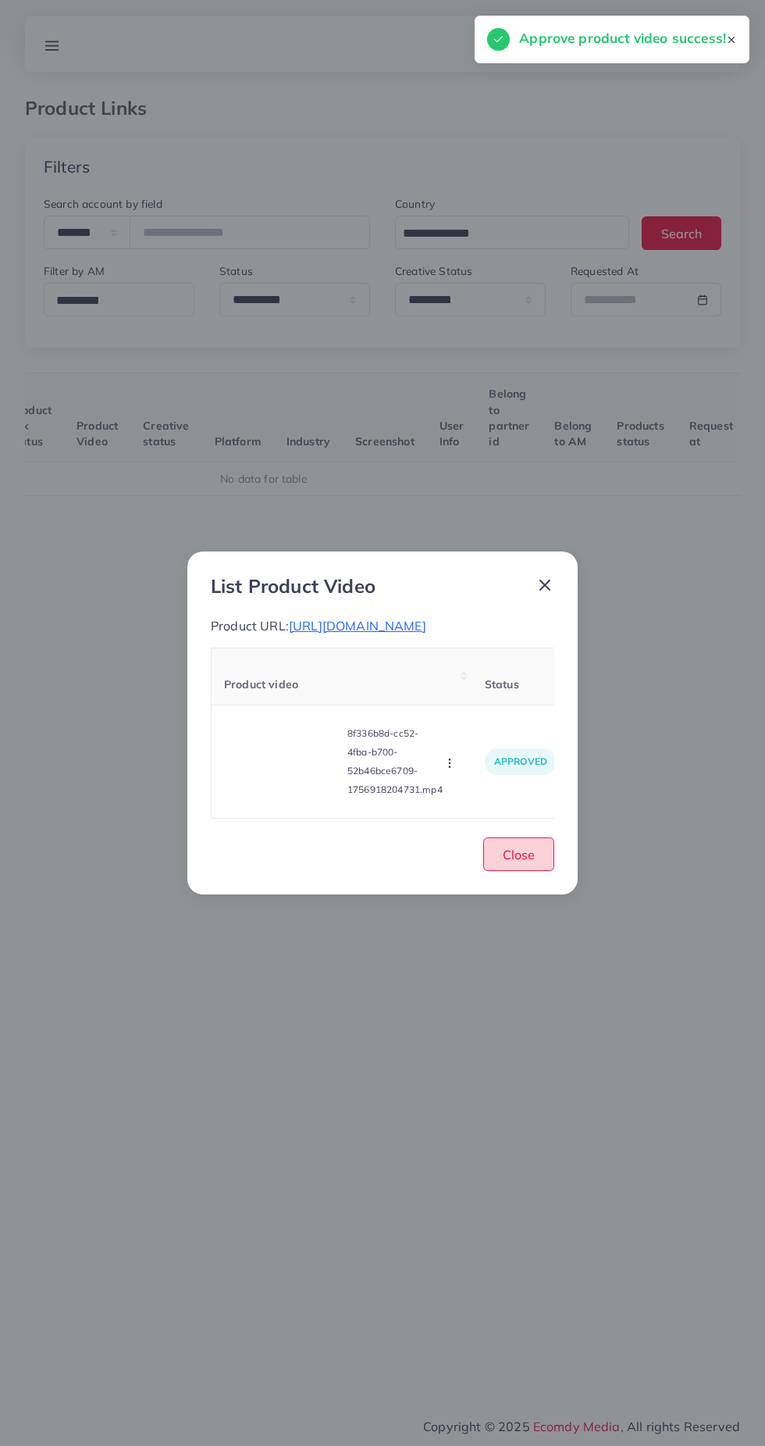
click at [534, 862] on span "Close" at bounding box center [519, 855] width 32 height 16
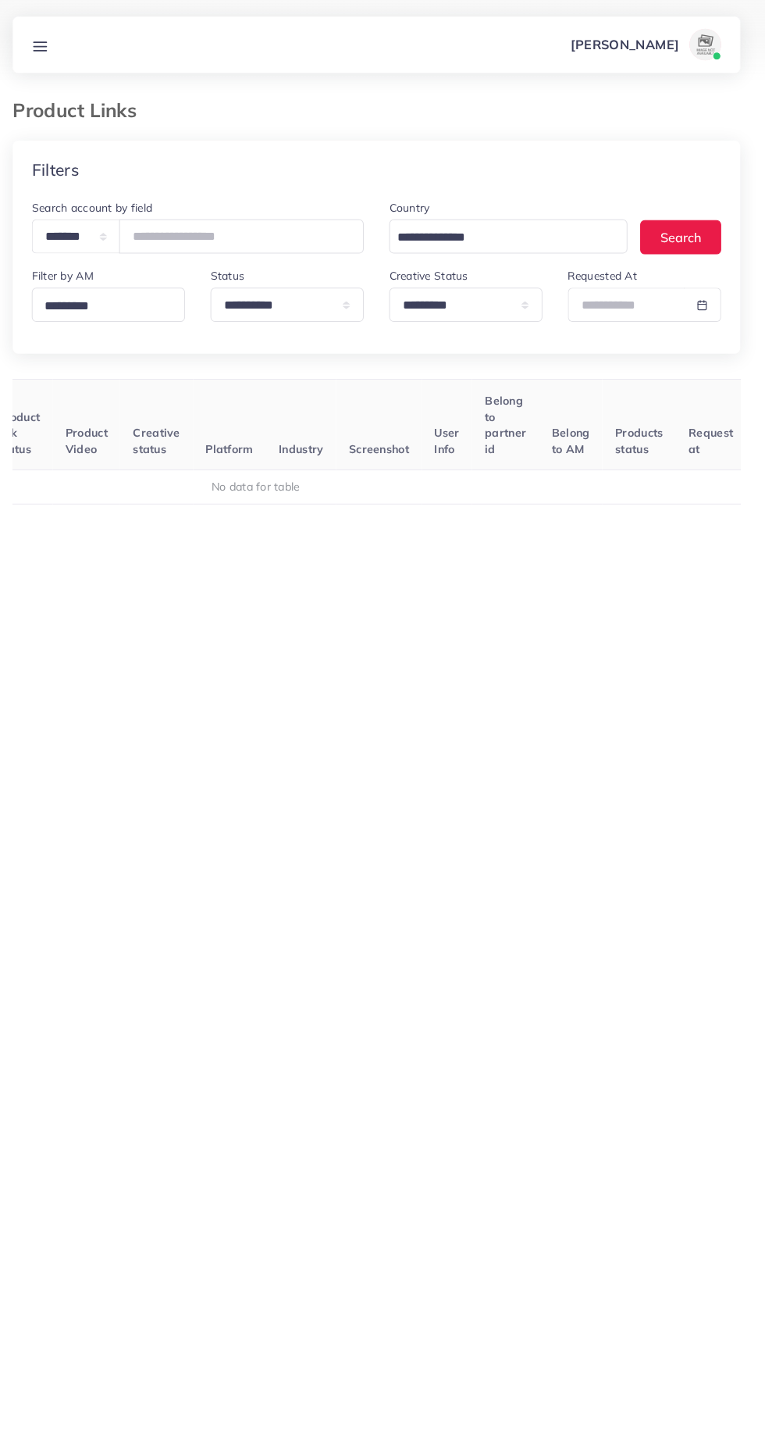
click at [561, 100] on div "Product Links" at bounding box center [289, 108] width 555 height 23
click at [581, 85] on div "**********" at bounding box center [382, 701] width 765 height 1403
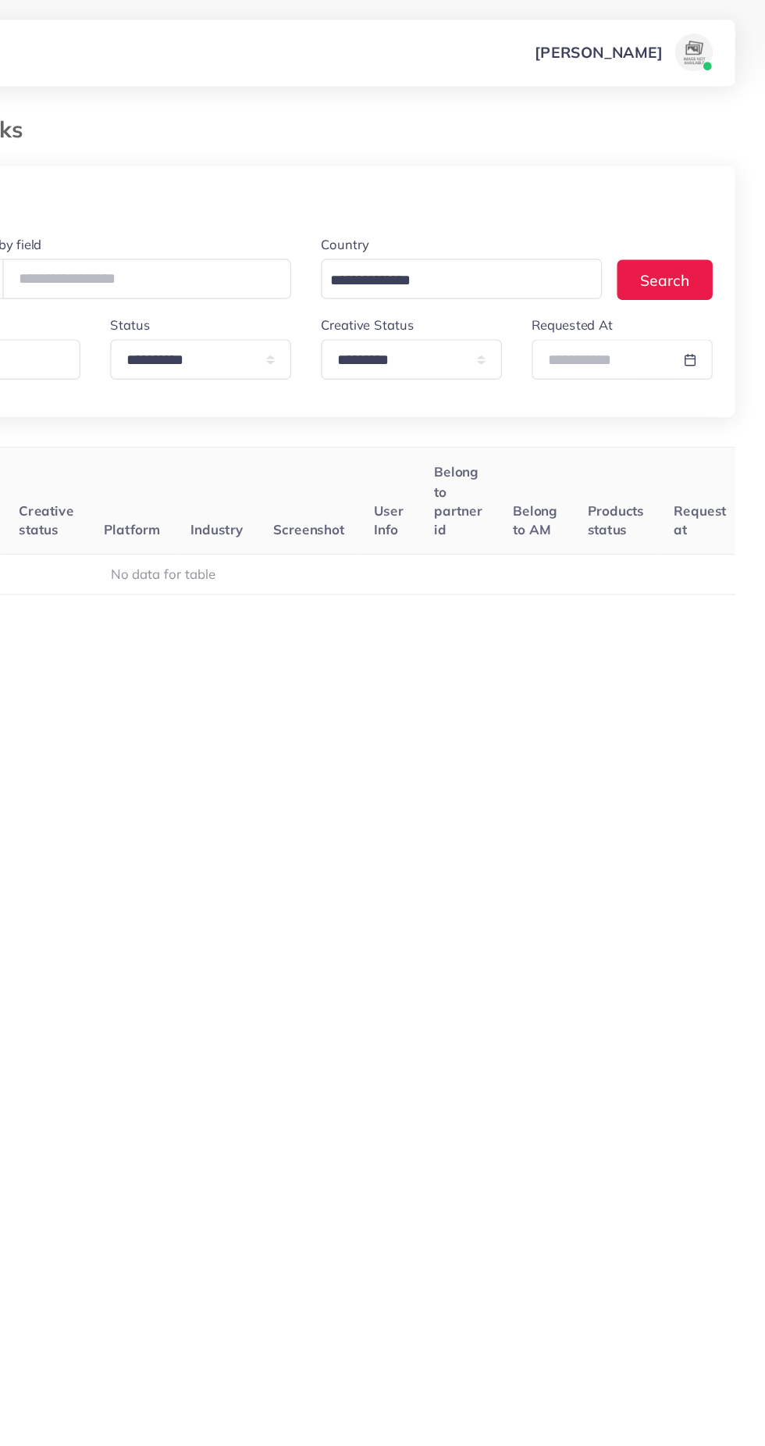
click at [609, 58] on link "[PERSON_NAME]" at bounding box center [646, 43] width 163 height 31
click at [610, 58] on link "[PERSON_NAME]" at bounding box center [646, 43] width 163 height 31
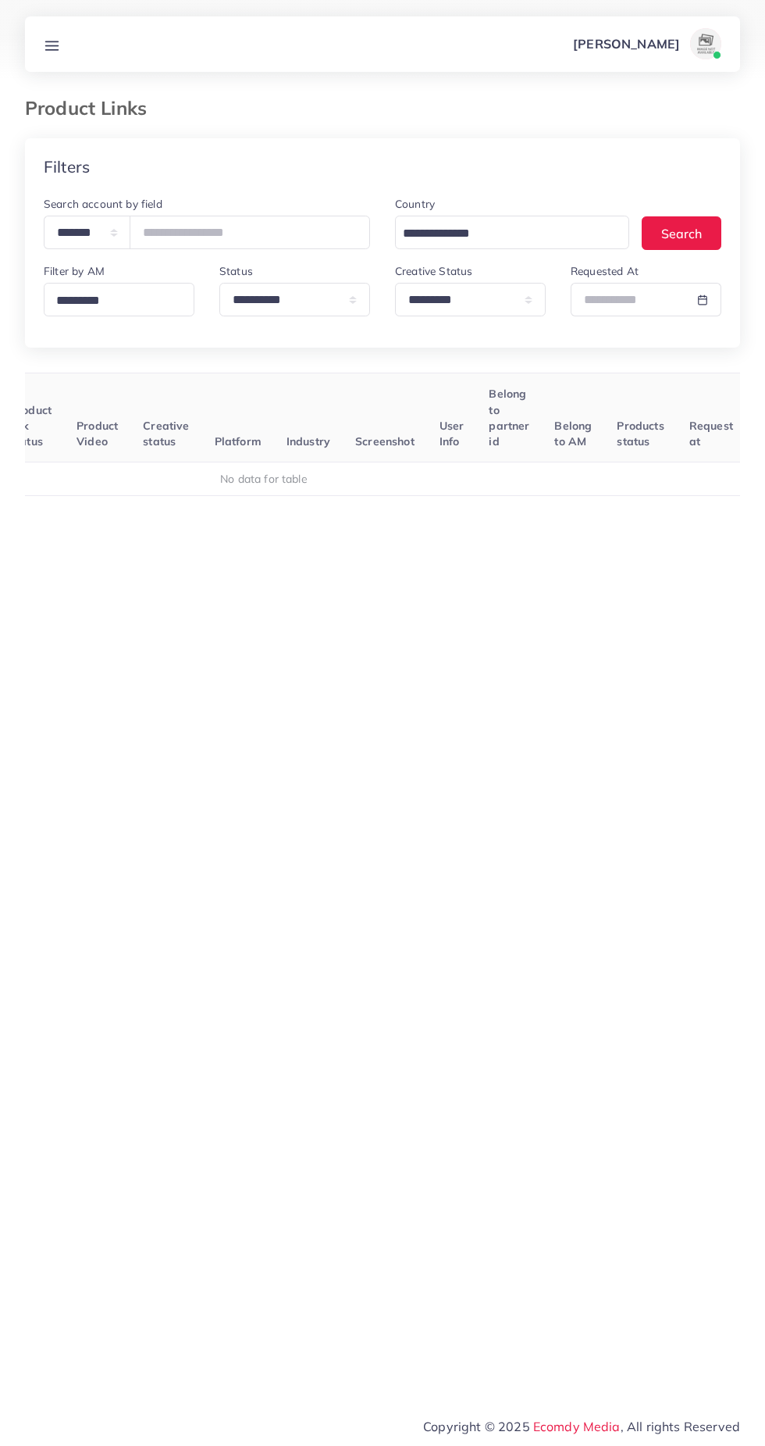
click at [574, 91] on div "**********" at bounding box center [382, 701] width 765 height 1403
click at [574, 92] on div "**********" at bounding box center [382, 701] width 765 height 1403
